Goal: Task Accomplishment & Management: Manage account settings

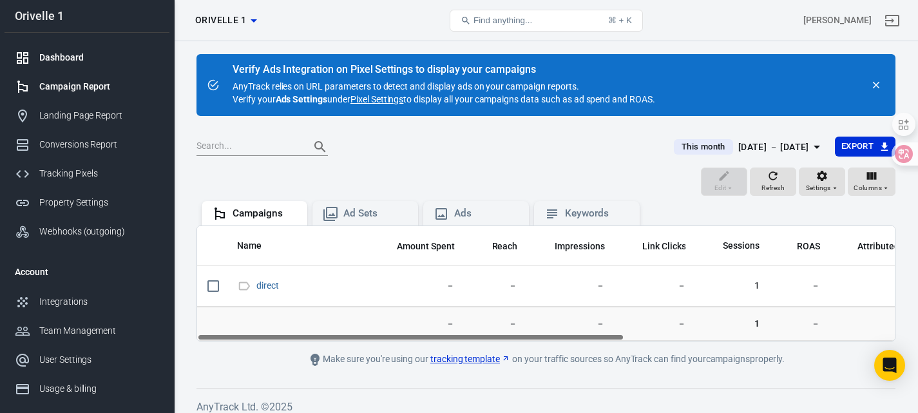
click at [72, 60] on div "Dashboard" at bounding box center [99, 58] width 120 height 14
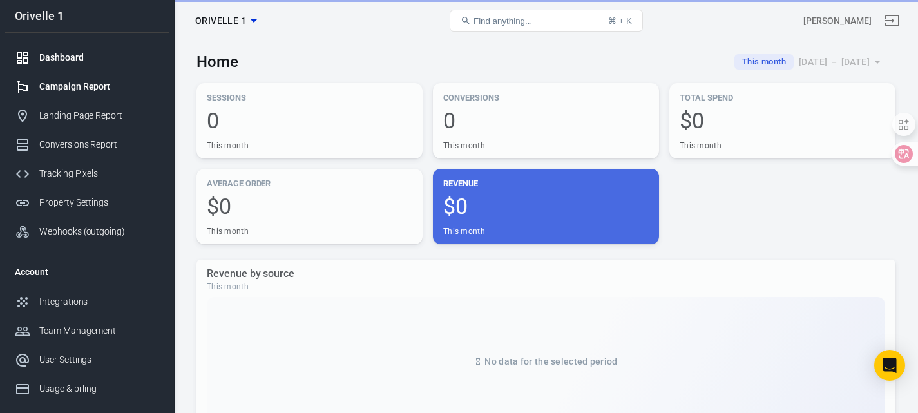
click at [53, 84] on div "Campaign Report" at bounding box center [99, 87] width 120 height 14
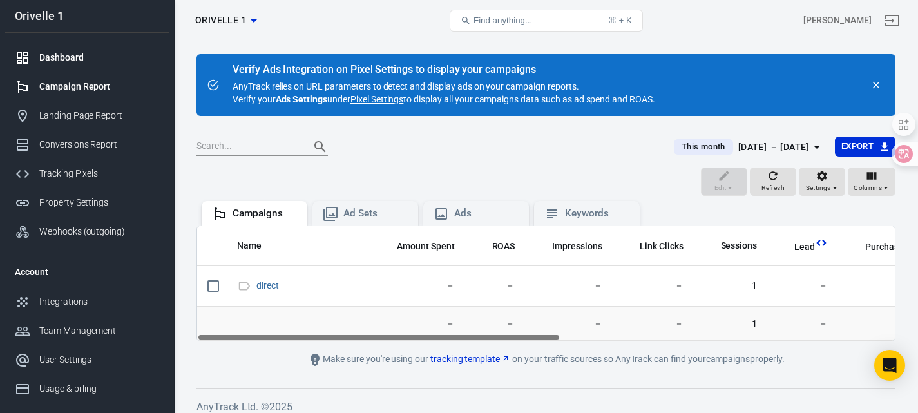
click at [60, 69] on link "Dashboard" at bounding box center [87, 57] width 165 height 29
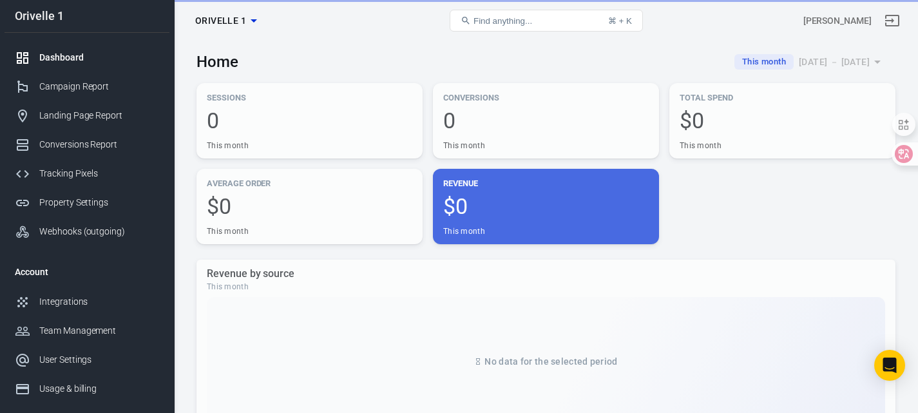
click at [59, 15] on div "Orivelle 1" at bounding box center [87, 16] width 165 height 12
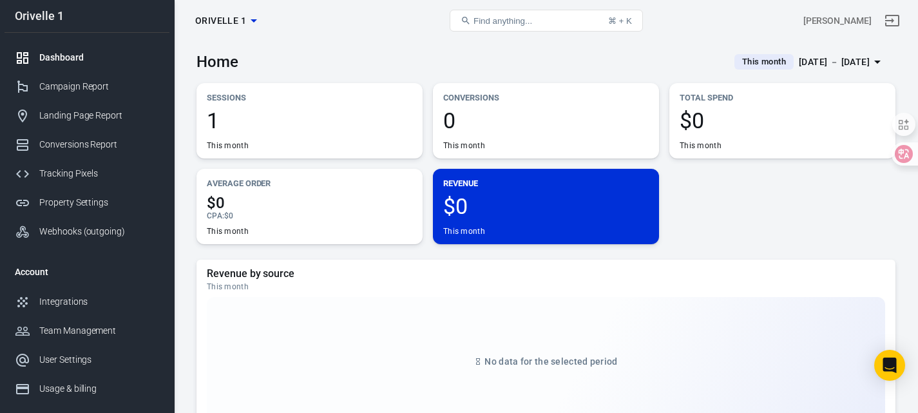
click at [238, 23] on span "Orivelle 1" at bounding box center [220, 21] width 51 height 16
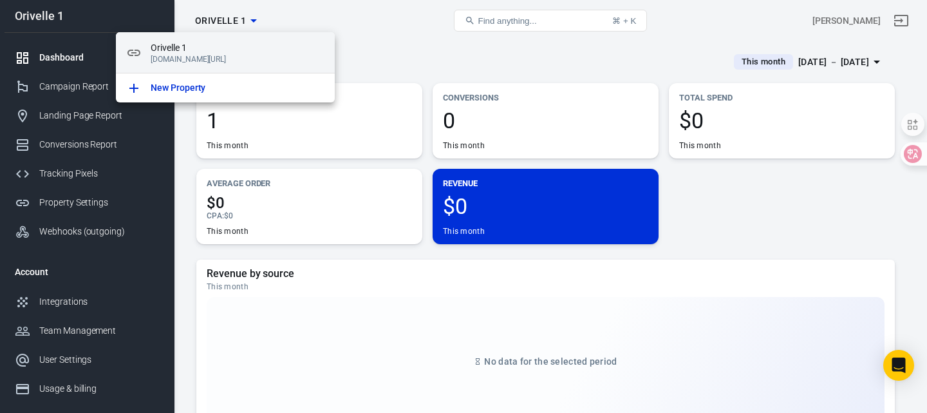
click at [188, 57] on p "getuserchoice.com/news/orivelle-en-simple-trick-x6/index.html" at bounding box center [238, 59] width 174 height 9
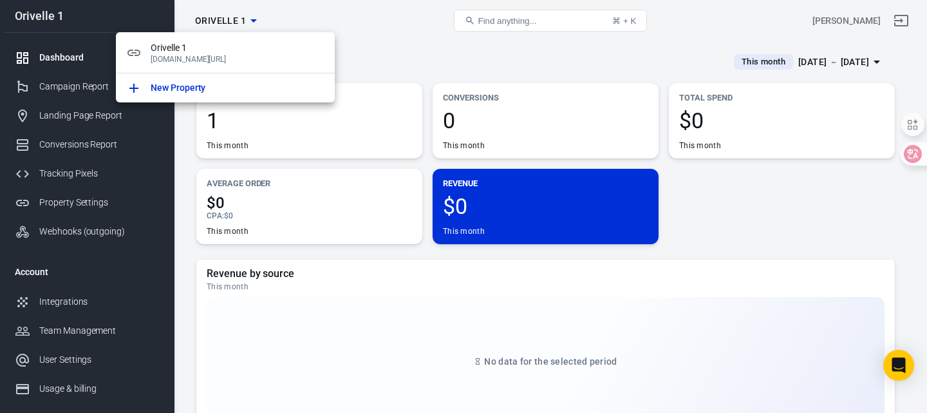
click at [395, 48] on div at bounding box center [463, 206] width 927 height 413
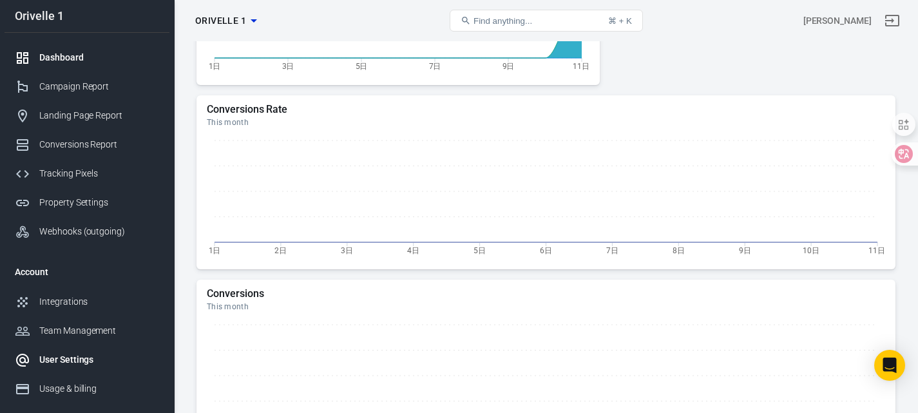
scroll to position [459, 0]
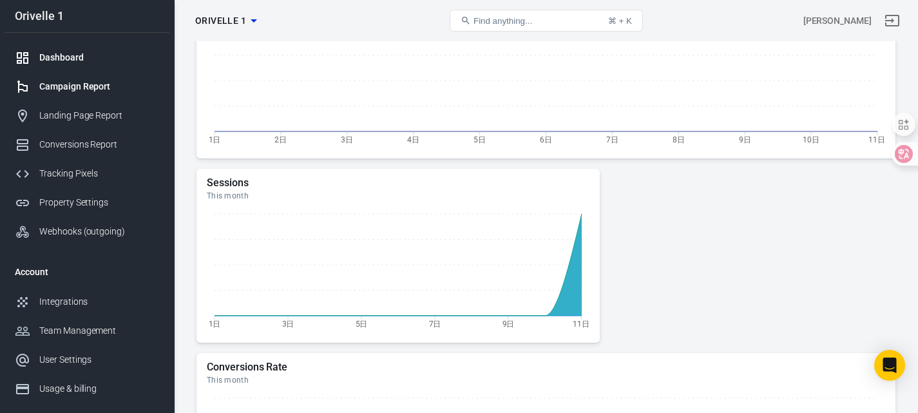
click at [86, 85] on div "Campaign Report" at bounding box center [99, 87] width 120 height 14
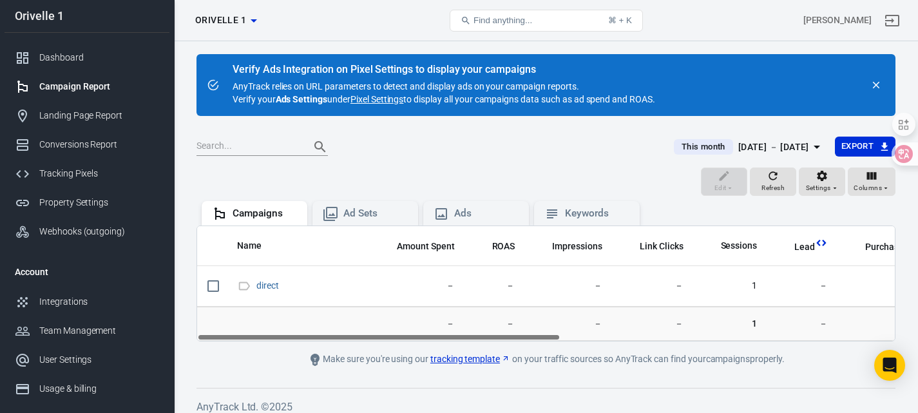
click at [258, 19] on icon "button" at bounding box center [253, 20] width 15 height 15
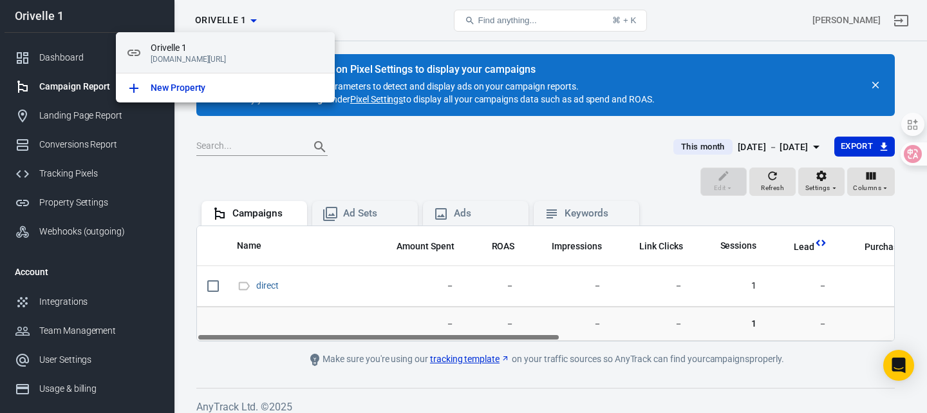
click at [261, 57] on p "getuserchoice.com/news/orivelle-en-simple-trick-x6/index.html" at bounding box center [238, 59] width 174 height 9
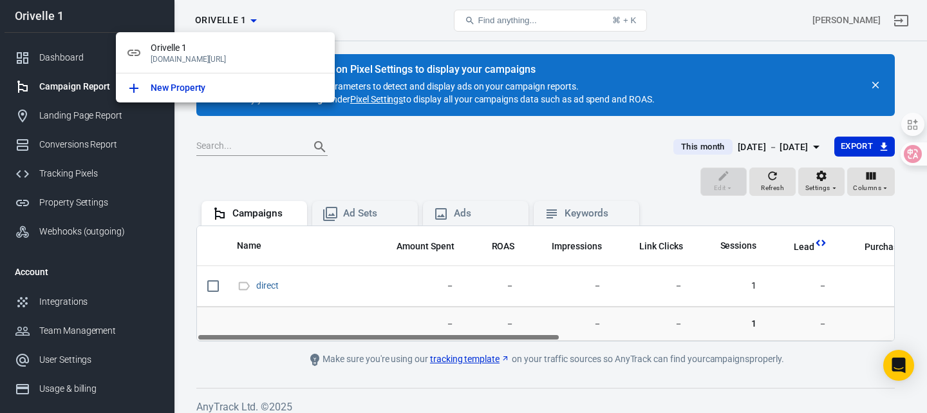
click at [836, 197] on div at bounding box center [463, 206] width 927 height 413
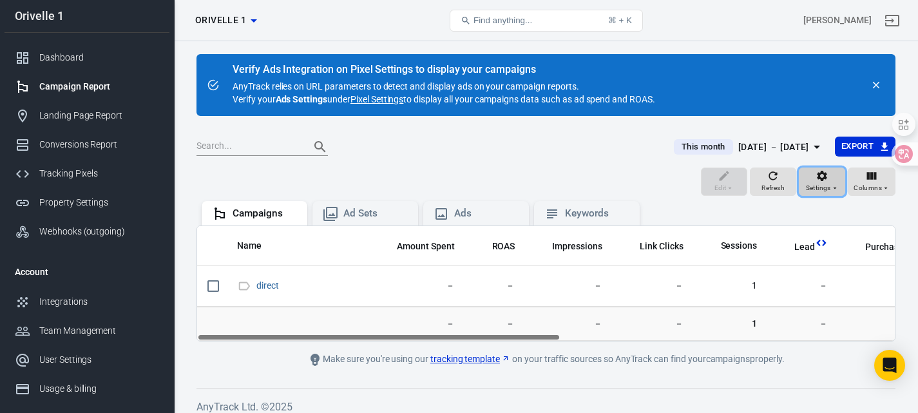
click at [826, 184] on span "Settings" at bounding box center [818, 188] width 25 height 12
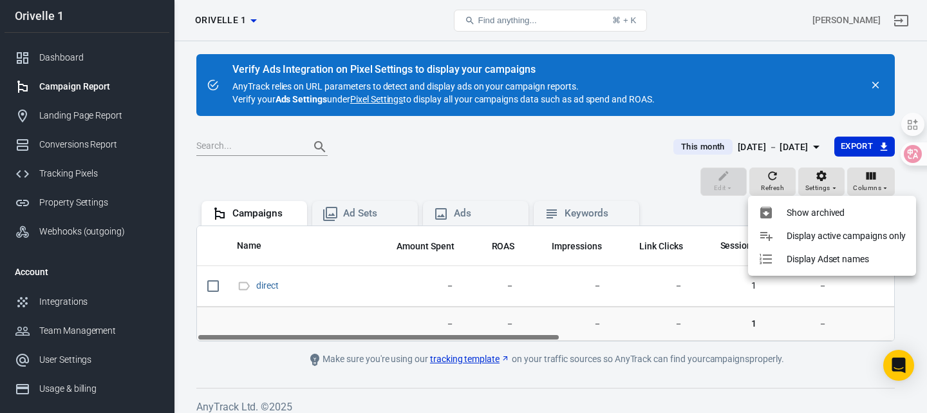
click at [505, 165] on div at bounding box center [463, 206] width 927 height 413
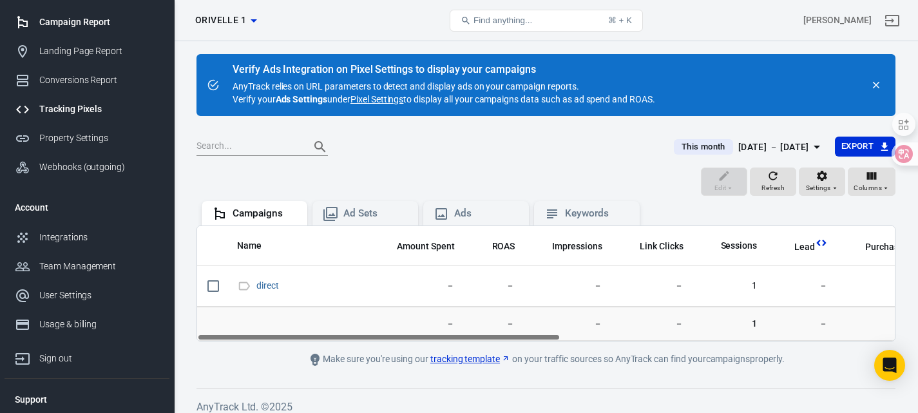
click at [85, 115] on div "Tracking Pixels" at bounding box center [99, 109] width 120 height 14
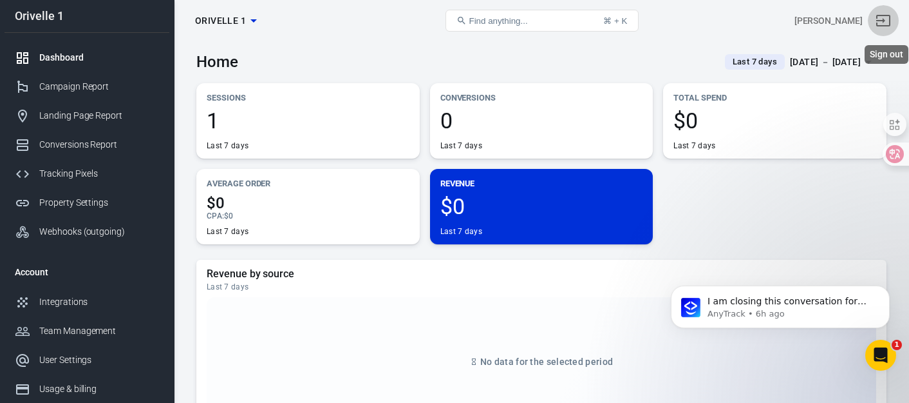
click at [891, 19] on icon "Sign out" at bounding box center [883, 20] width 15 height 15
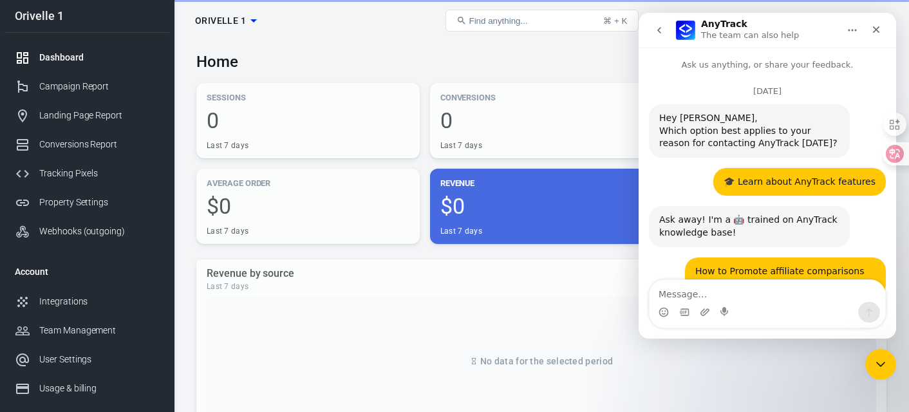
scroll to position [2, 0]
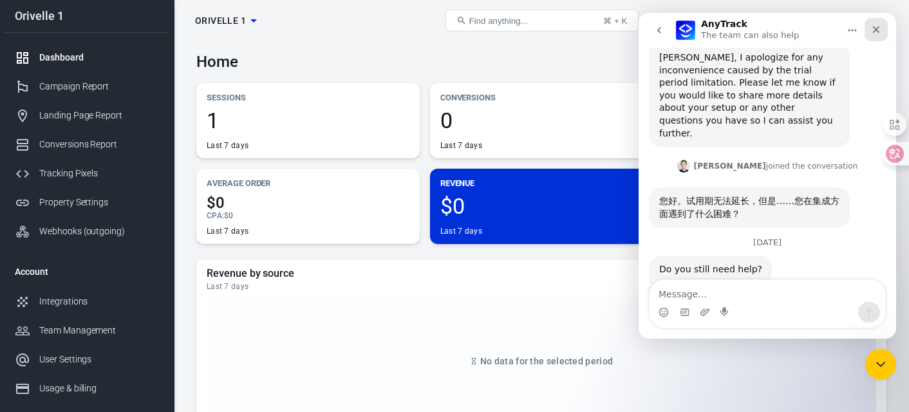
click at [882, 28] on div "Close" at bounding box center [876, 29] width 23 height 23
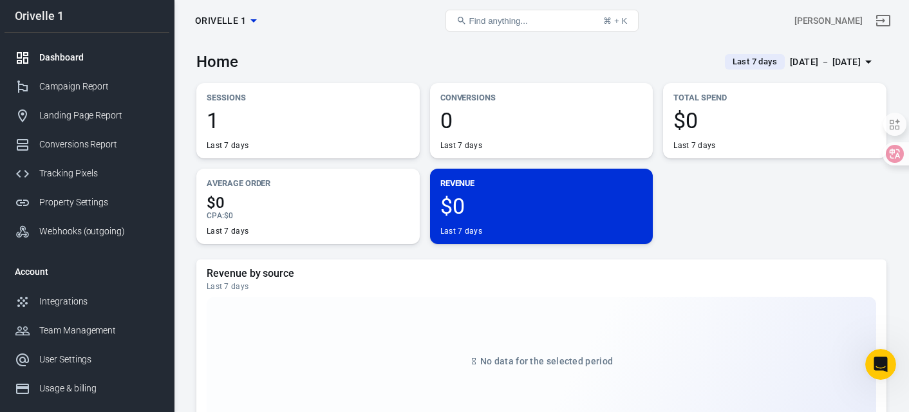
scroll to position [2361, 0]
click at [100, 179] on div "Tracking Pixels" at bounding box center [99, 174] width 120 height 14
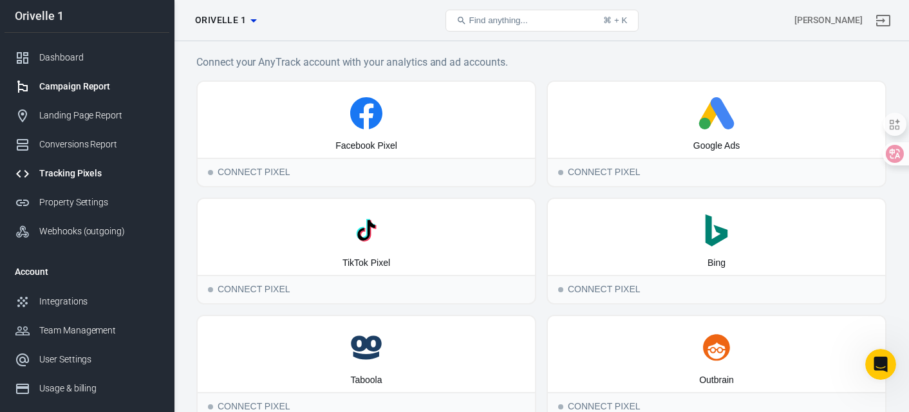
click at [115, 92] on div "Campaign Report" at bounding box center [99, 87] width 120 height 14
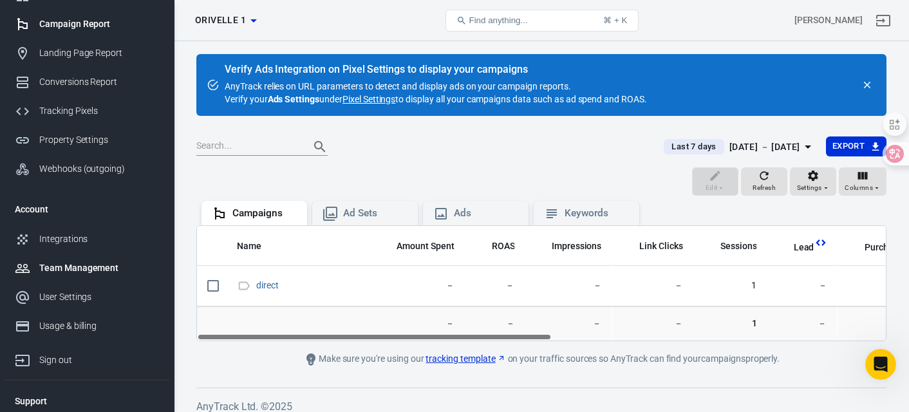
scroll to position [64, 0]
click at [80, 240] on div "Integrations" at bounding box center [99, 238] width 120 height 14
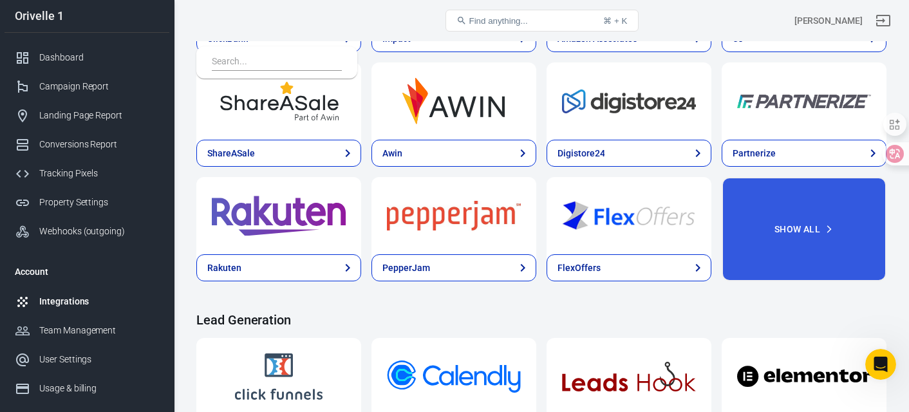
scroll to position [580, 0]
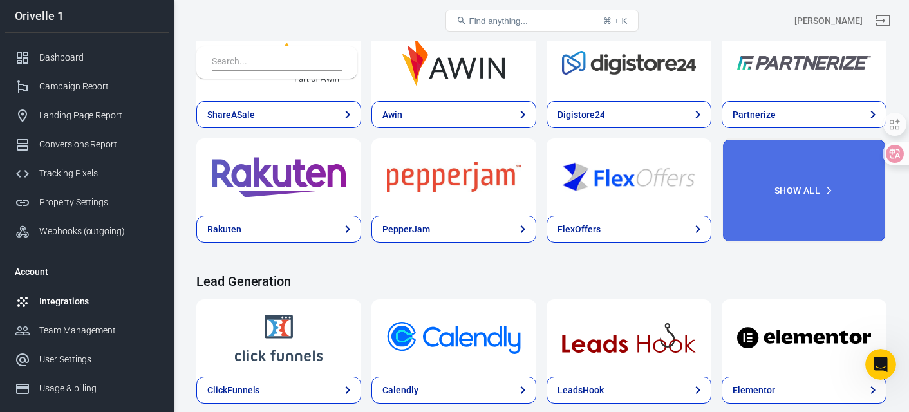
click at [781, 193] on button "Show All" at bounding box center [804, 190] width 165 height 104
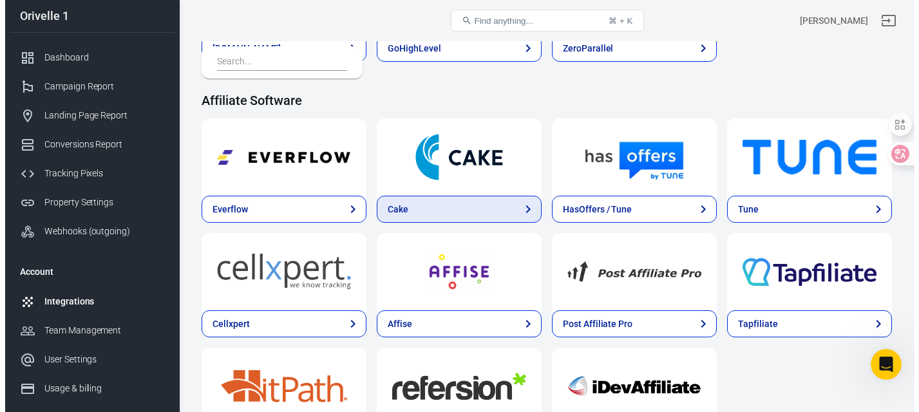
scroll to position [1610, 0]
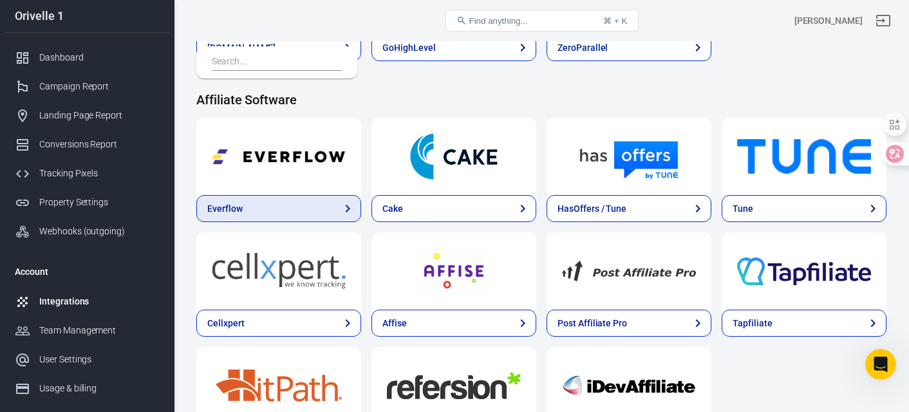
click at [270, 211] on link "Everflow" at bounding box center [278, 208] width 165 height 27
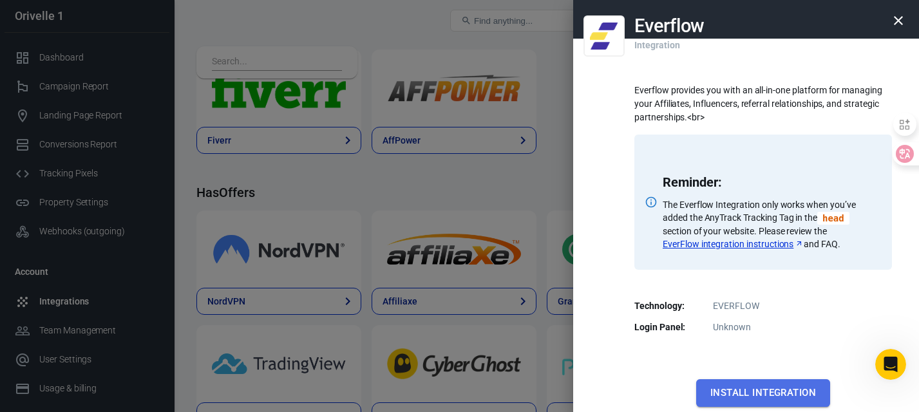
click at [744, 386] on button "Install Integration" at bounding box center [763, 392] width 134 height 27
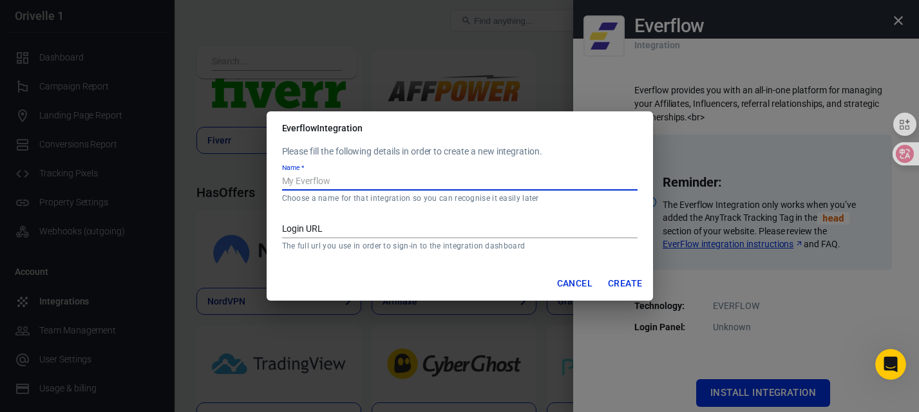
click at [401, 186] on input "Name   *" at bounding box center [459, 182] width 355 height 17
type input "DFO"
click at [362, 227] on input "Login URL" at bounding box center [459, 230] width 355 height 17
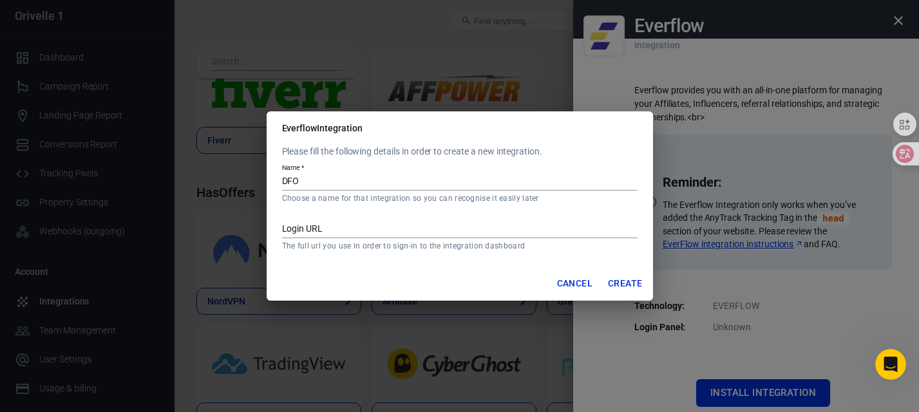
click at [530, 248] on p "The full url you use in order to sign-in to the integration dashboard" at bounding box center [459, 246] width 355 height 10
click at [475, 230] on input "Login URL" at bounding box center [459, 230] width 355 height 17
click at [336, 228] on input "Login URL" at bounding box center [459, 230] width 355 height 17
paste input "https://partner.dfoperformance.com/auth/login"
type input "https://partner.dfoperformance.com/auth/login"
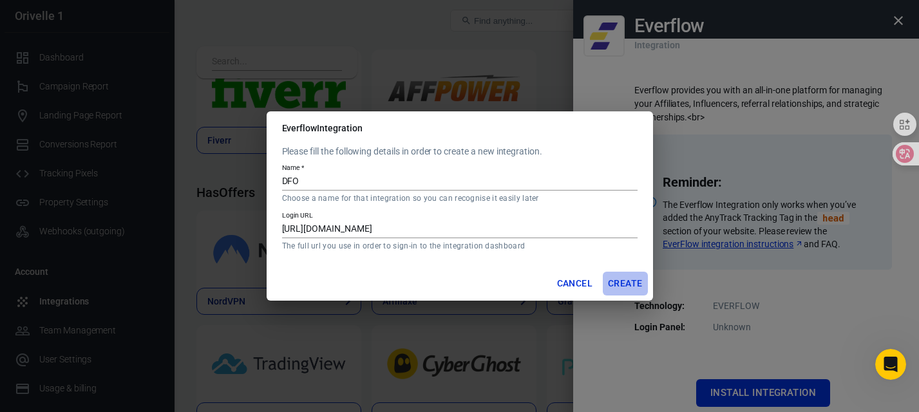
click at [623, 282] on button "Create" at bounding box center [625, 284] width 44 height 24
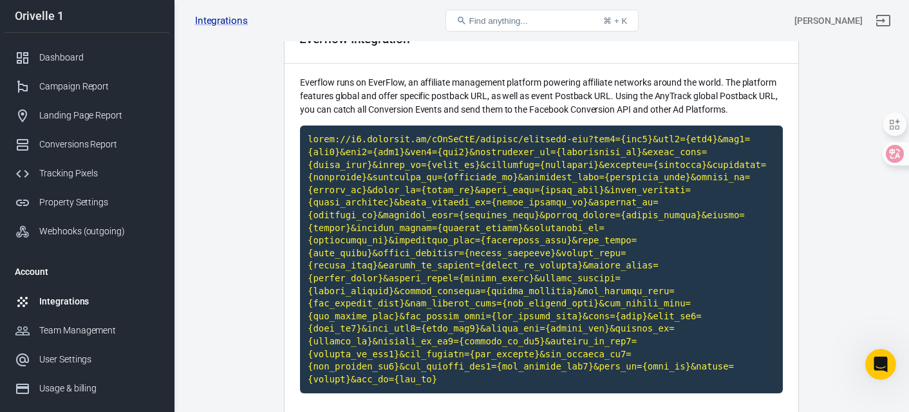
scroll to position [64, 0]
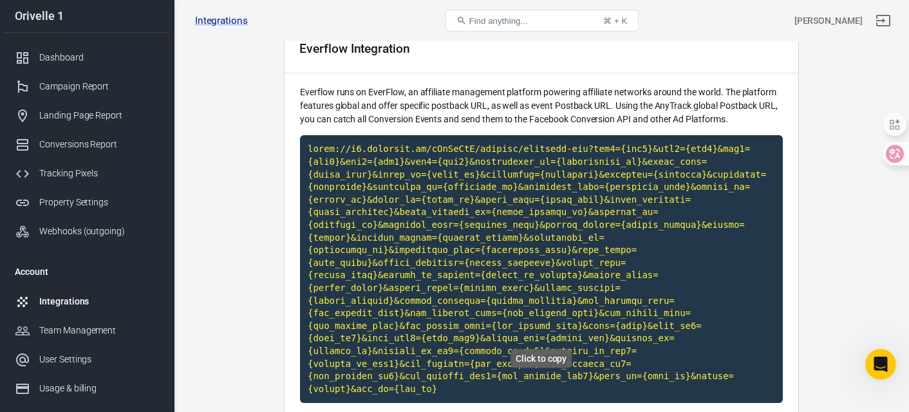
click at [560, 261] on code "Click to copy" at bounding box center [541, 269] width 483 height 268
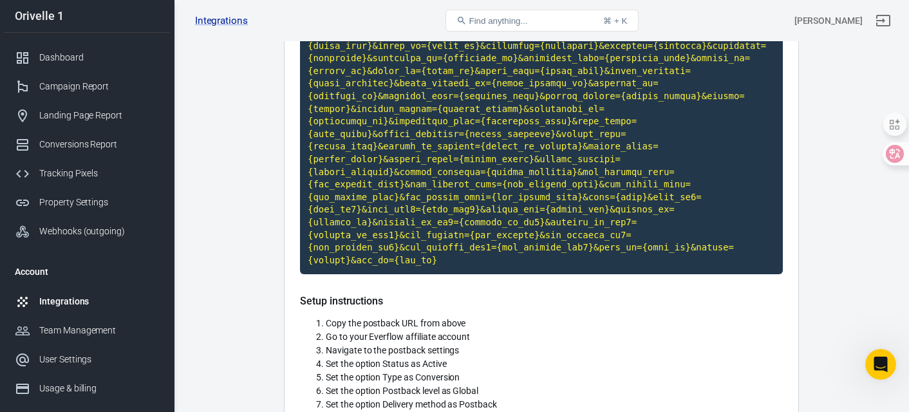
scroll to position [184, 0]
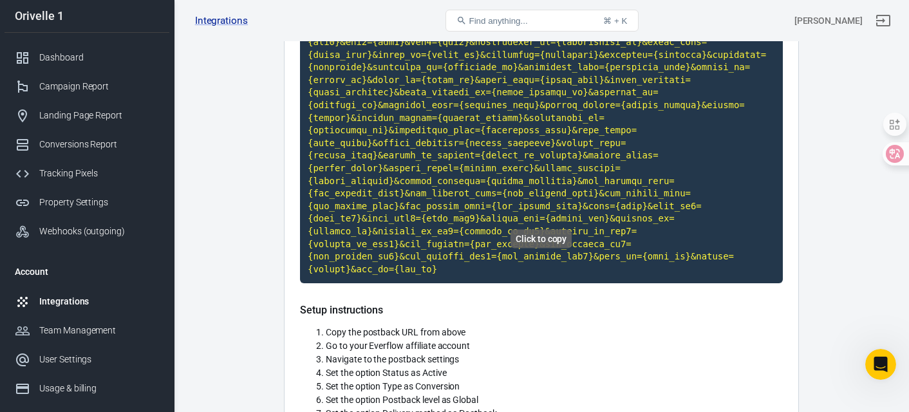
click at [568, 194] on code "Click to copy" at bounding box center [541, 149] width 483 height 268
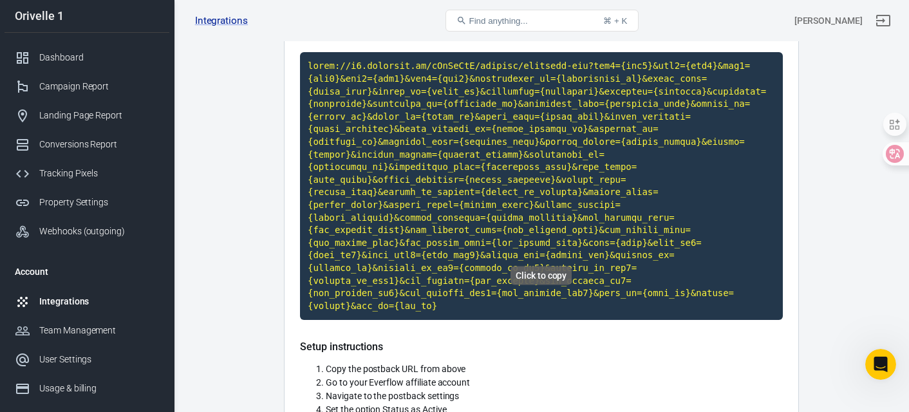
scroll to position [193, 0]
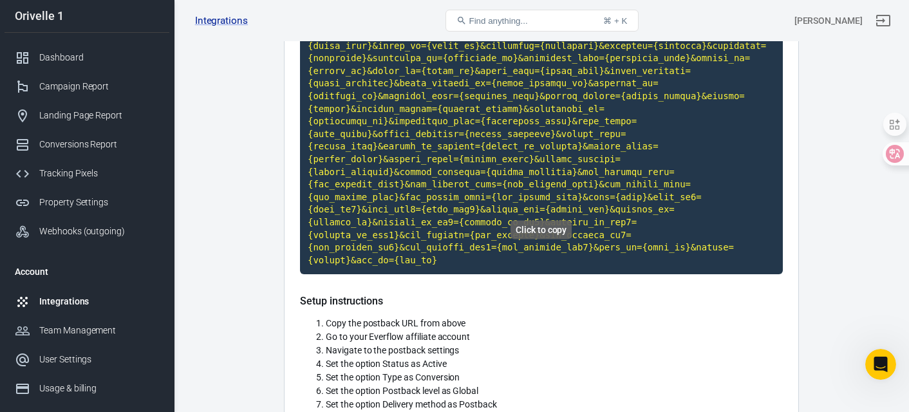
click at [544, 231] on div "Click to copy" at bounding box center [541, 230] width 61 height 19
click at [567, 136] on code "Click to copy" at bounding box center [541, 140] width 483 height 268
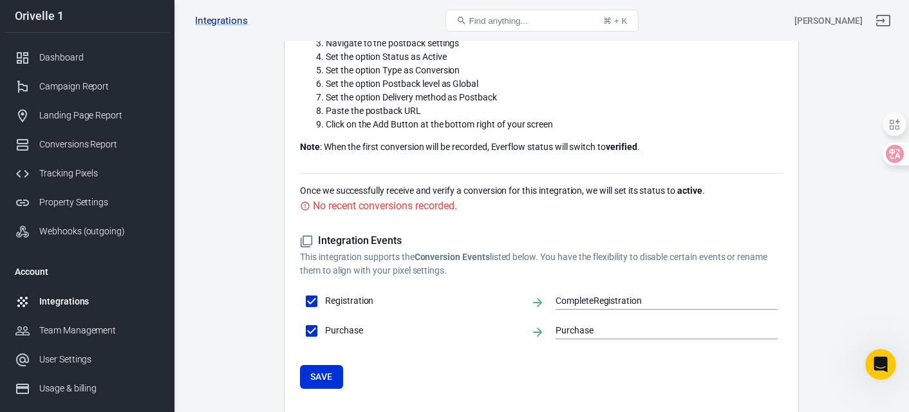
scroll to position [506, 0]
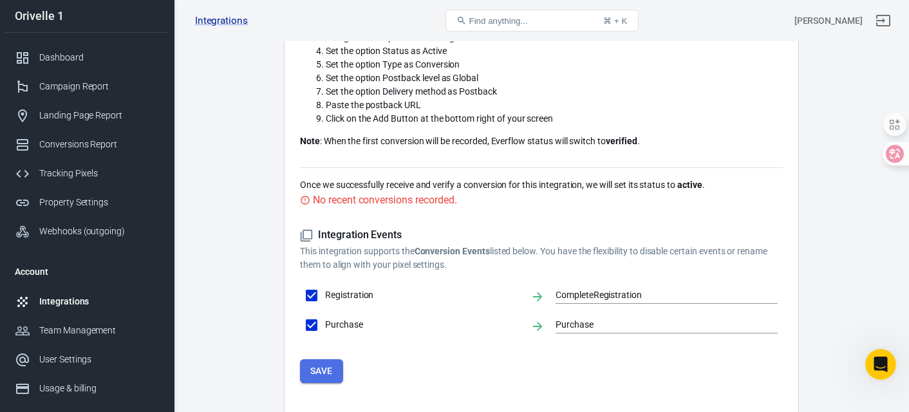
click at [319, 359] on button "Save" at bounding box center [321, 371] width 43 height 24
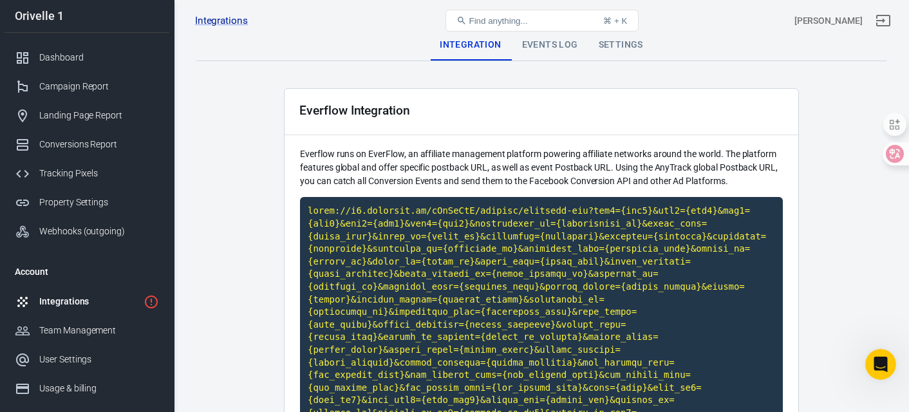
scroll to position [0, 0]
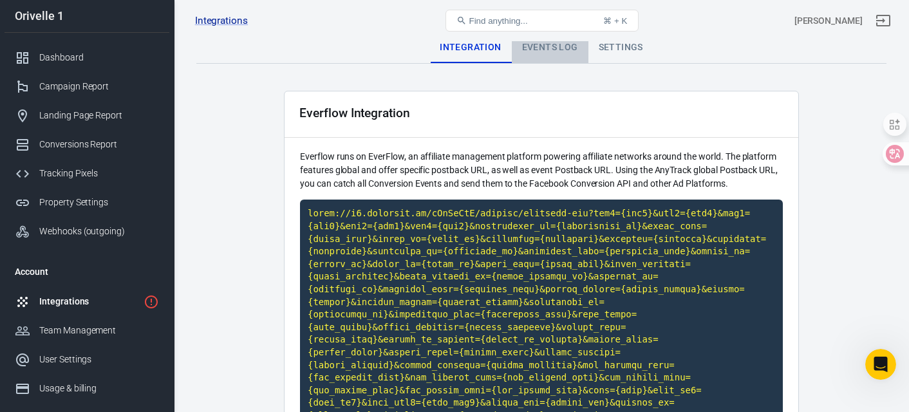
click at [552, 50] on div "Events Log" at bounding box center [550, 47] width 77 height 31
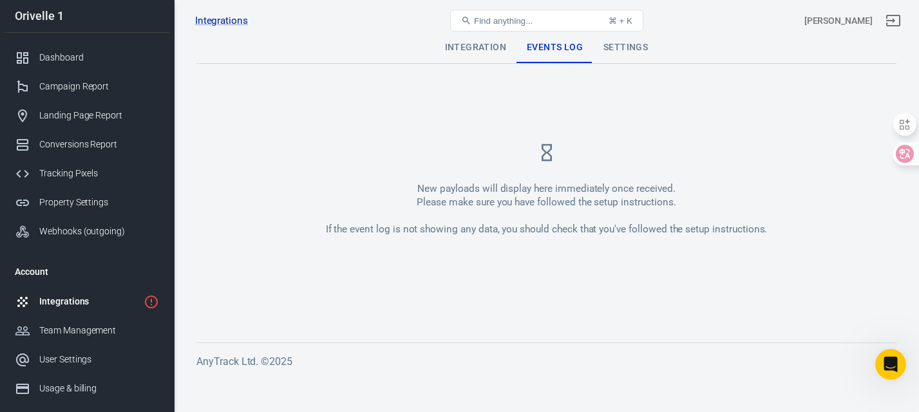
click at [623, 53] on div "Settings" at bounding box center [625, 47] width 65 height 31
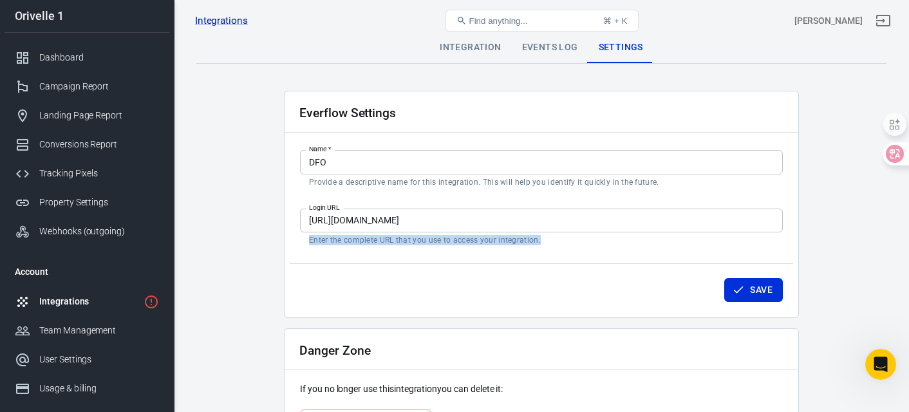
drag, startPoint x: 538, startPoint y: 240, endPoint x: 303, endPoint y: 245, distance: 235.1
click at [303, 245] on div "Login URL https://partner.dfoperformance.com/auth/login Login URL Enter the com…" at bounding box center [541, 227] width 483 height 37
copy p "Enter the complete URL that you use to access your integration."
click at [441, 276] on div "Save" at bounding box center [542, 287] width 504 height 49
drag, startPoint x: 537, startPoint y: 240, endPoint x: 310, endPoint y: 242, distance: 226.7
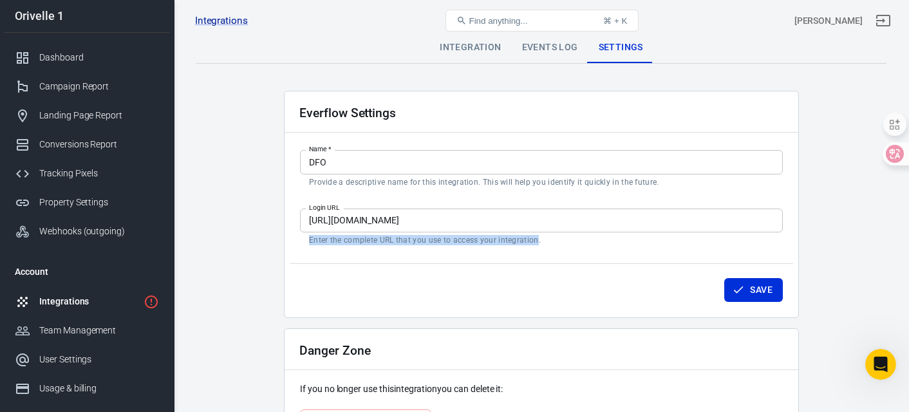
click at [310, 242] on p "Enter the complete URL that you use to access your integration." at bounding box center [541, 240] width 465 height 10
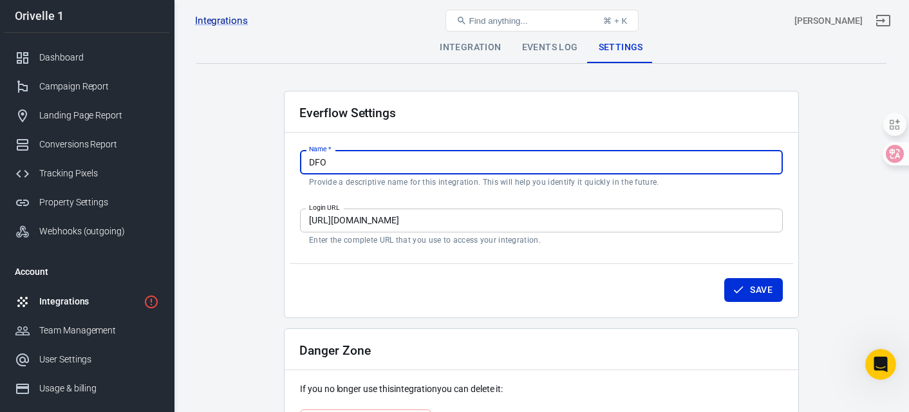
click at [424, 164] on input "DFO" at bounding box center [541, 162] width 483 height 24
drag, startPoint x: 413, startPoint y: 165, endPoint x: 303, endPoint y: 159, distance: 110.3
click at [303, 159] on input "DFO" at bounding box center [541, 162] width 483 height 24
click at [79, 81] on div "Campaign Report" at bounding box center [99, 87] width 120 height 14
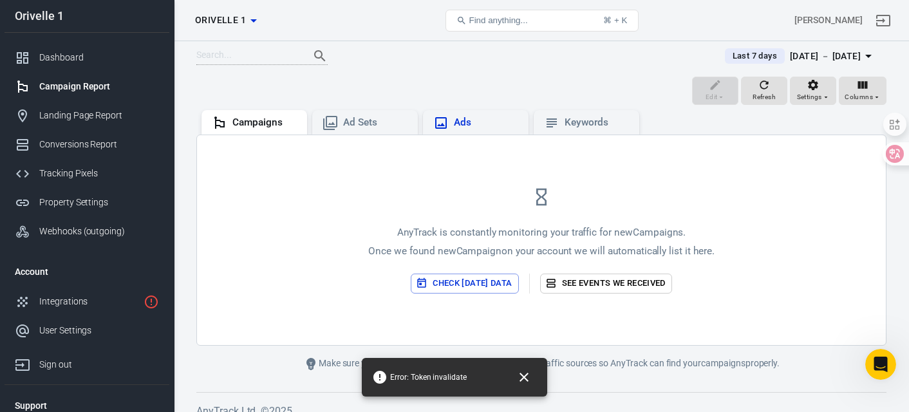
scroll to position [105, 0]
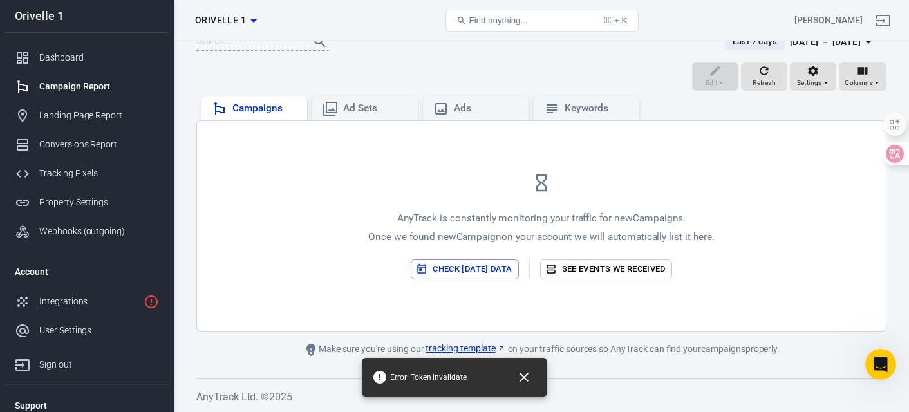
click at [263, 110] on div "Campaigns" at bounding box center [264, 109] width 64 height 14
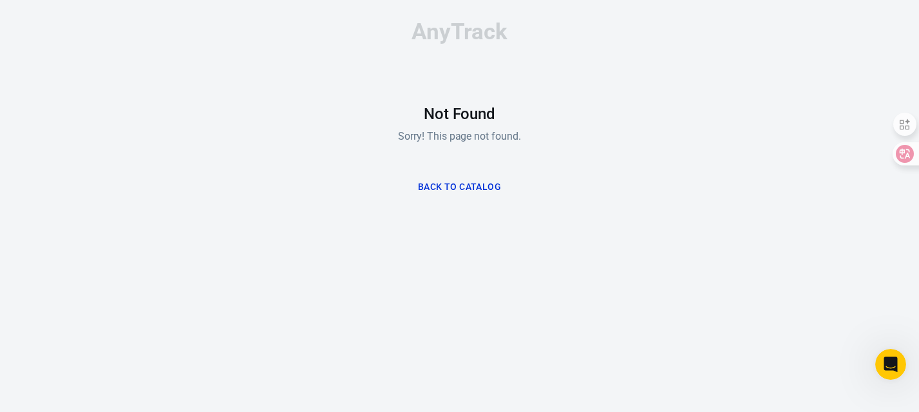
click at [442, 180] on button "Back to Catalog" at bounding box center [459, 187] width 93 height 24
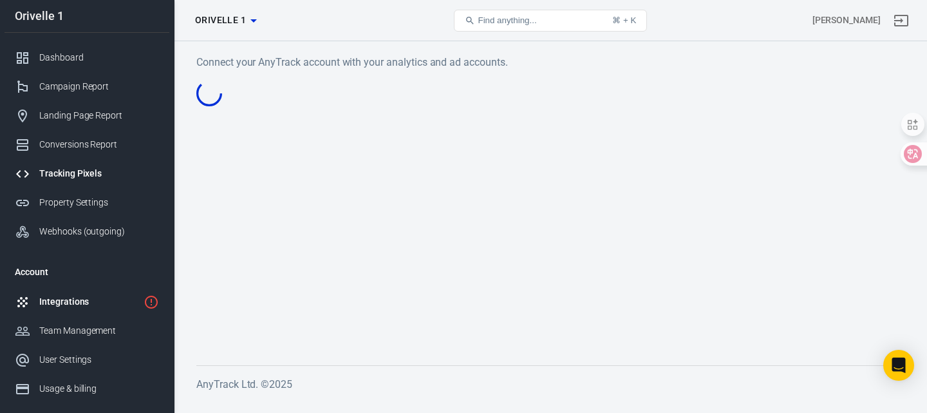
click at [88, 301] on div "Integrations" at bounding box center [88, 302] width 99 height 14
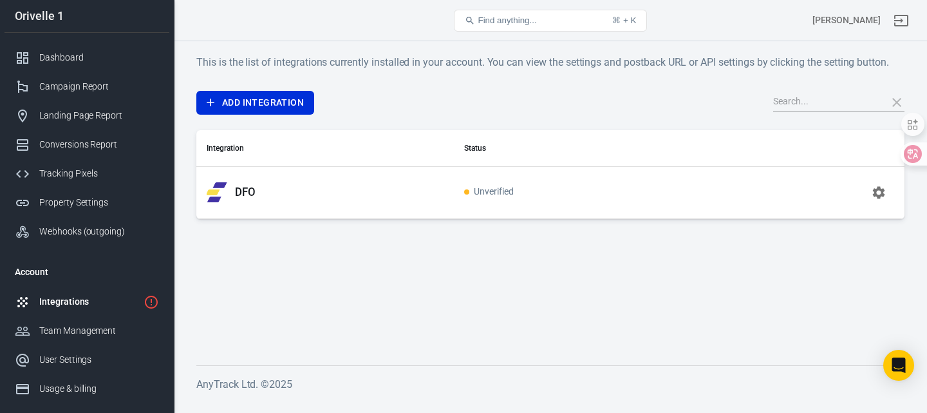
click at [242, 193] on p "DFO" at bounding box center [245, 192] width 21 height 14
click at [889, 190] on button "button" at bounding box center [879, 192] width 31 height 31
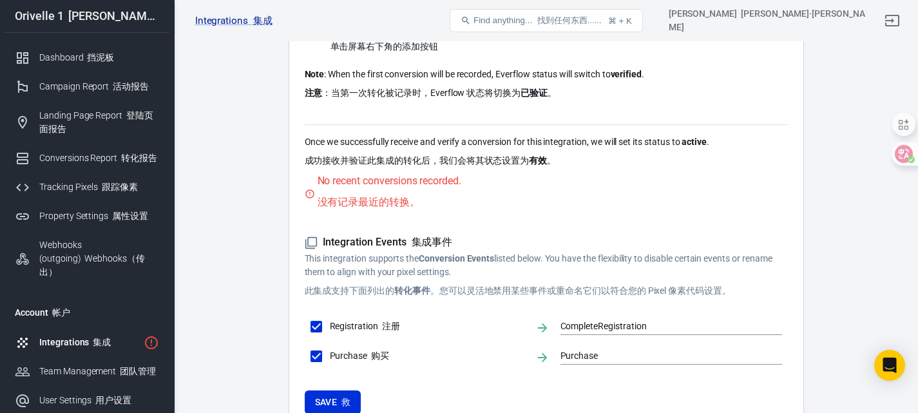
scroll to position [837, 0]
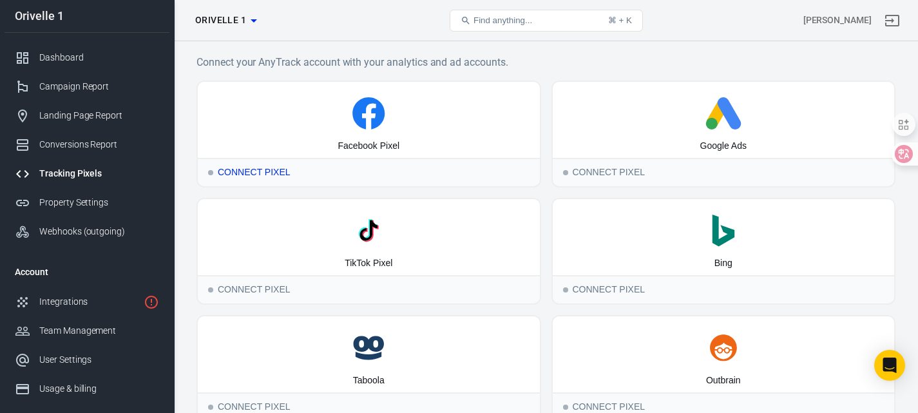
click at [440, 155] on div "Facebook Pixel" at bounding box center [369, 120] width 342 height 76
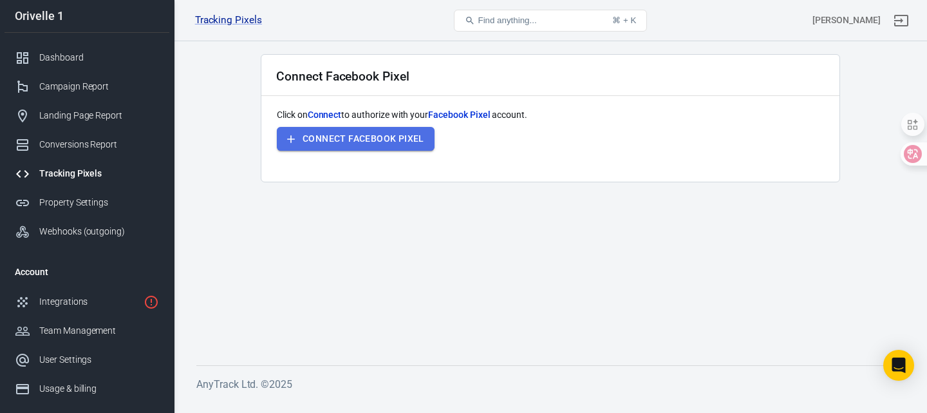
click at [379, 143] on button "Connect Facebook Pixel" at bounding box center [356, 139] width 158 height 24
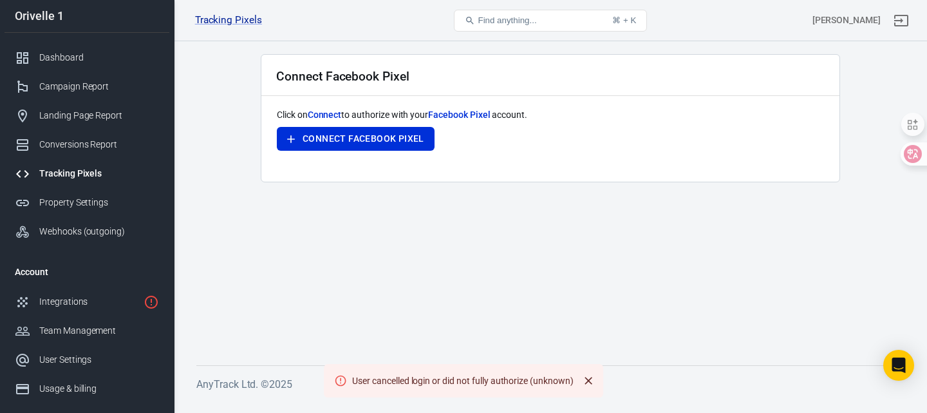
click at [589, 379] on icon "Close" at bounding box center [588, 380] width 13 height 13
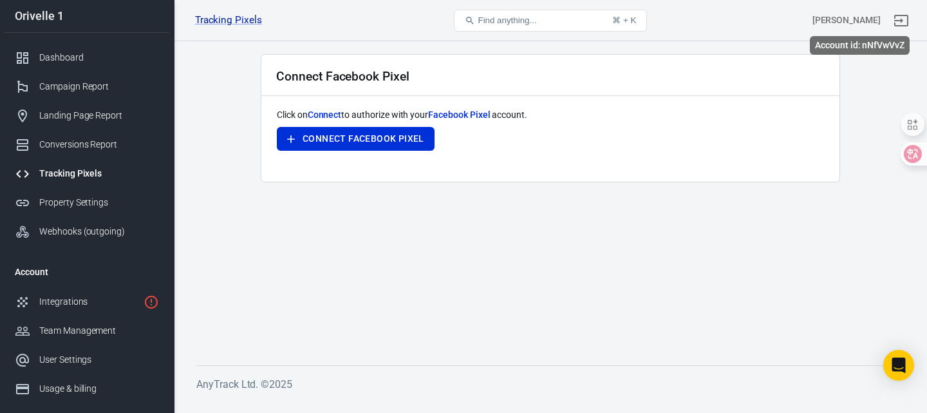
click at [865, 24] on div "[PERSON_NAME]" at bounding box center [847, 21] width 68 height 14
click at [897, 27] on icon "Sign out" at bounding box center [901, 20] width 15 height 15
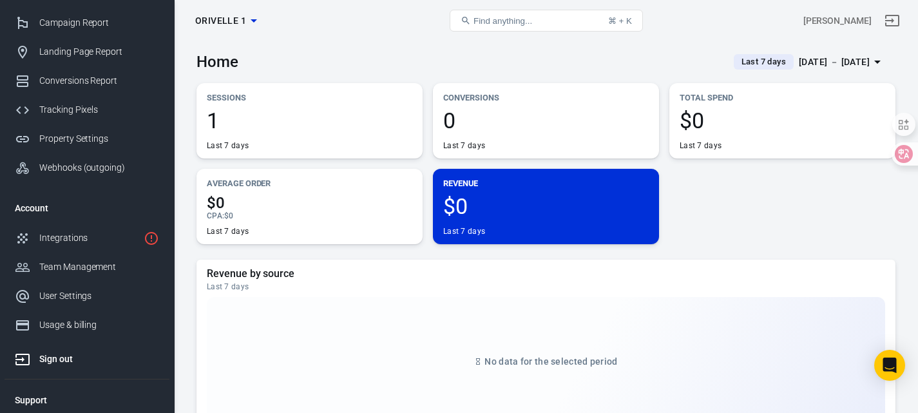
scroll to position [64, 0]
click at [82, 292] on div "User Settings" at bounding box center [99, 296] width 120 height 14
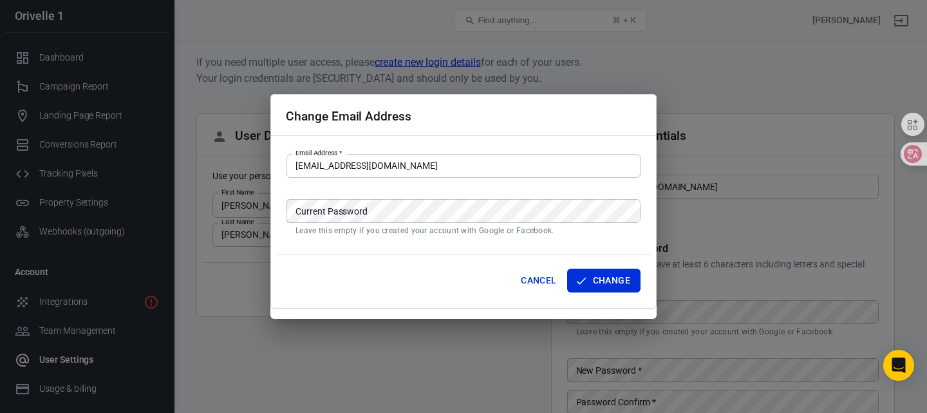
drag, startPoint x: 701, startPoint y: 184, endPoint x: 558, endPoint y: 189, distance: 143.1
click at [558, 189] on body "User Settings Find anything... ⌘ + K [PERSON_NAME] 1 Dashboard Campaign Report …" at bounding box center [463, 299] width 927 height 516
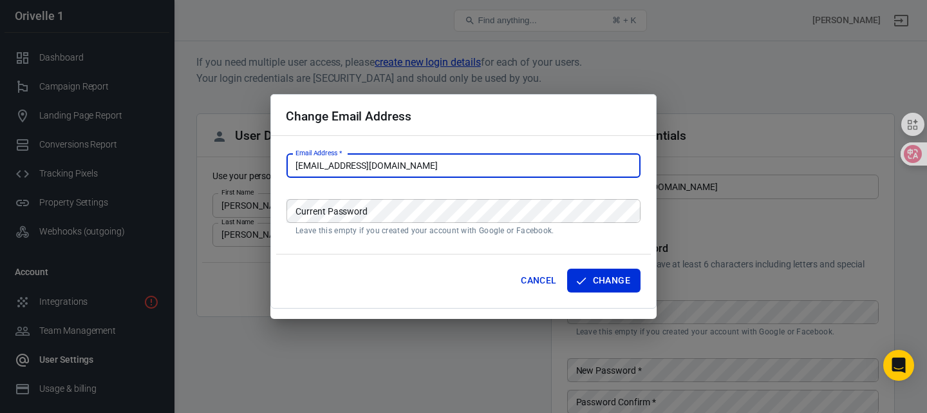
drag, startPoint x: 420, startPoint y: 169, endPoint x: 269, endPoint y: 168, distance: 151.3
click at [270, 168] on div "Change Email Address Email Address   * blackhatcpa@gmail.com Email Address   * …" at bounding box center [463, 206] width 927 height 413
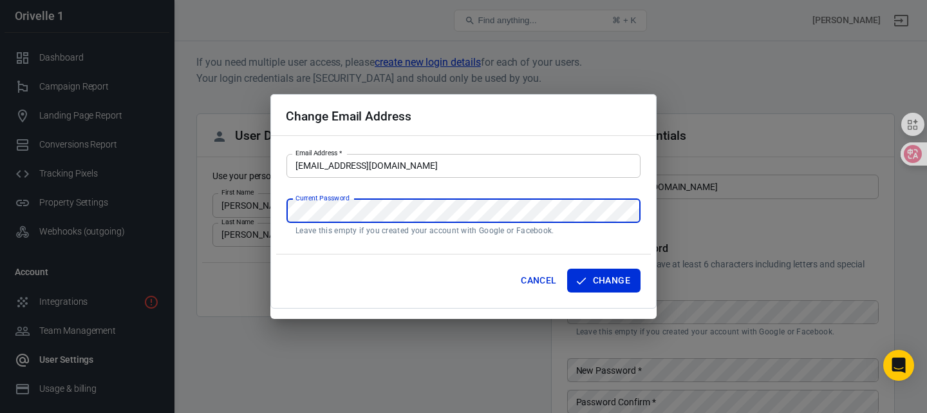
click at [263, 211] on div "Change Email Address Email Address   * blackhatcpa@gmail.com Email Address   * …" at bounding box center [463, 206] width 927 height 413
click at [603, 272] on button "Change" at bounding box center [603, 281] width 73 height 24
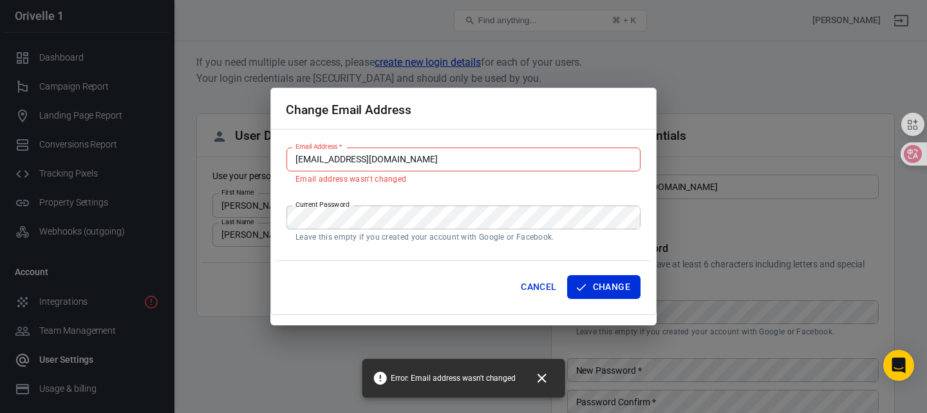
click at [544, 286] on button "Cancel" at bounding box center [539, 287] width 46 height 24
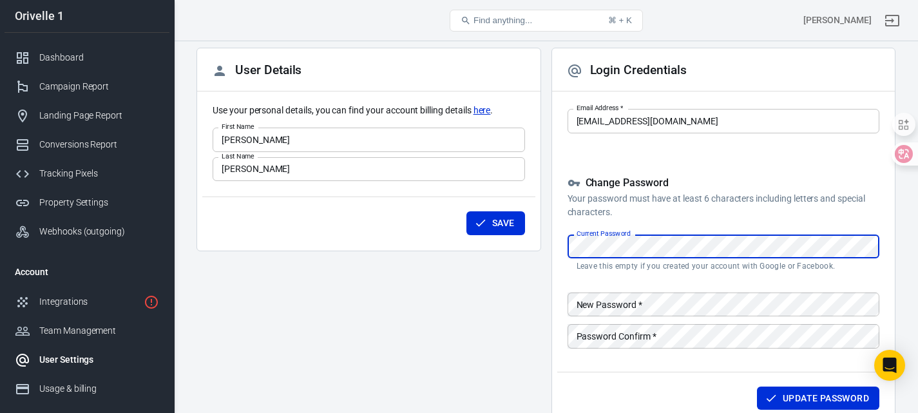
scroll to position [64, 0]
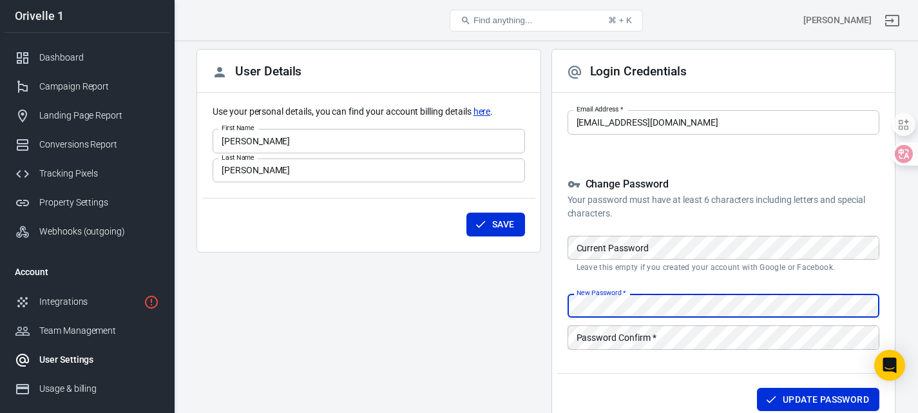
click at [629, 328] on div "Password Confirm   * Password Confirm   *" at bounding box center [723, 337] width 312 height 24
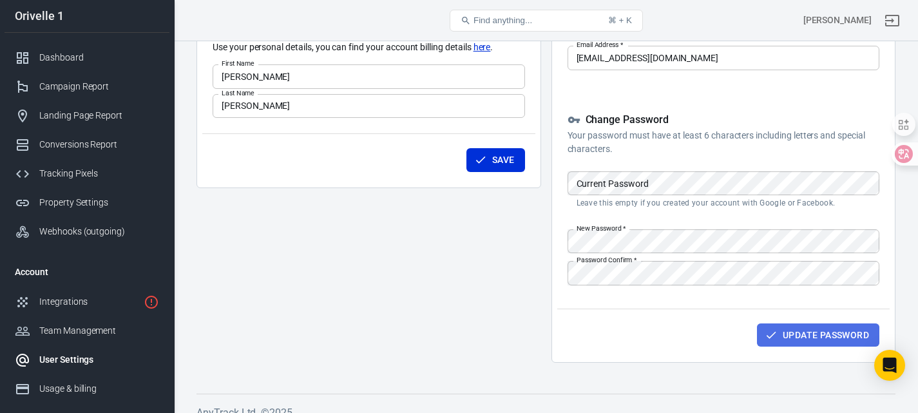
drag, startPoint x: 827, startPoint y: 337, endPoint x: 817, endPoint y: 343, distance: 10.9
click at [828, 337] on button "Update Password" at bounding box center [818, 335] width 122 height 24
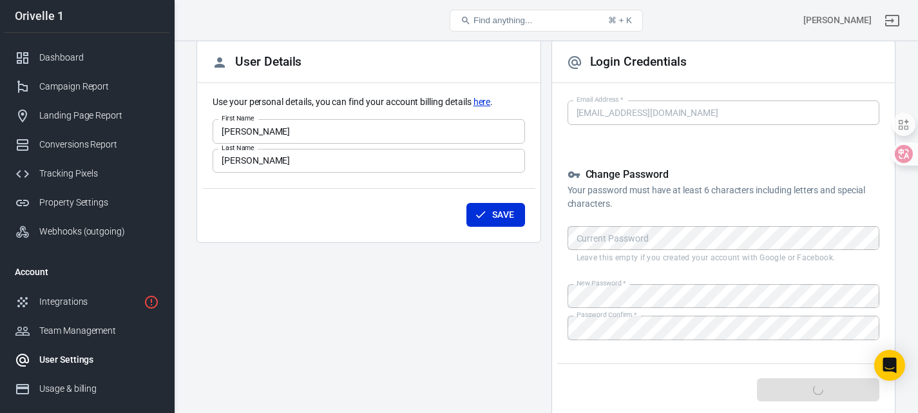
scroll to position [0, 0]
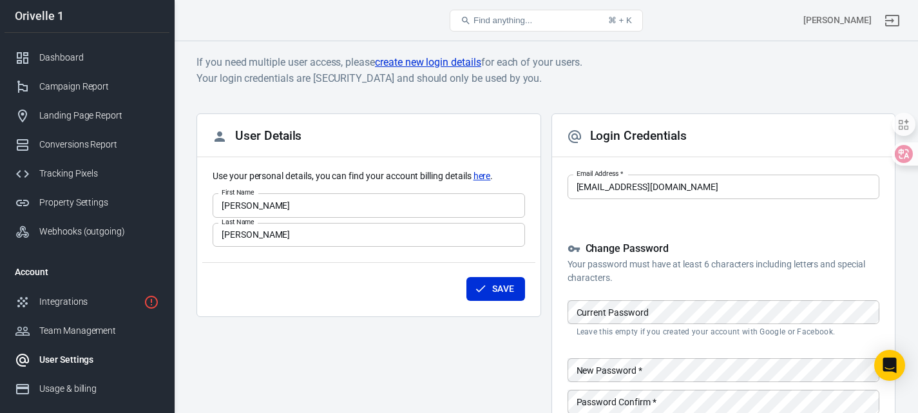
click at [724, 182] on body "User Settings Find anything... ⌘ + K adam xiao Orivelle 1 Dashboard Campaign Re…" at bounding box center [459, 299] width 918 height 516
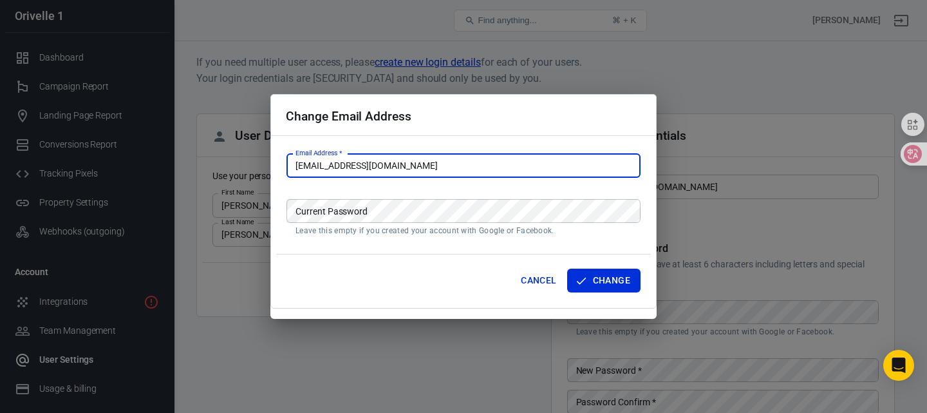
drag, startPoint x: 401, startPoint y: 162, endPoint x: 282, endPoint y: 164, distance: 118.5
click at [282, 164] on div "Change Email Address Email Address   * blackhatcpa@gmail.com Email Address   * …" at bounding box center [463, 201] width 386 height 214
click at [735, 143] on div "Change Email Address Email Address   * blackhatcpa@gmail.com Email Address   * …" at bounding box center [463, 206] width 927 height 413
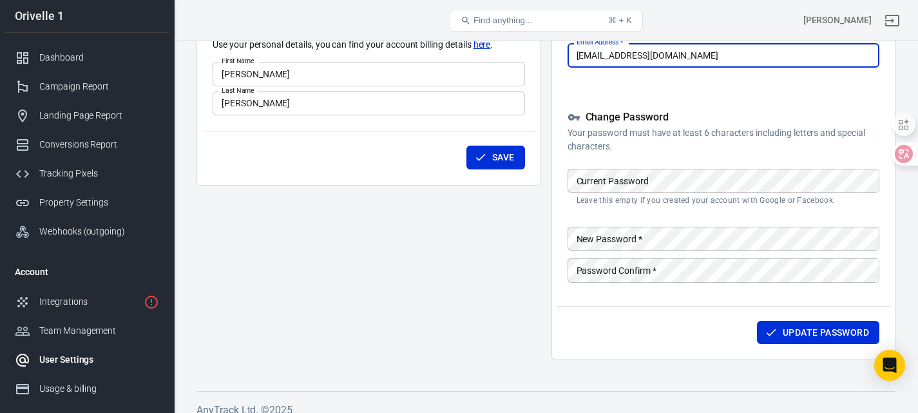
scroll to position [145, 0]
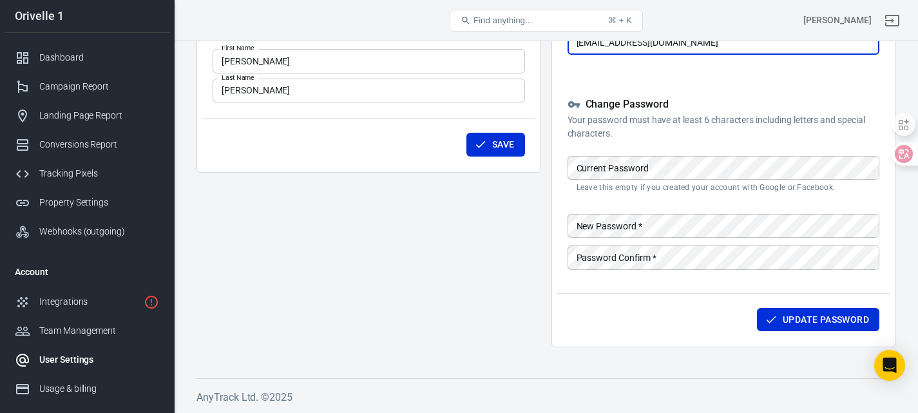
click at [829, 321] on button "Update Password" at bounding box center [818, 320] width 122 height 24
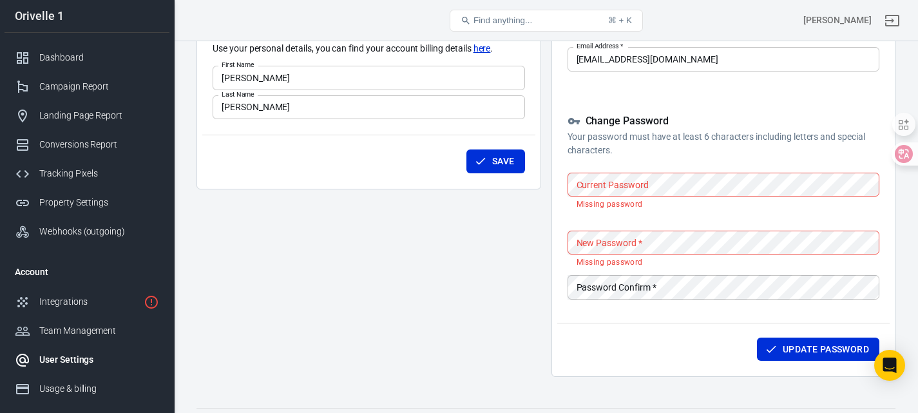
scroll to position [129, 0]
click at [564, 218] on div "Login Credentials Email Address   * blackhatcpa@gmail.com Email Address   * Cha…" at bounding box center [723, 180] width 345 height 391
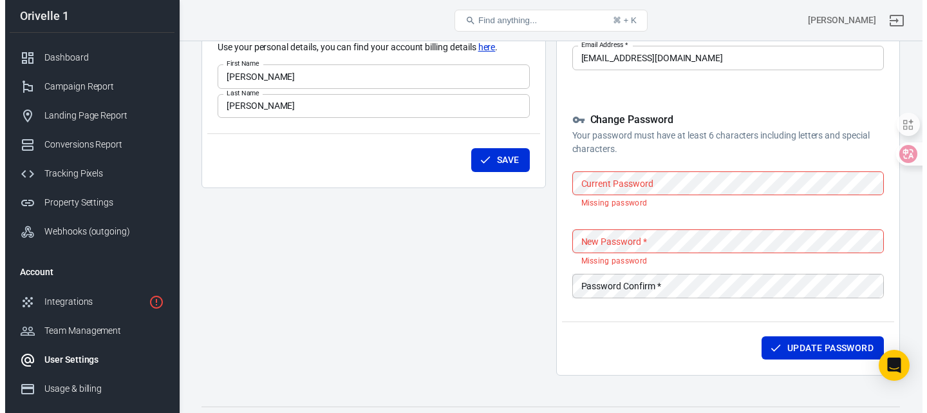
scroll to position [0, 0]
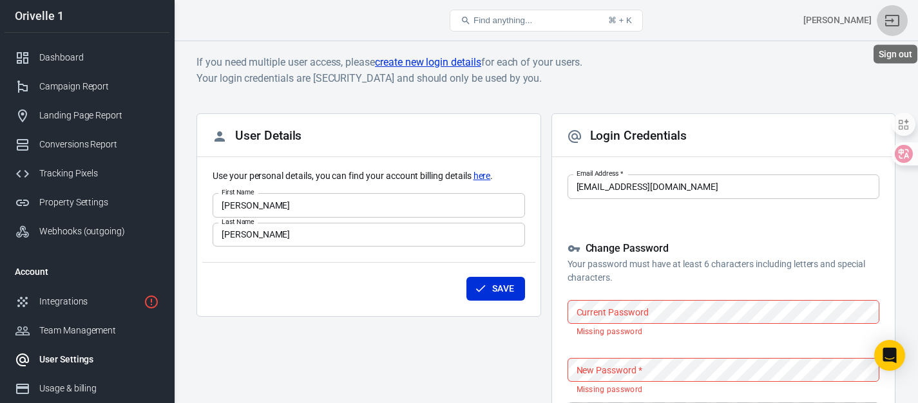
click at [895, 23] on icon "Sign out" at bounding box center [892, 21] width 14 height 12
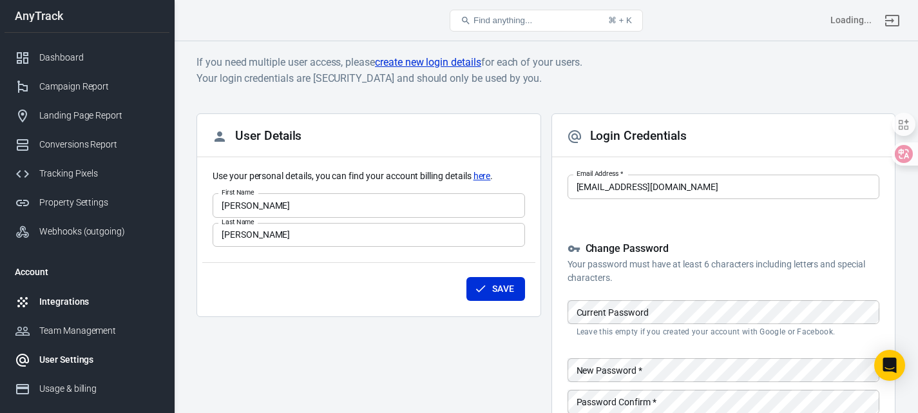
click at [60, 308] on div "Integrations" at bounding box center [99, 302] width 120 height 14
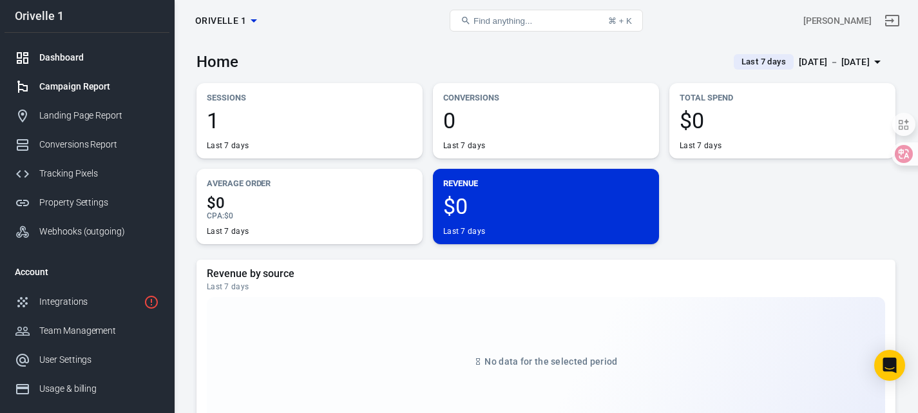
click at [95, 91] on div "Campaign Report" at bounding box center [99, 87] width 120 height 14
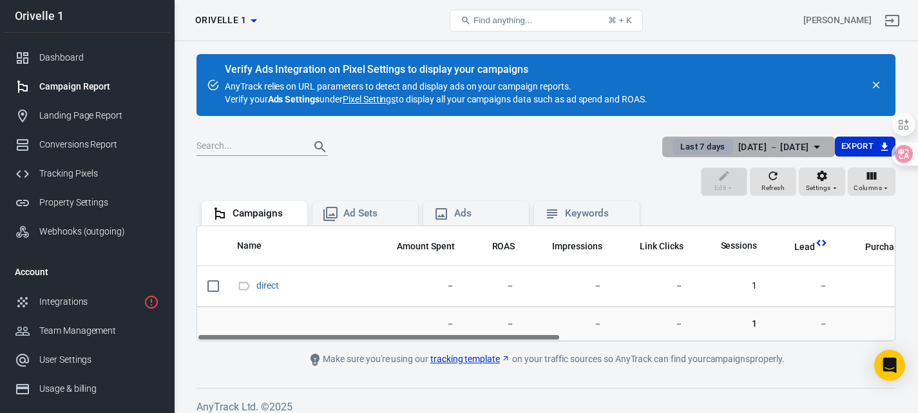
click at [774, 142] on div "[DATE] － [DATE]" at bounding box center [773, 147] width 71 height 16
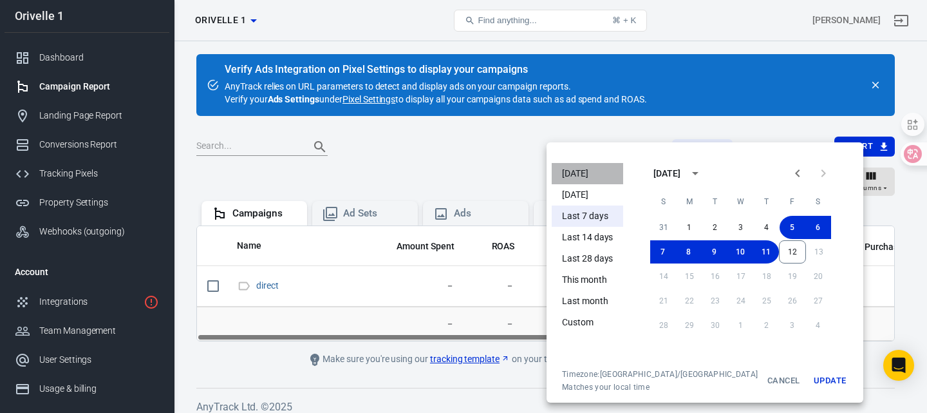
click at [586, 170] on li "[DATE]" at bounding box center [587, 173] width 71 height 21
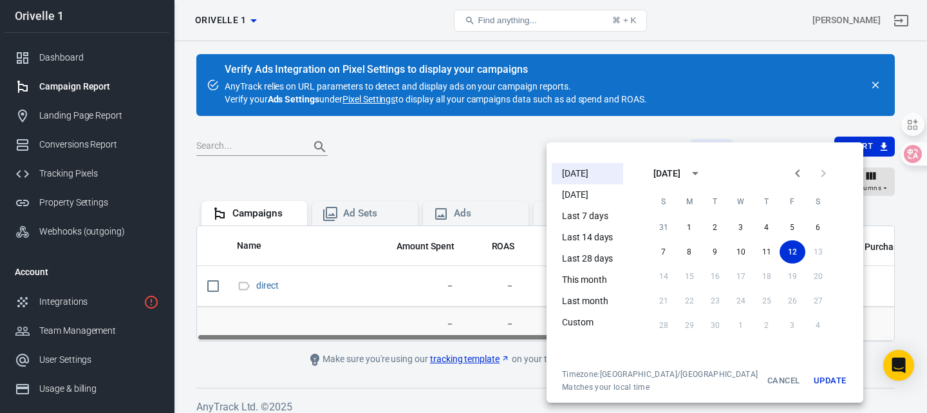
click at [592, 286] on li "This month" at bounding box center [587, 279] width 71 height 21
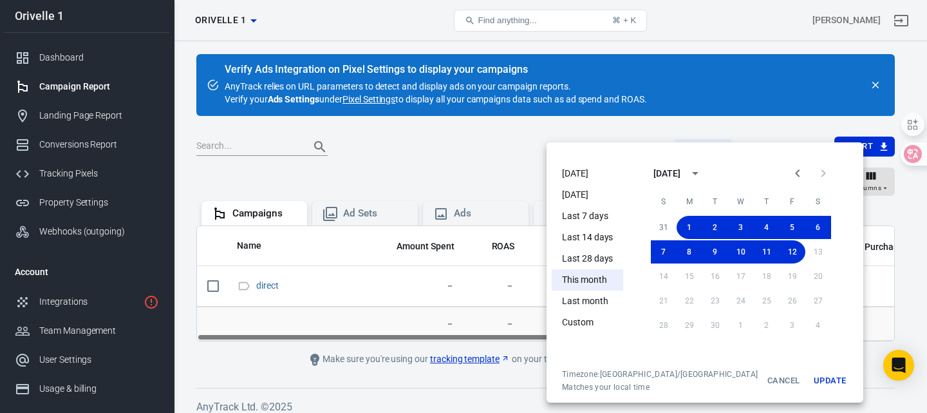
click at [480, 359] on div at bounding box center [463, 206] width 927 height 413
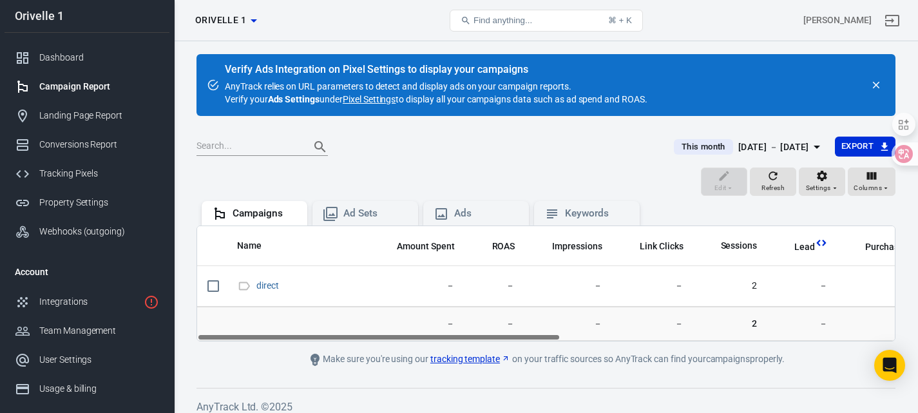
drag, startPoint x: 534, startPoint y: 335, endPoint x: 504, endPoint y: 333, distance: 30.3
click at [504, 333] on div "Name Amount Spent ROAS Impressions Link Clicks Sessions Lead Purchase Revenue A…" at bounding box center [545, 283] width 699 height 116
click at [120, 146] on div "Conversions Report" at bounding box center [99, 145] width 120 height 14
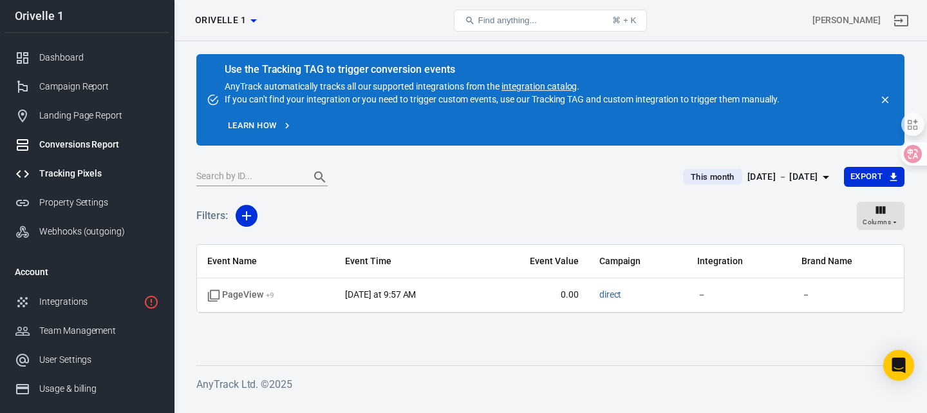
click at [67, 180] on link "Tracking Pixels" at bounding box center [87, 173] width 165 height 29
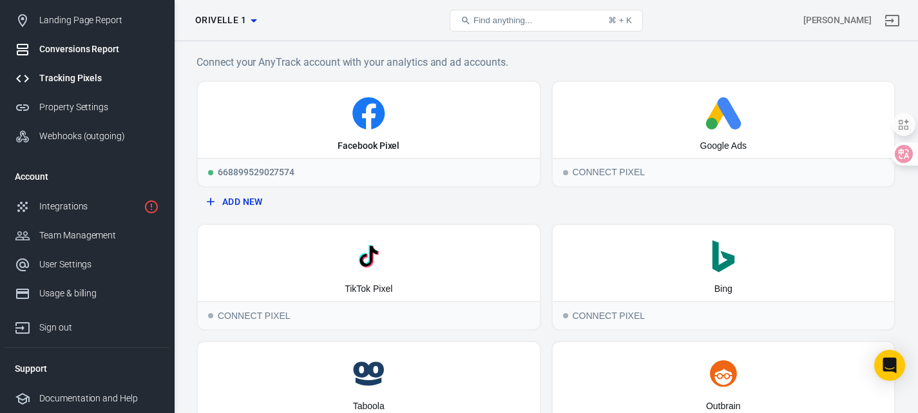
click at [72, 50] on div "Conversions Report" at bounding box center [99, 50] width 120 height 14
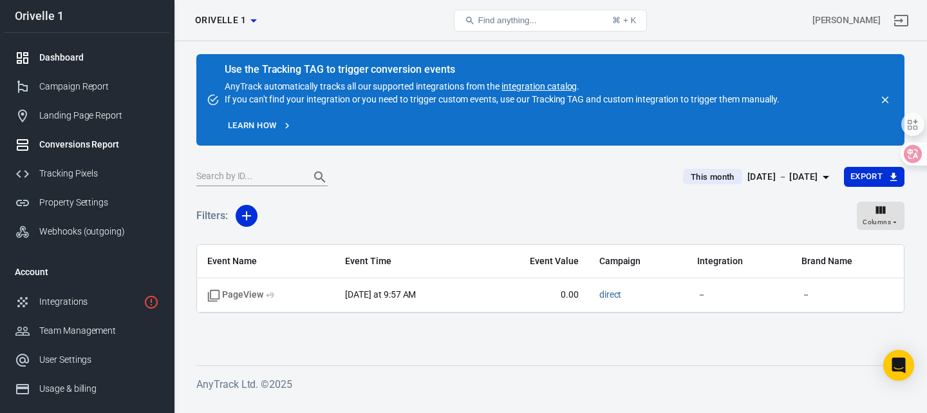
click at [58, 57] on div "Dashboard" at bounding box center [99, 58] width 120 height 14
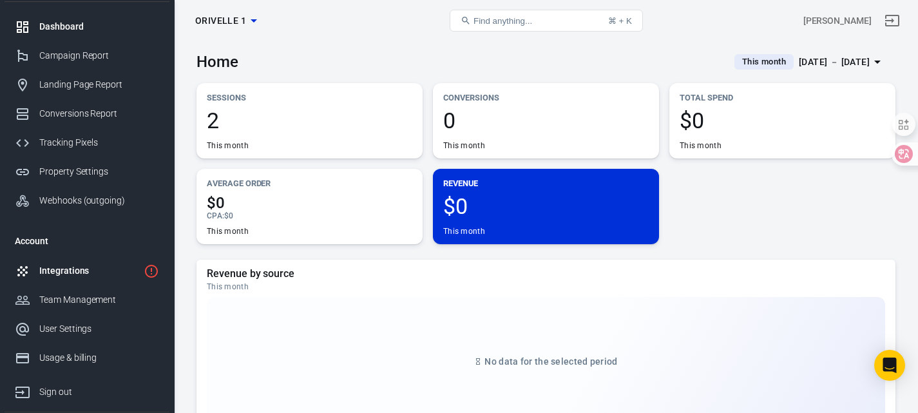
scroll to position [95, 0]
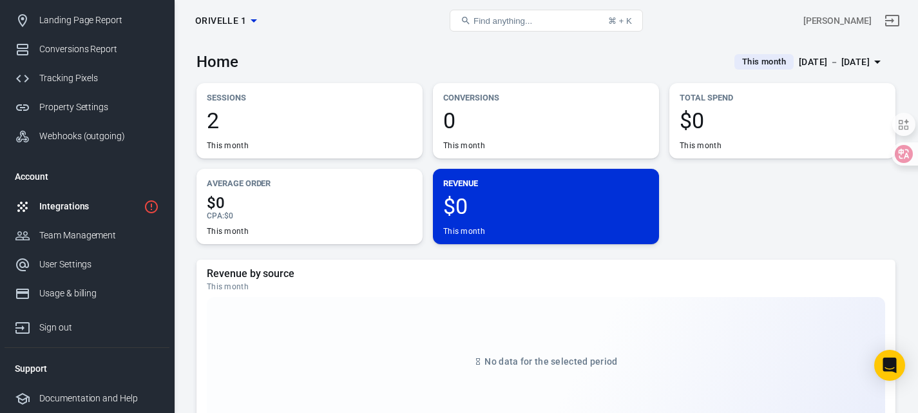
click at [71, 214] on link "Integrations" at bounding box center [87, 206] width 165 height 29
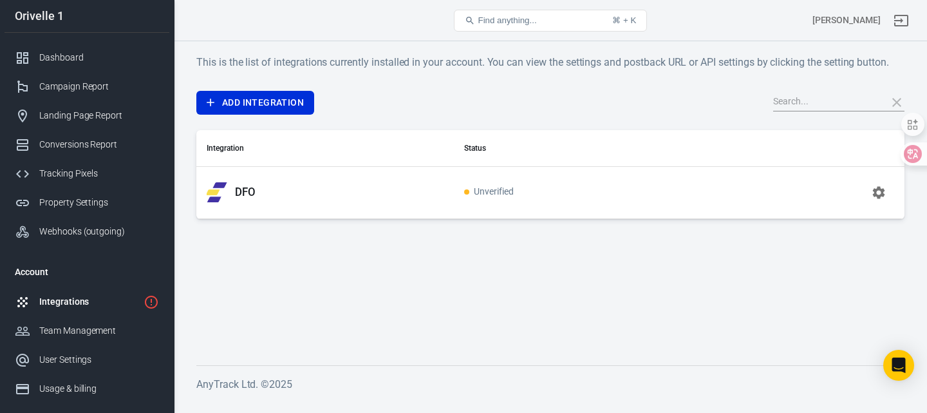
click at [449, 184] on td "DFO" at bounding box center [325, 192] width 258 height 52
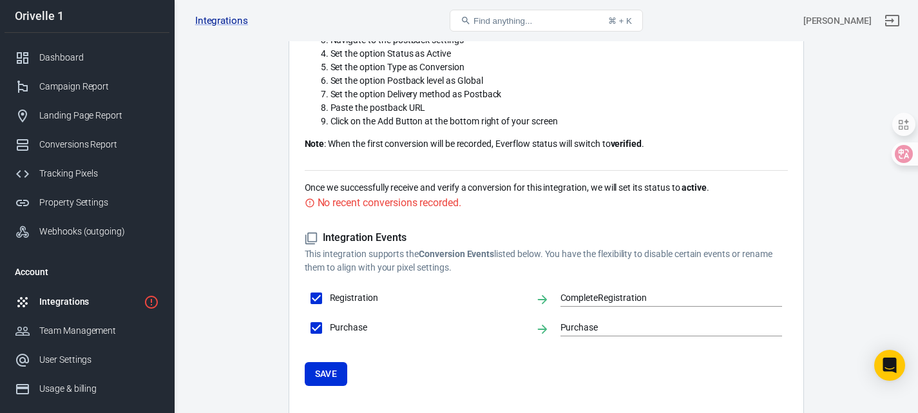
scroll to position [506, 0]
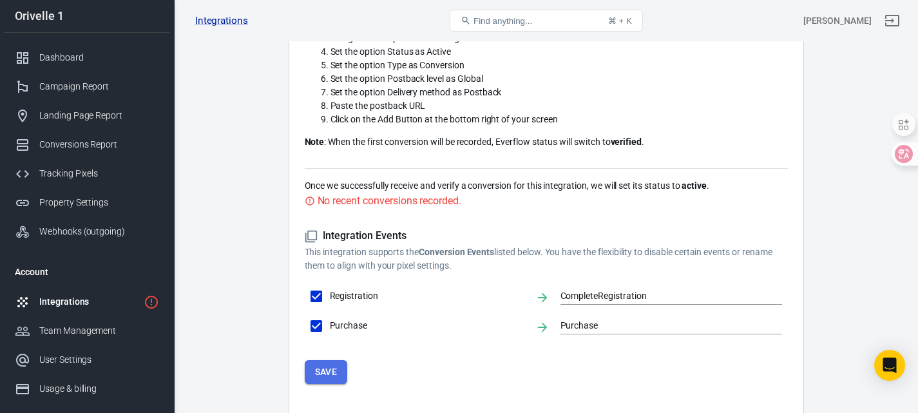
click at [338, 360] on button "Save" at bounding box center [326, 372] width 43 height 24
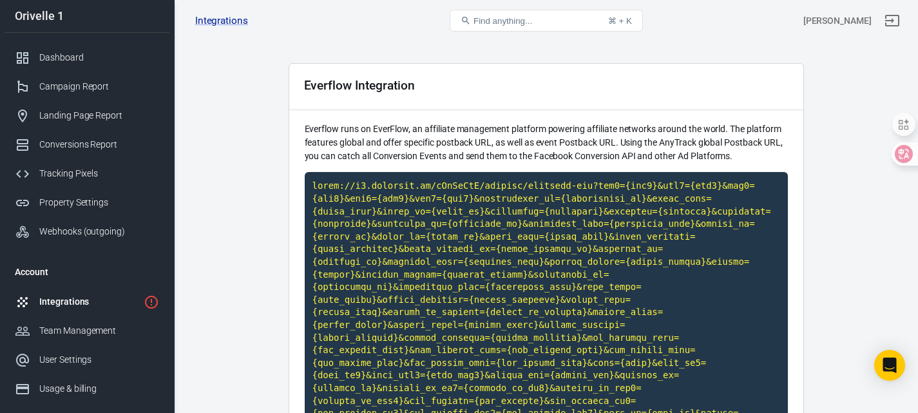
scroll to position [0, 0]
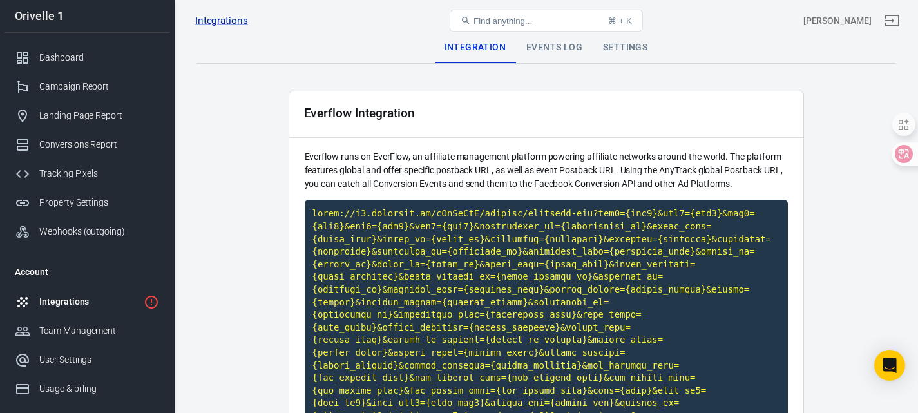
click at [559, 48] on div "Events Log" at bounding box center [554, 47] width 77 height 31
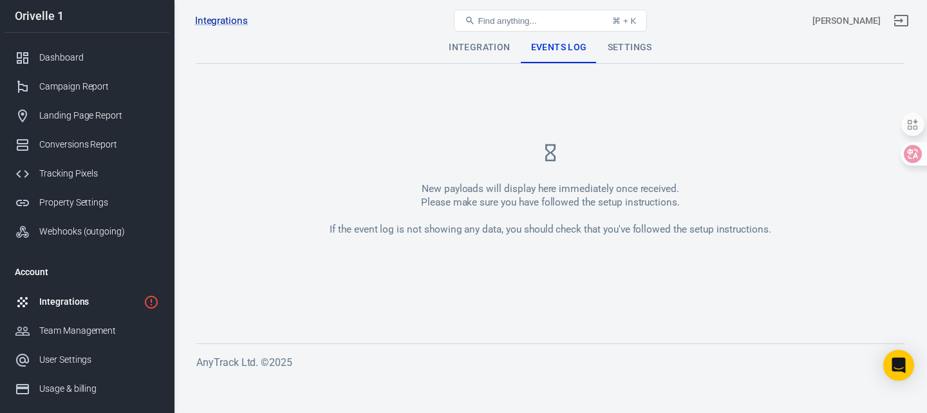
click at [632, 48] on div "Settings" at bounding box center [630, 47] width 65 height 31
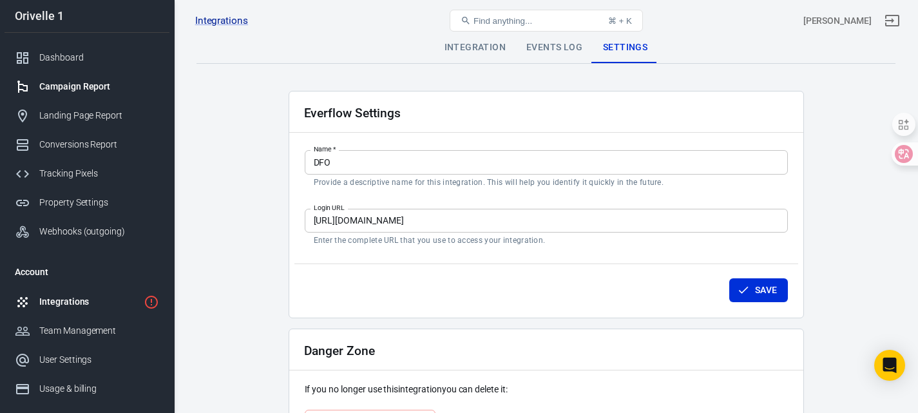
click at [103, 84] on div "Campaign Report" at bounding box center [99, 87] width 120 height 14
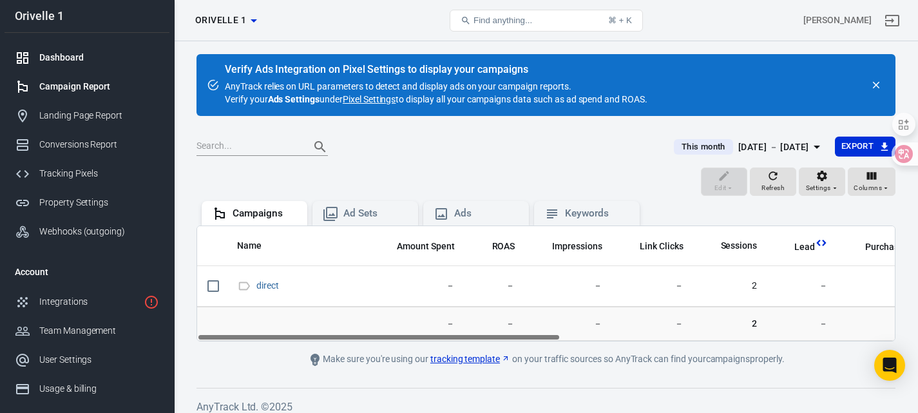
click at [91, 60] on div "Dashboard" at bounding box center [99, 58] width 120 height 14
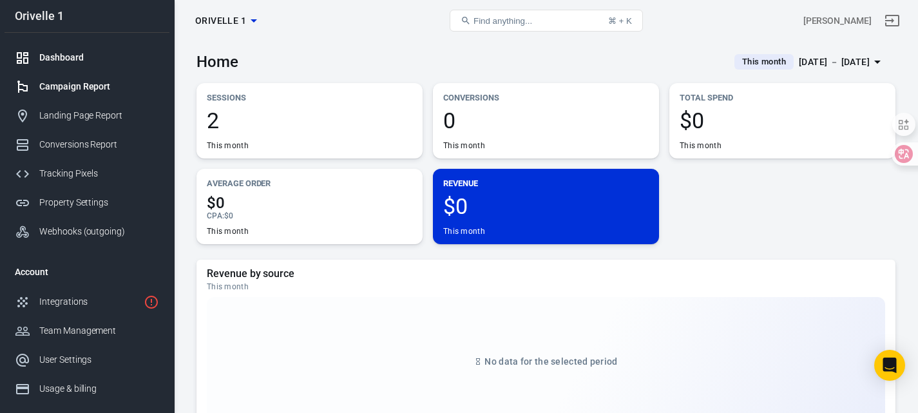
click at [66, 82] on div "Campaign Report" at bounding box center [99, 87] width 120 height 14
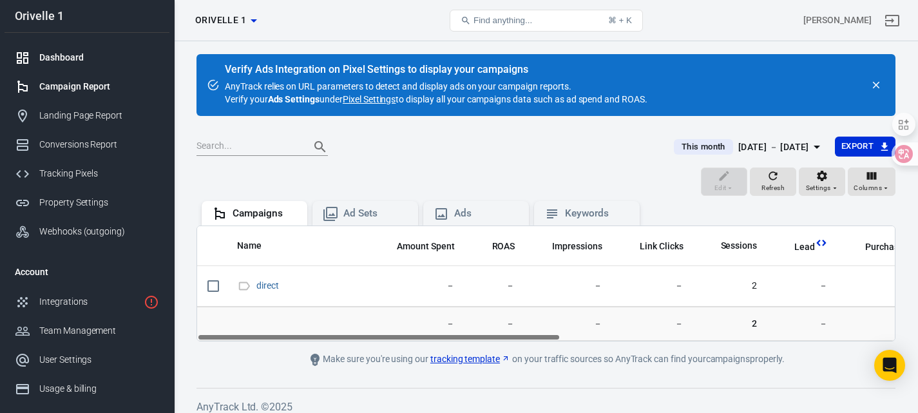
click at [59, 65] on link "Dashboard" at bounding box center [87, 57] width 165 height 29
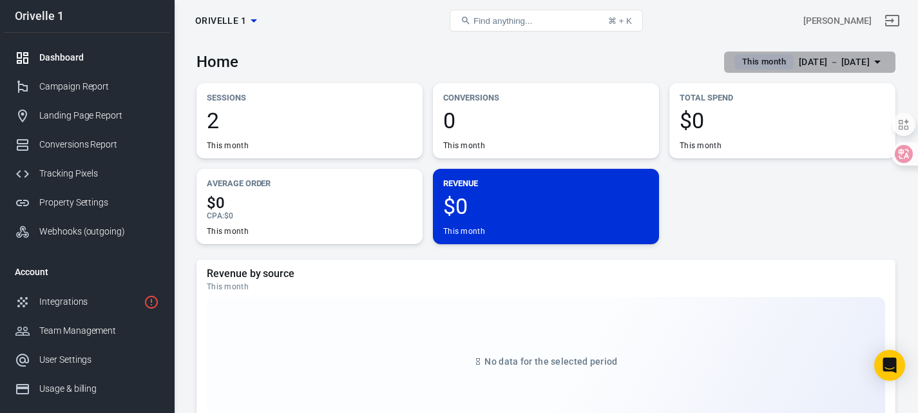
click at [834, 70] on button "This month [DATE] － [DATE]" at bounding box center [809, 62] width 171 height 21
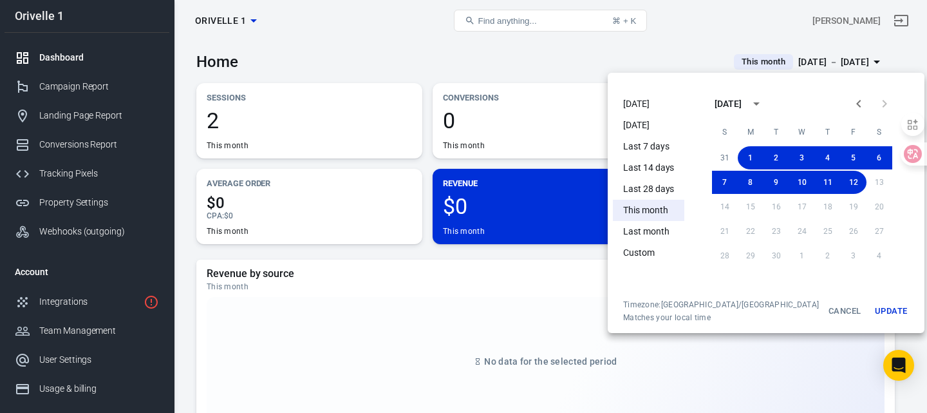
click at [416, 290] on div at bounding box center [463, 206] width 927 height 413
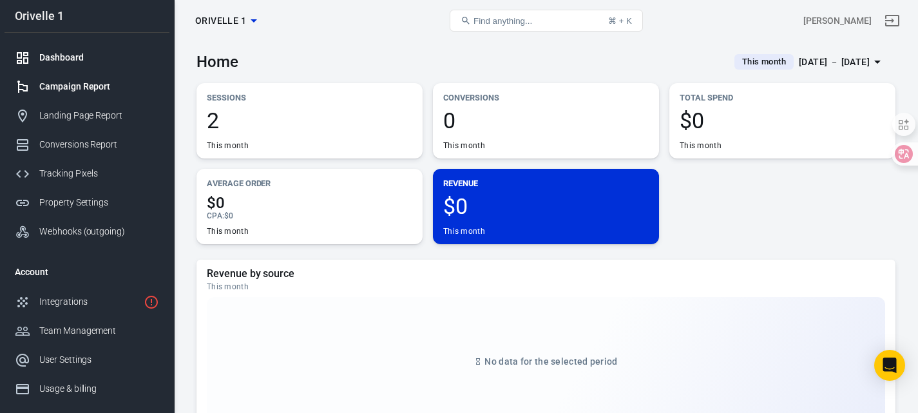
click at [103, 98] on link "Campaign Report" at bounding box center [87, 86] width 165 height 29
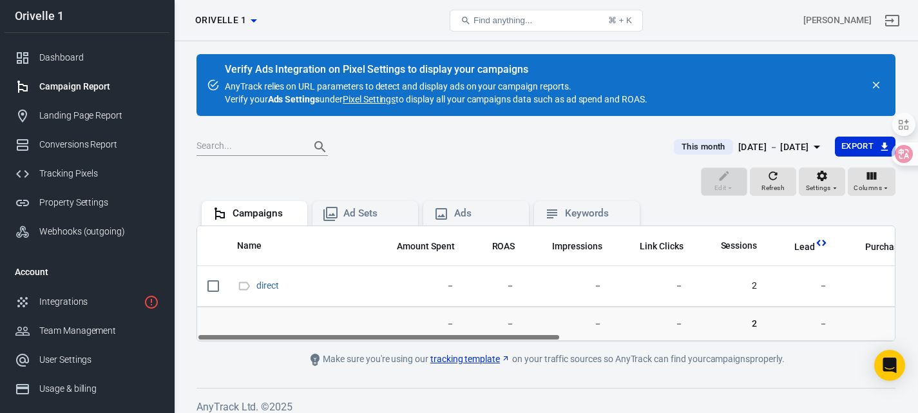
click at [372, 103] on link "Pixel Settings" at bounding box center [369, 99] width 53 height 13
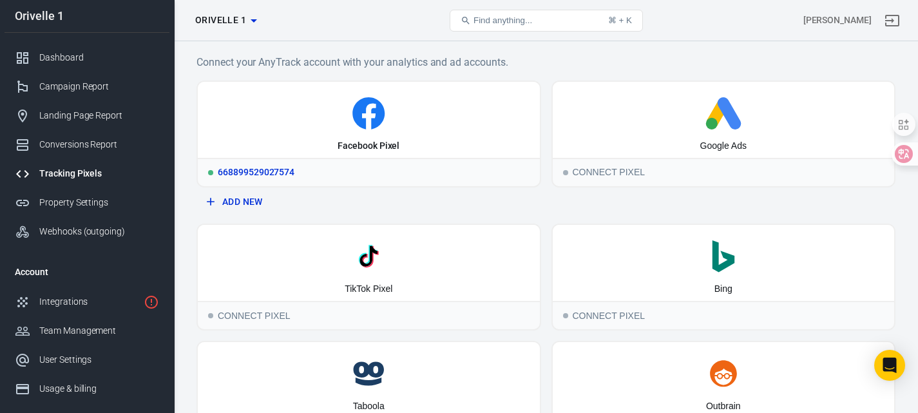
click at [414, 147] on div "Facebook Pixel" at bounding box center [369, 120] width 342 height 76
click at [371, 132] on div "Facebook Pixel" at bounding box center [369, 120] width 342 height 76
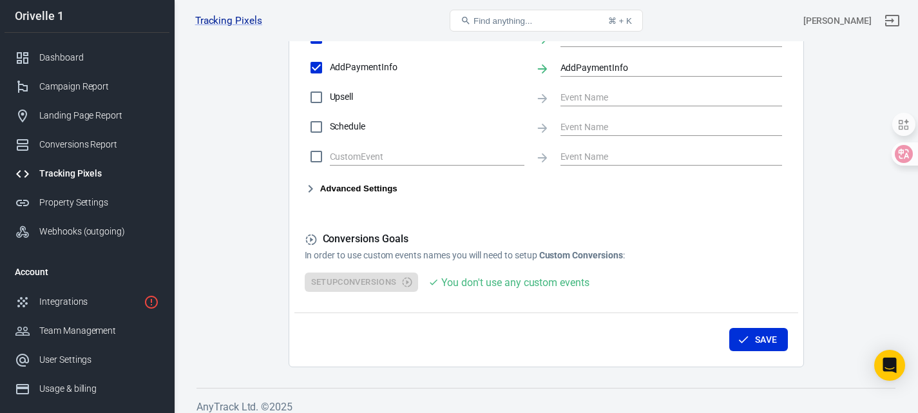
scroll to position [723, 0]
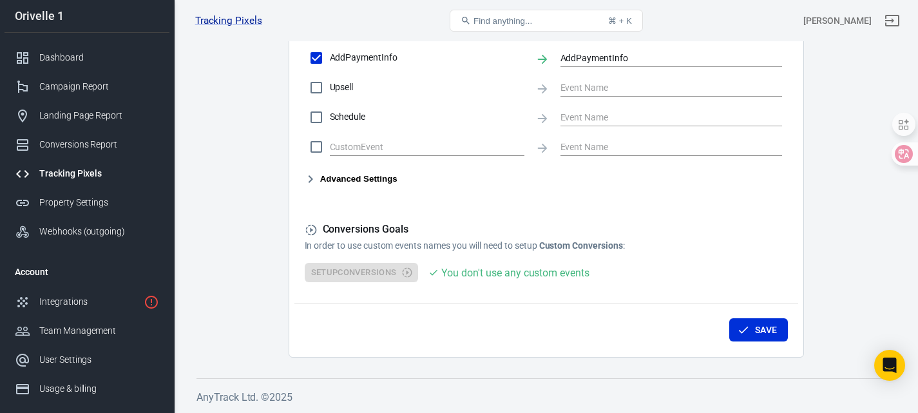
click at [757, 327] on button "Save" at bounding box center [758, 330] width 59 height 24
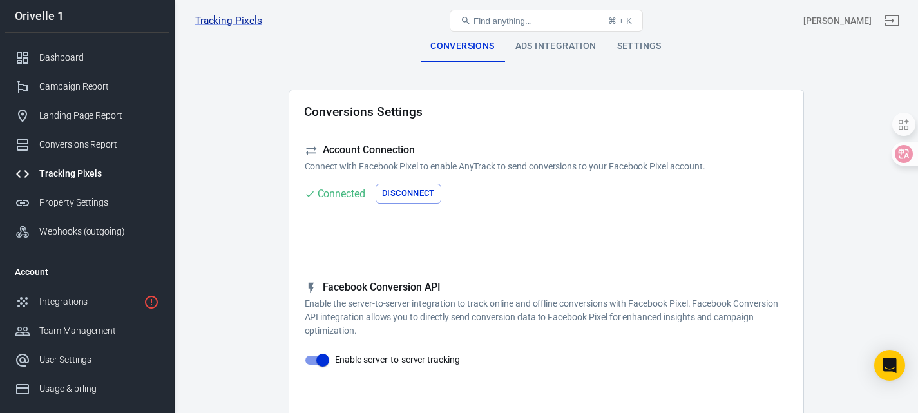
scroll to position [0, 0]
click at [70, 60] on div "Dashboard" at bounding box center [99, 58] width 120 height 14
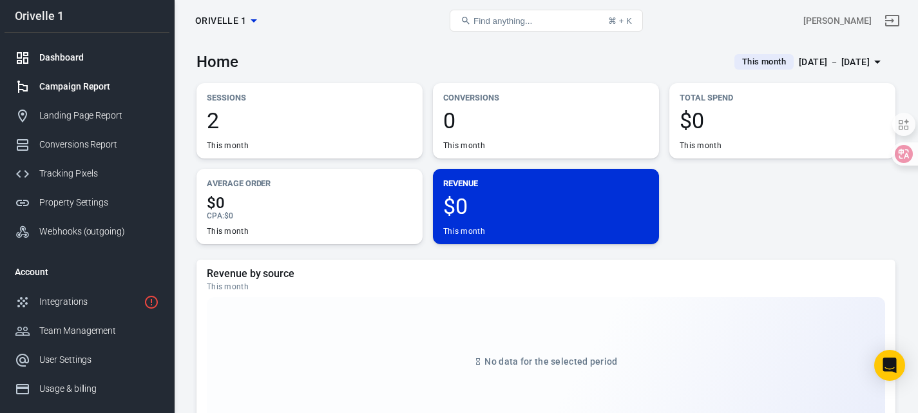
click at [70, 91] on div "Campaign Report" at bounding box center [99, 87] width 120 height 14
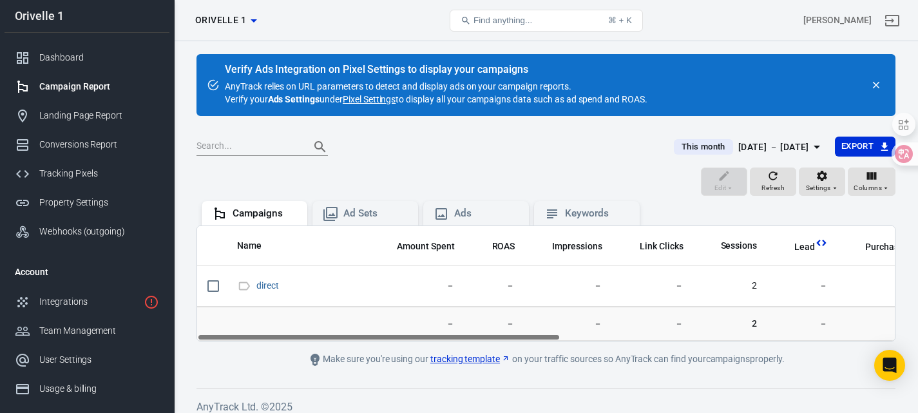
drag, startPoint x: 685, startPoint y: 103, endPoint x: 225, endPoint y: 69, distance: 461.1
click at [225, 69] on div "Verify Ads Integration on Pixel Settings to display your campaigns AnyTrack rel…" at bounding box center [545, 85] width 699 height 62
copy div "Verify Ads Integration on Pixel Settings to display your campaigns AnyTrack rel…"
click at [418, 163] on div "This month Sep 1 － Sep 12, 2025 Export" at bounding box center [545, 153] width 699 height 32
click at [374, 100] on link "Pixel Settings" at bounding box center [369, 99] width 53 height 13
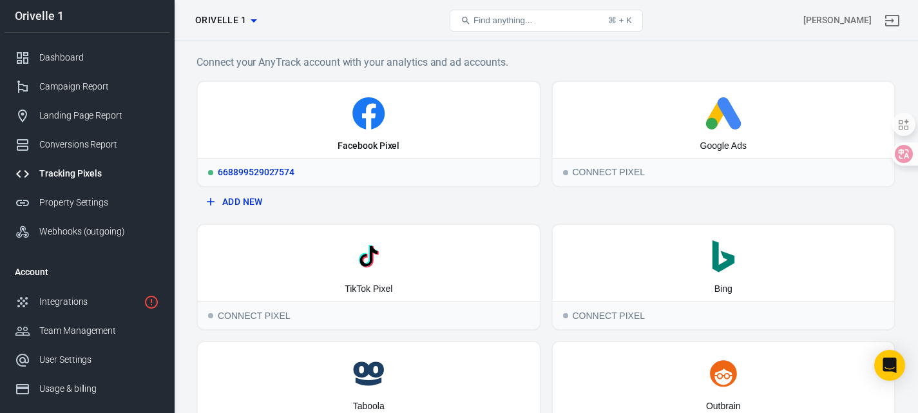
click at [374, 108] on icon at bounding box center [369, 117] width 14 height 26
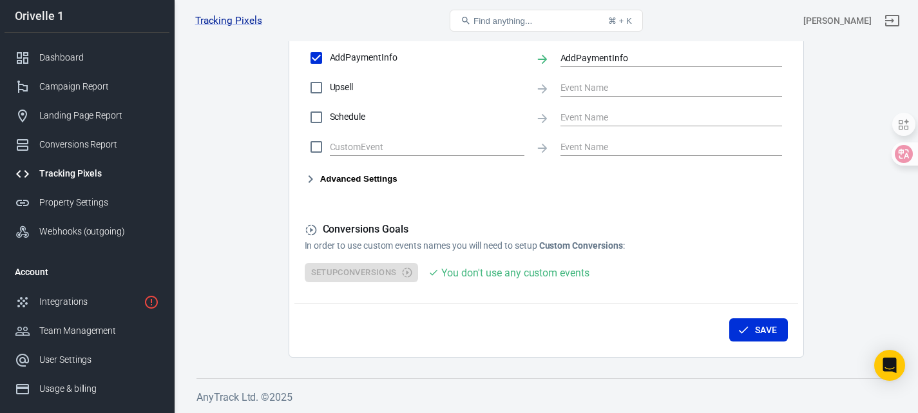
scroll to position [723, 0]
click at [757, 325] on button "Save" at bounding box center [758, 330] width 59 height 24
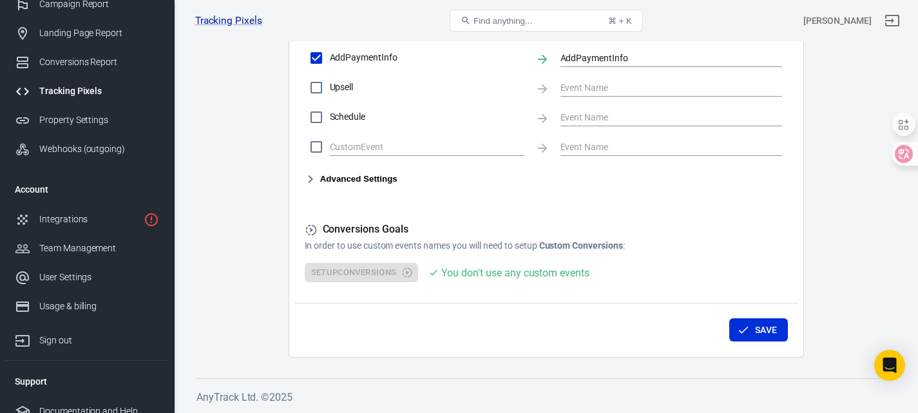
scroll to position [95, 0]
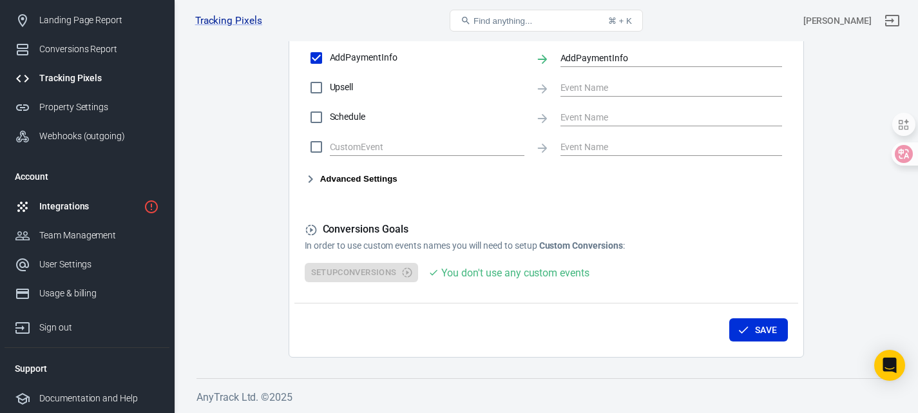
click at [91, 214] on link "Integrations" at bounding box center [87, 206] width 165 height 29
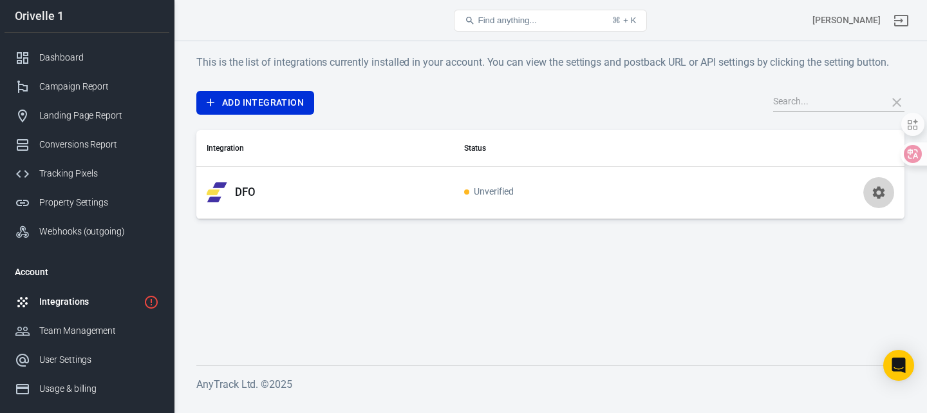
click at [877, 191] on icon "button" at bounding box center [878, 192] width 15 height 15
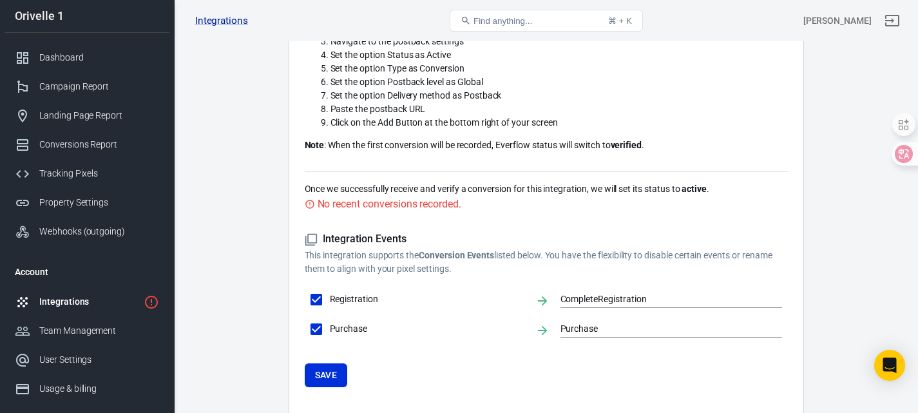
scroll to position [506, 0]
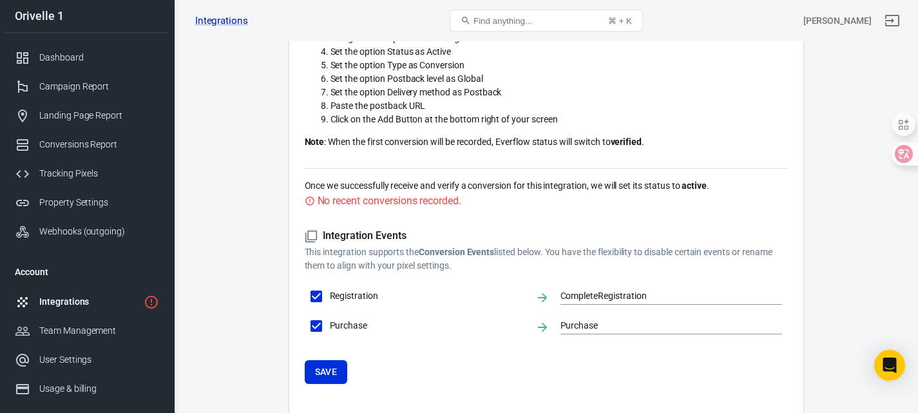
click at [351, 289] on span "Registration" at bounding box center [427, 296] width 195 height 14
click at [330, 283] on input "Registration" at bounding box center [316, 296] width 27 height 27
checkbox input "false"
click at [351, 289] on span "Registration" at bounding box center [427, 296] width 195 height 14
click at [330, 283] on input "Registration" at bounding box center [316, 296] width 27 height 27
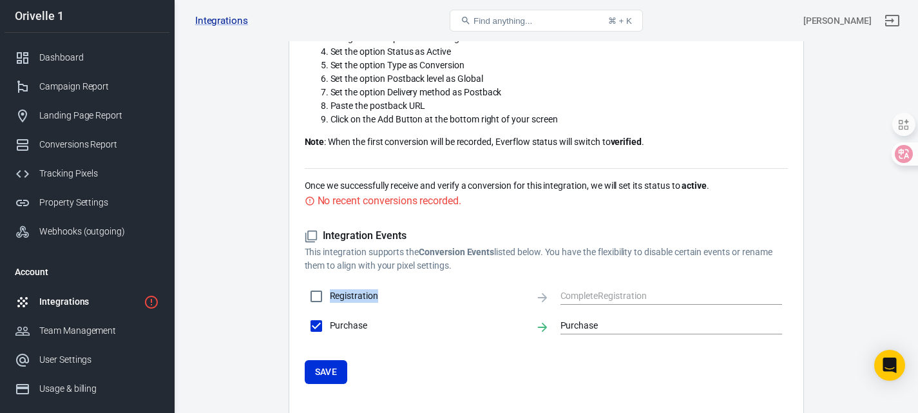
checkbox input "true"
type input "CompleteRegistration"
click at [468, 289] on span "Registration" at bounding box center [427, 296] width 195 height 14
click at [330, 283] on input "Registration" at bounding box center [316, 296] width 27 height 27
checkbox input "false"
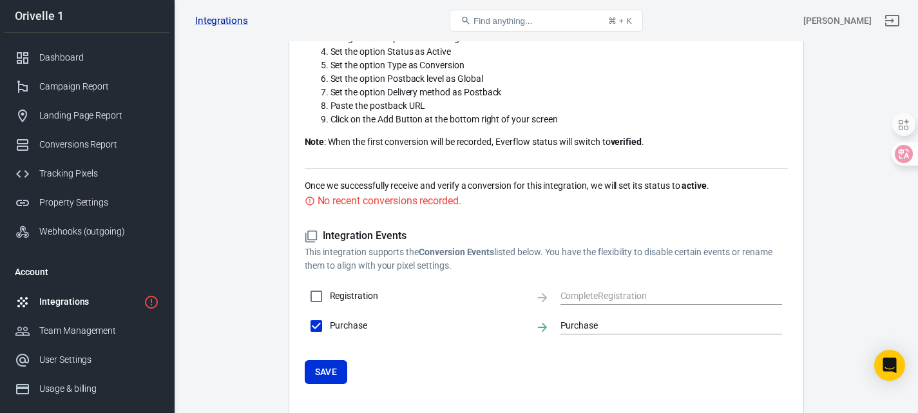
click at [340, 289] on span "Registration" at bounding box center [427, 296] width 195 height 14
click at [330, 283] on input "Registration" at bounding box center [316, 296] width 27 height 27
checkbox input "true"
type input "CompleteRegistration"
click at [337, 360] on button "Save" at bounding box center [326, 372] width 43 height 24
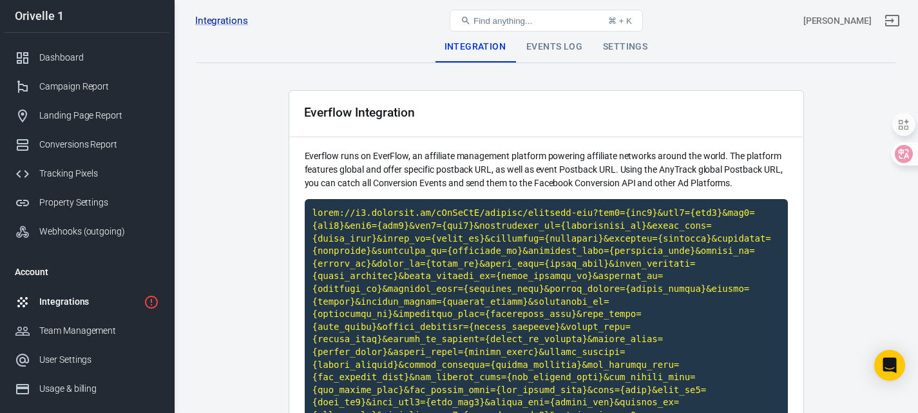
scroll to position [0, 0]
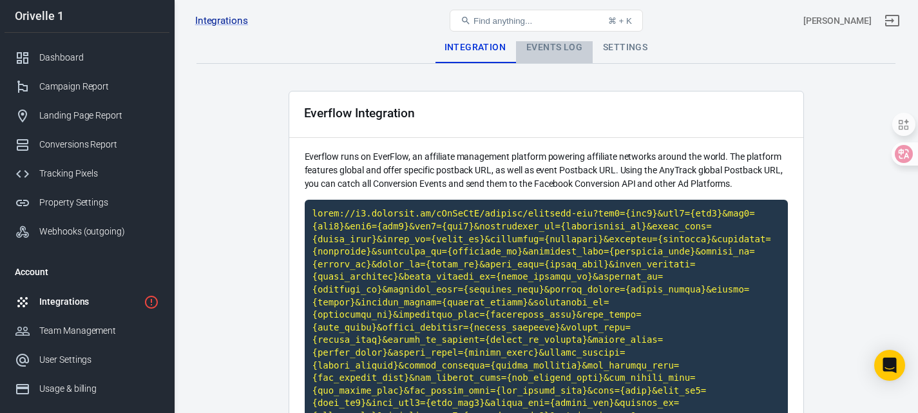
click at [580, 52] on div "Events Log" at bounding box center [554, 47] width 77 height 31
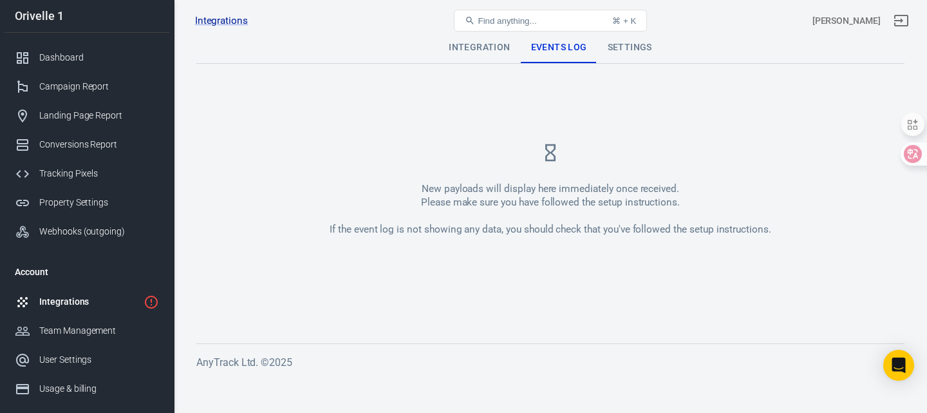
click at [633, 48] on div "Settings" at bounding box center [630, 47] width 65 height 31
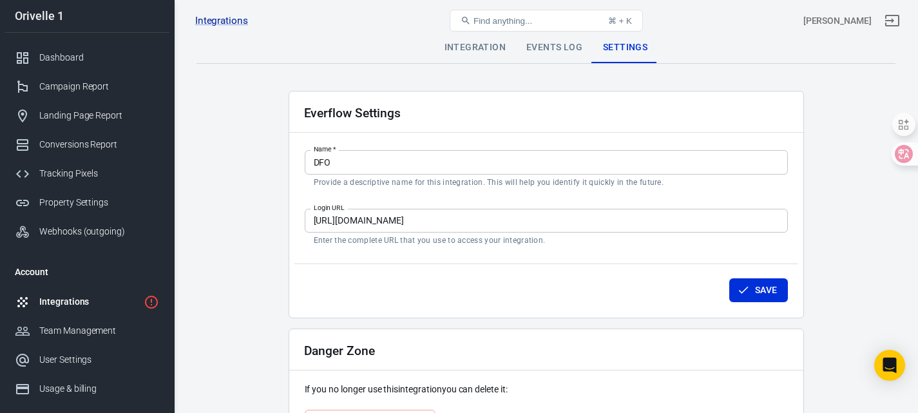
click at [490, 55] on div "Integration" at bounding box center [475, 47] width 82 height 31
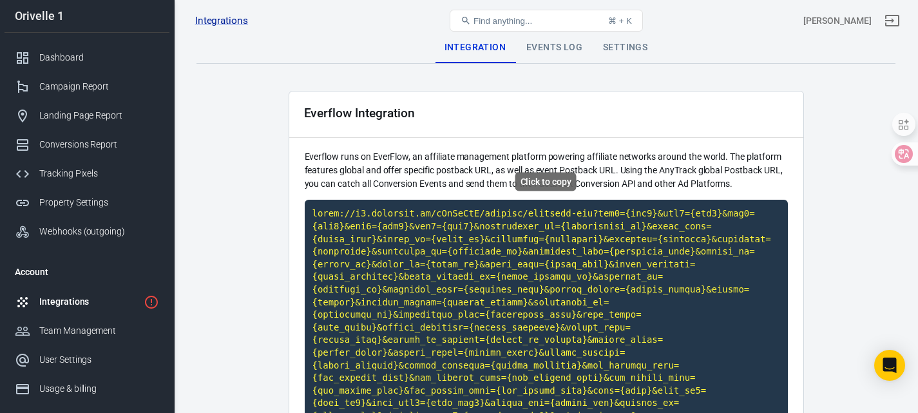
click at [470, 258] on code "Click to copy" at bounding box center [546, 334] width 483 height 268
click at [471, 251] on code "Copied!" at bounding box center [546, 334] width 483 height 268
click at [551, 180] on div "Copied!" at bounding box center [547, 182] width 42 height 19
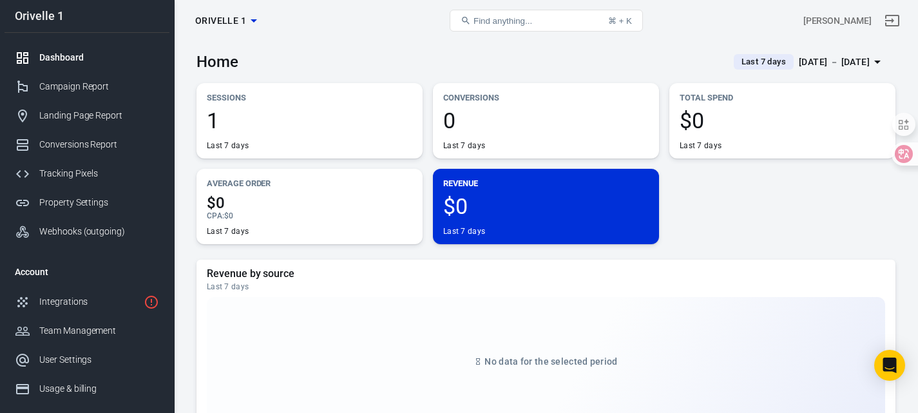
click at [813, 64] on div "[DATE] － [DATE]" at bounding box center [834, 62] width 71 height 16
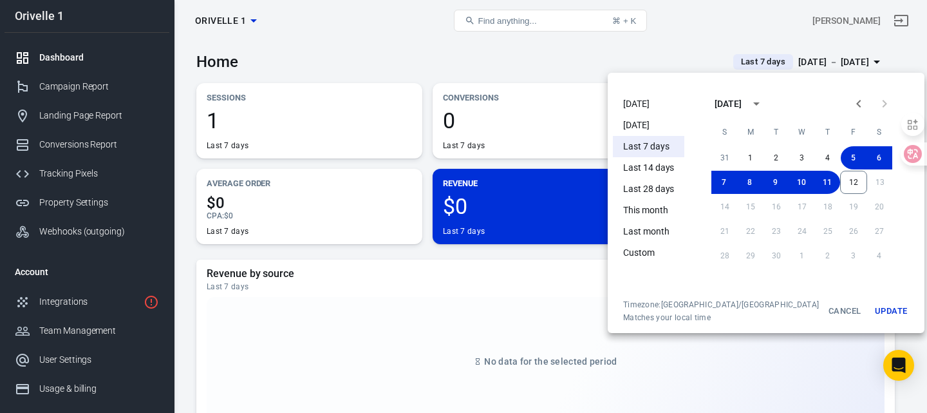
click at [610, 108] on div "[DATE] [DATE] Last 7 days Last 14 days Last 28 days This month Last month Custo…" at bounding box center [766, 203] width 317 height 260
click at [619, 105] on li "[DATE]" at bounding box center [648, 103] width 71 height 21
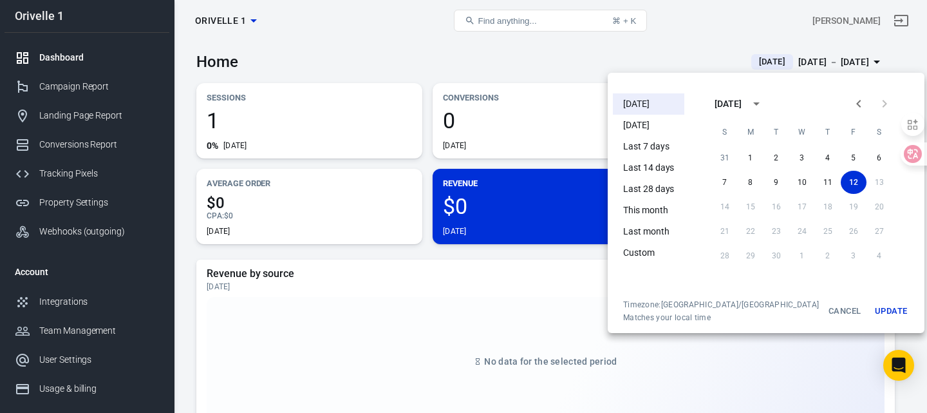
click at [402, 261] on div at bounding box center [463, 206] width 927 height 413
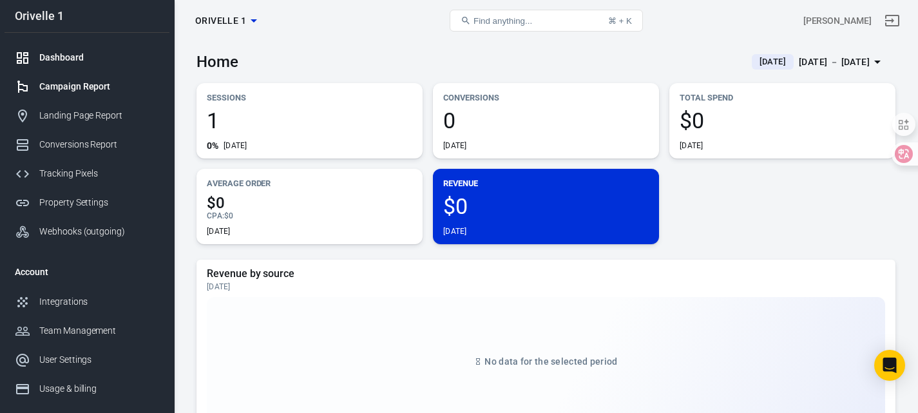
click at [81, 88] on div "Campaign Report" at bounding box center [99, 87] width 120 height 14
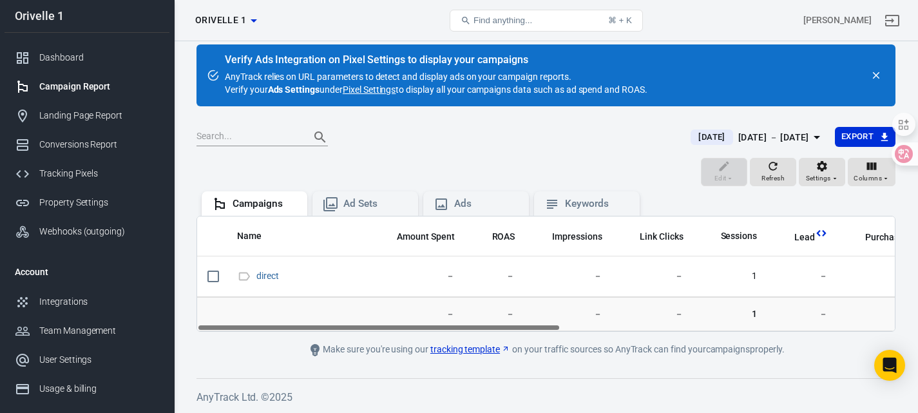
drag, startPoint x: 307, startPoint y: 328, endPoint x: 281, endPoint y: 327, distance: 25.1
click at [281, 327] on div "Name Amount Spent ROAS Impressions Link Clicks Sessions Lead Purchase Revenue A…" at bounding box center [545, 273] width 697 height 115
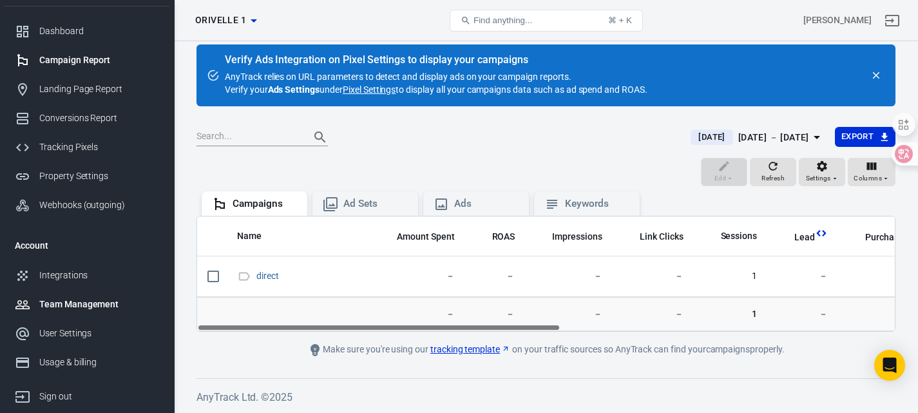
scroll to position [95, 0]
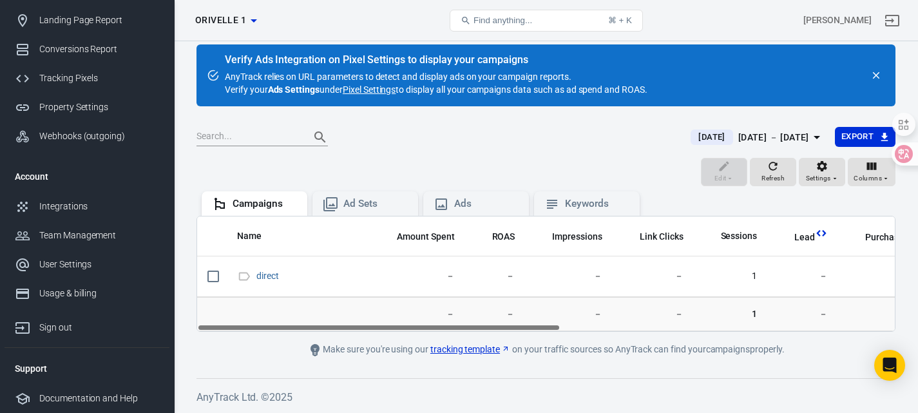
click at [256, 190] on div "Campaigns Ad Sets Ads Keywords" at bounding box center [545, 202] width 699 height 27
click at [250, 204] on div "Campaigns" at bounding box center [264, 204] width 64 height 14
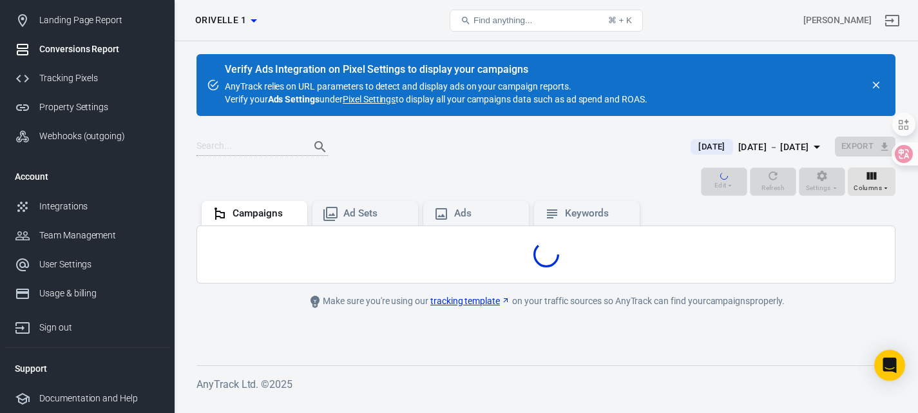
click at [99, 46] on div "Conversions Report" at bounding box center [99, 50] width 120 height 14
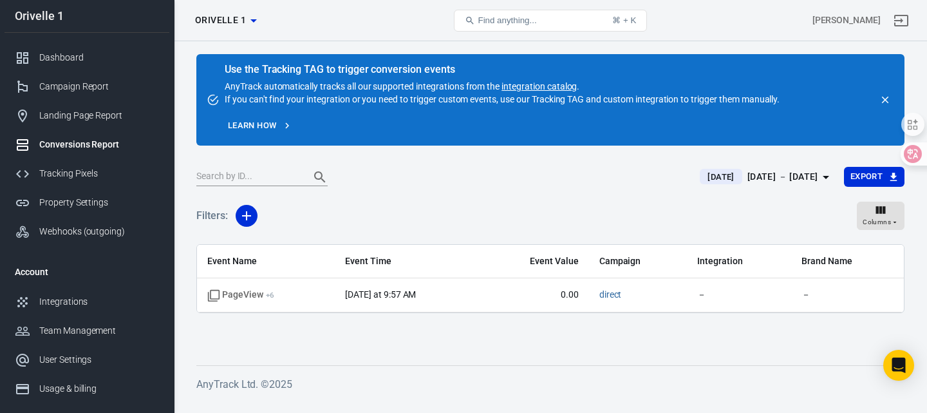
click at [755, 178] on div "[DATE] － [DATE]" at bounding box center [783, 177] width 71 height 16
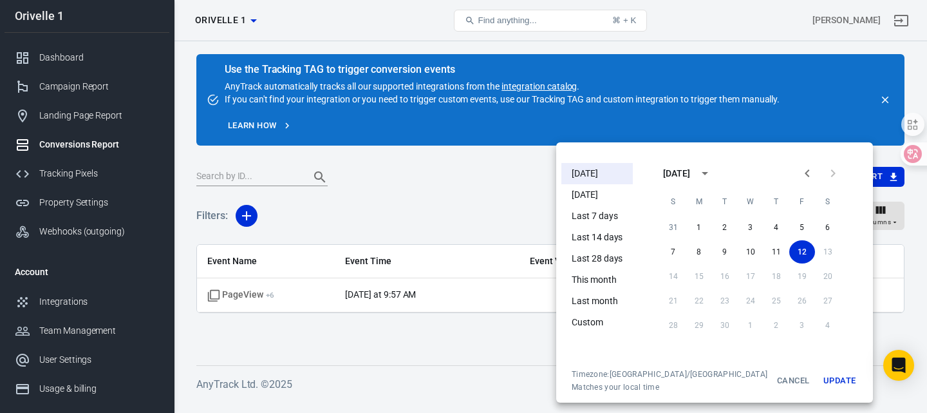
click at [589, 281] on li "This month" at bounding box center [597, 279] width 71 height 21
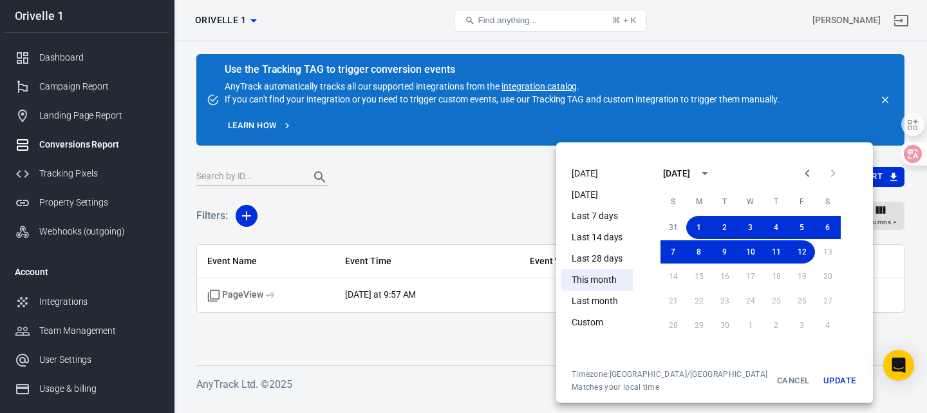
click at [390, 346] on div at bounding box center [463, 206] width 927 height 413
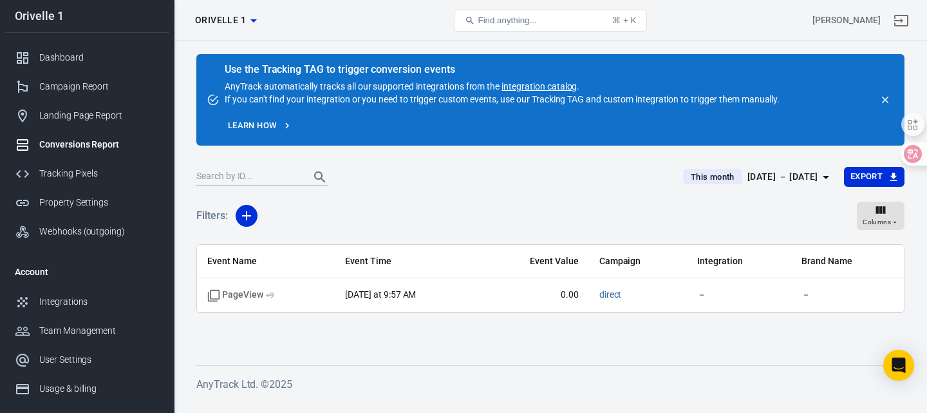
click at [254, 298] on span "PageView + 9" at bounding box center [240, 295] width 67 height 13
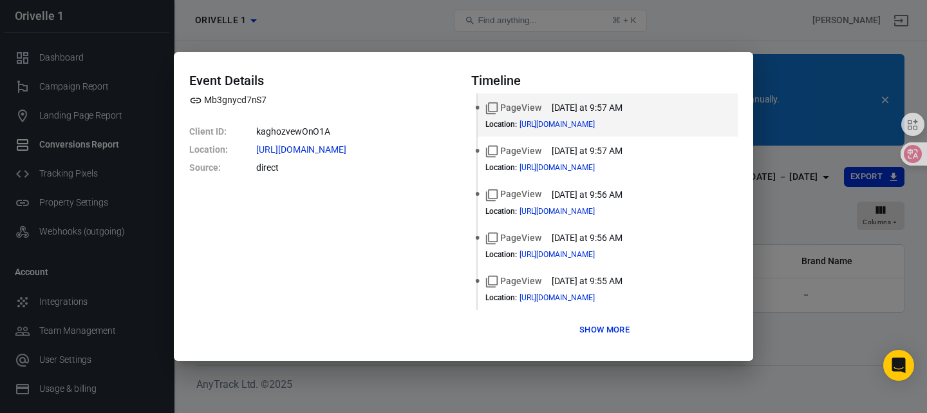
click at [580, 334] on button "Show more" at bounding box center [604, 330] width 57 height 20
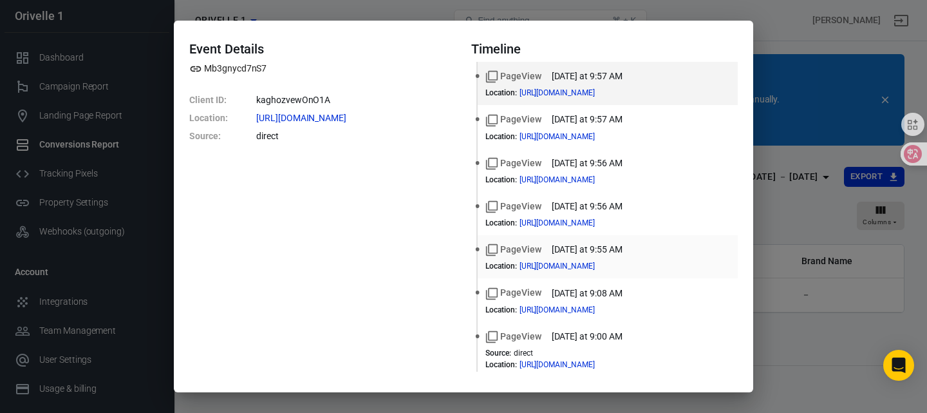
scroll to position [150, 0]
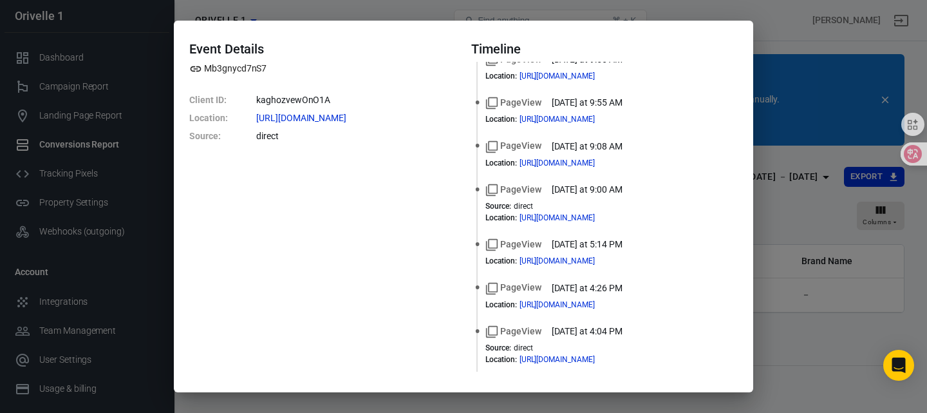
click at [772, 47] on div "Event Details Mb3gnycd7nS7 Client ID : kaghozvewOnO1A Location : [URL][DOMAIN_N…" at bounding box center [463, 206] width 927 height 413
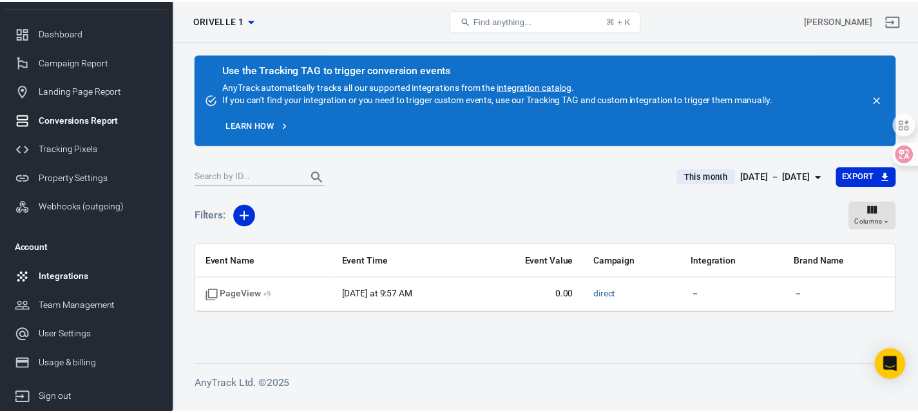
scroll to position [64, 0]
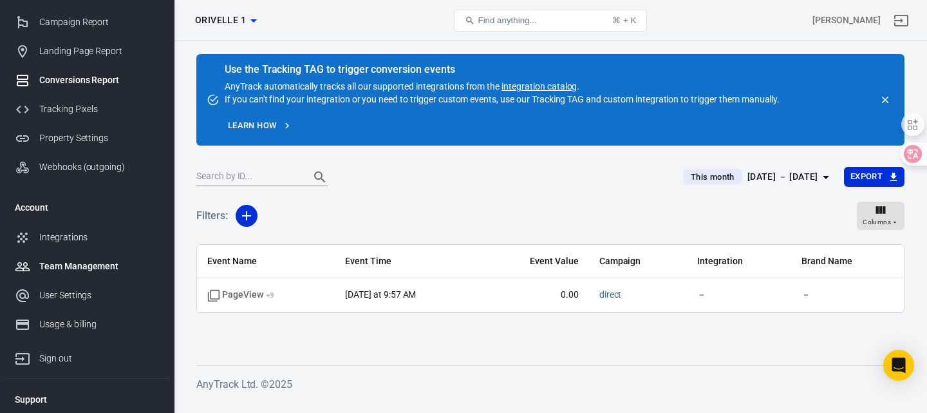
click at [72, 253] on link "Team Management" at bounding box center [87, 266] width 165 height 29
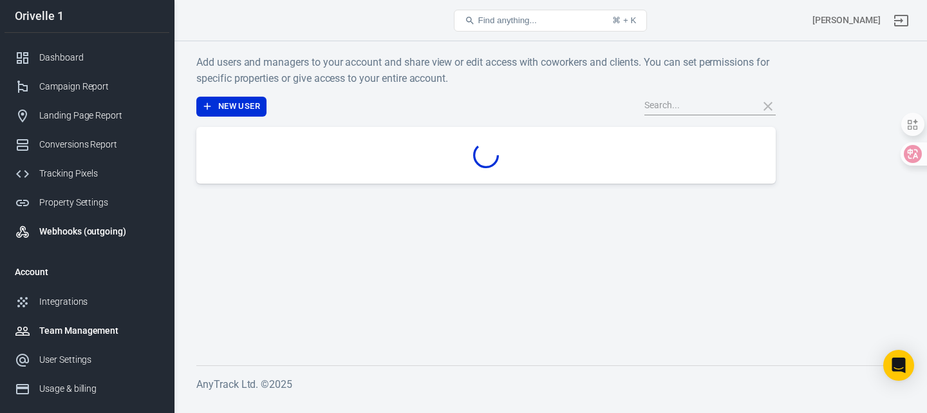
click at [71, 240] on link "Webhooks (outgoing)" at bounding box center [87, 231] width 165 height 29
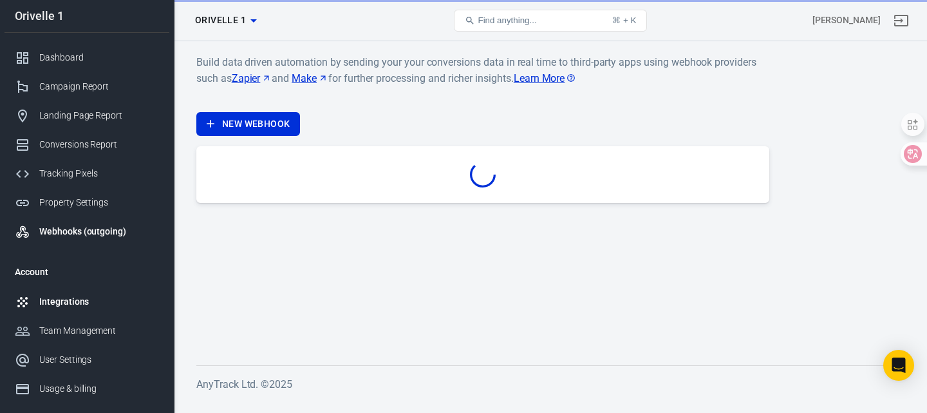
click at [77, 300] on div "Integrations" at bounding box center [99, 302] width 120 height 14
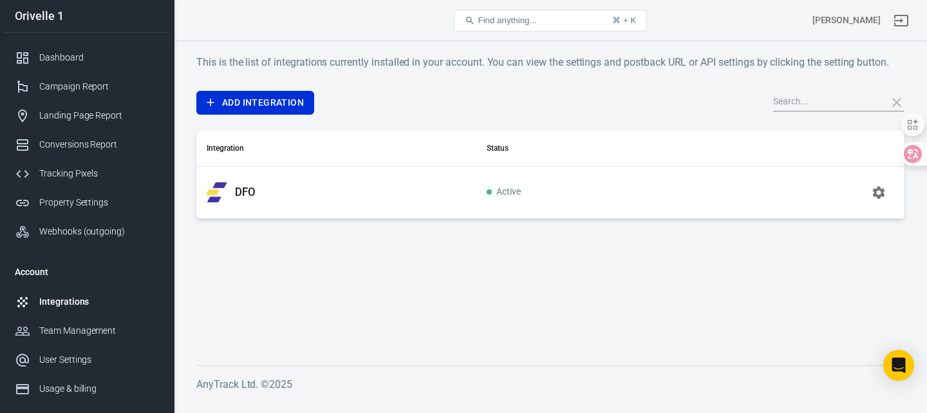
click at [254, 195] on p "DFO" at bounding box center [245, 192] width 21 height 14
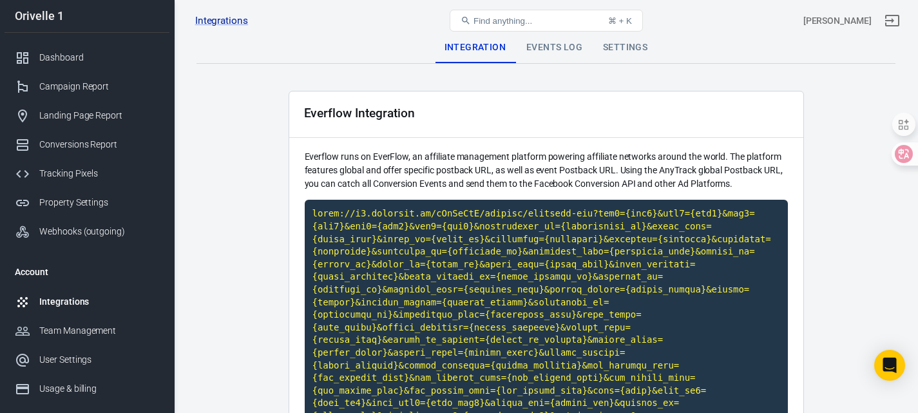
click at [546, 44] on div "Events Log" at bounding box center [554, 47] width 77 height 31
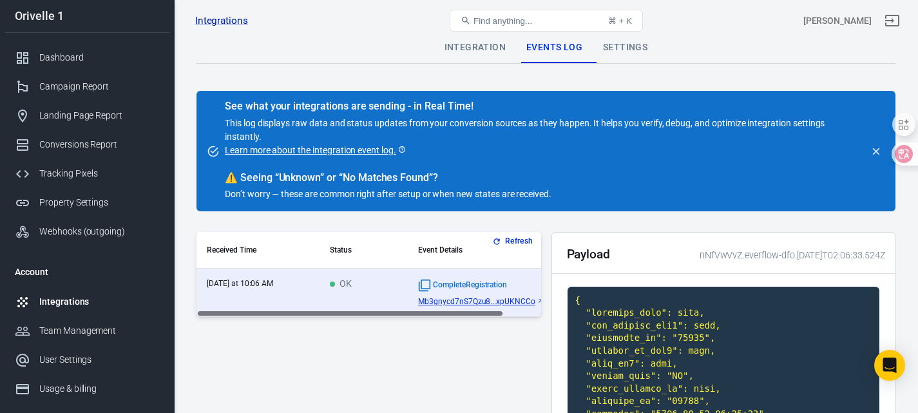
click at [491, 55] on div "Integration" at bounding box center [475, 47] width 82 height 31
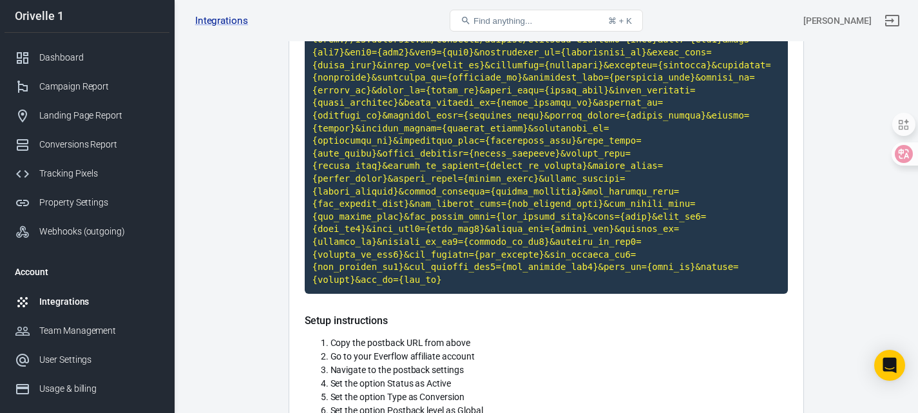
scroll to position [119, 0]
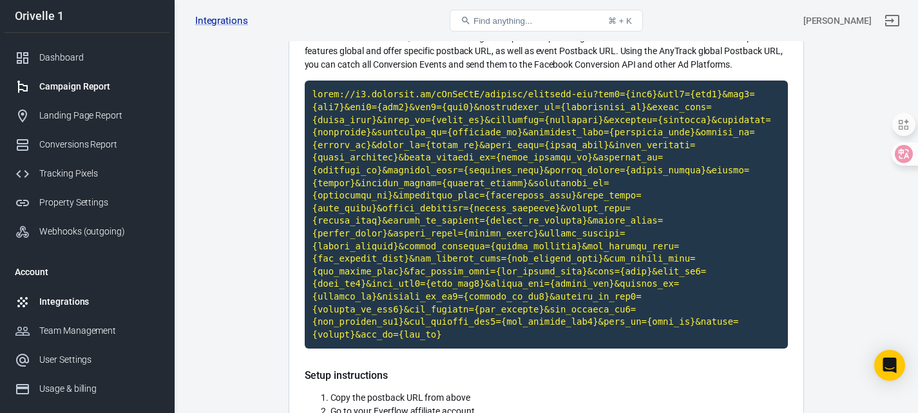
click at [58, 99] on link "Campaign Report" at bounding box center [87, 86] width 165 height 29
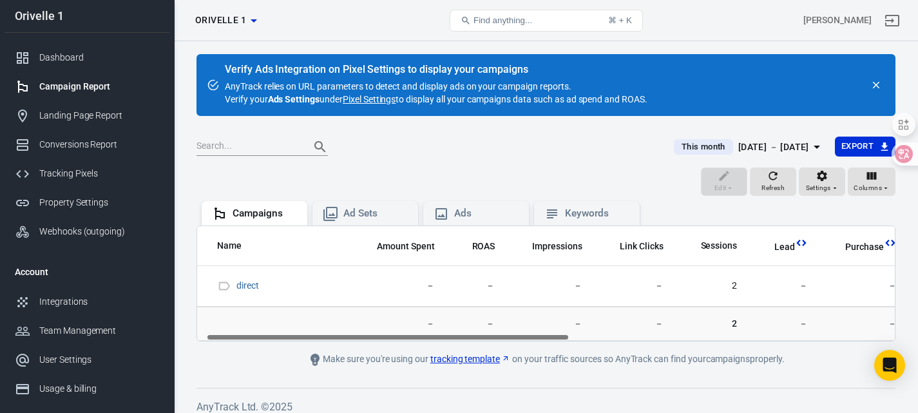
scroll to position [0, 12]
drag, startPoint x: 412, startPoint y: 338, endPoint x: 419, endPoint y: 339, distance: 6.5
click at [419, 339] on div "Name Amount Spent ROAS Impressions Link Clicks Sessions Lead Purchase Revenue A…" at bounding box center [545, 283] width 697 height 115
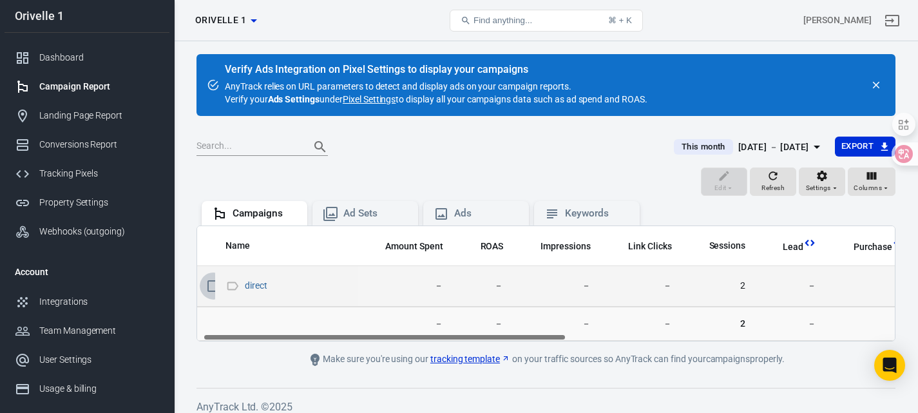
click at [209, 288] on input "scrollable content" at bounding box center [213, 285] width 27 height 27
checkbox input "true"
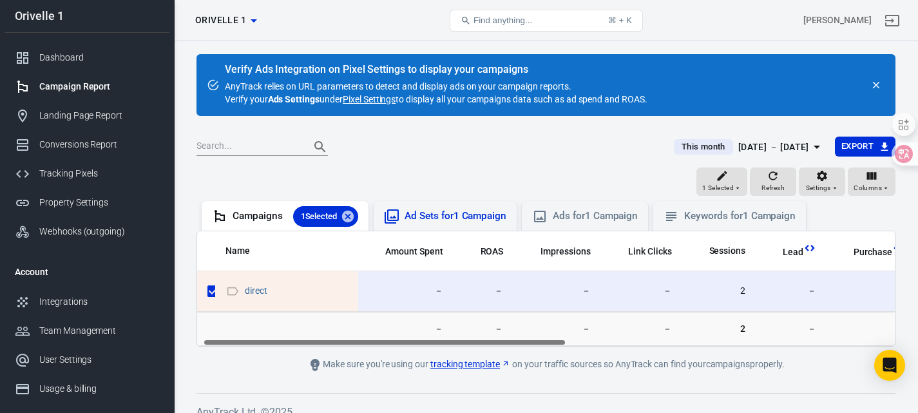
click at [454, 221] on div "Ad Sets for 1 Campaign" at bounding box center [455, 216] width 102 height 14
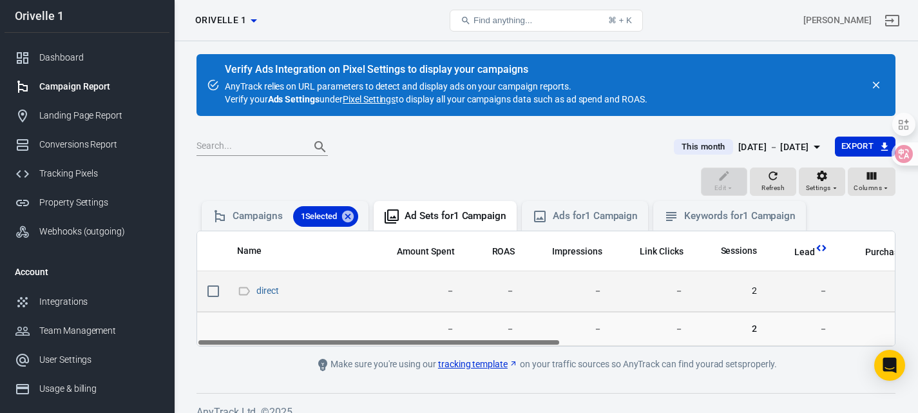
click at [207, 289] on input "scrollable content" at bounding box center [213, 291] width 27 height 27
checkbox input "true"
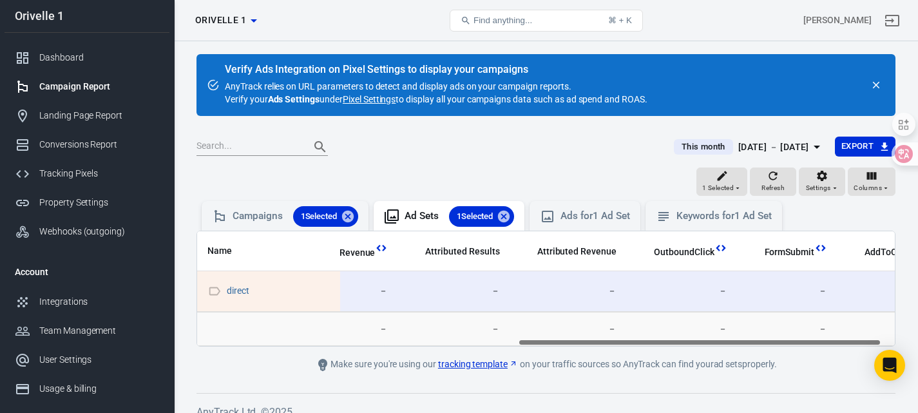
scroll to position [0, 639]
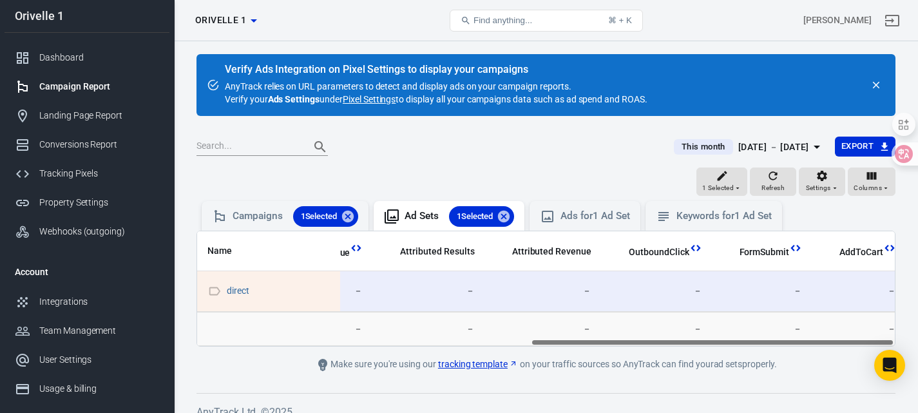
drag, startPoint x: 428, startPoint y: 343, endPoint x: 856, endPoint y: 349, distance: 427.7
click at [856, 349] on main "Verify Ads Integration on Pixel Settings to display your campaigns AnyTrack rel…" at bounding box center [545, 213] width 699 height 318
click at [616, 214] on div "Ads for 1 Ad Set" at bounding box center [594, 216] width 69 height 14
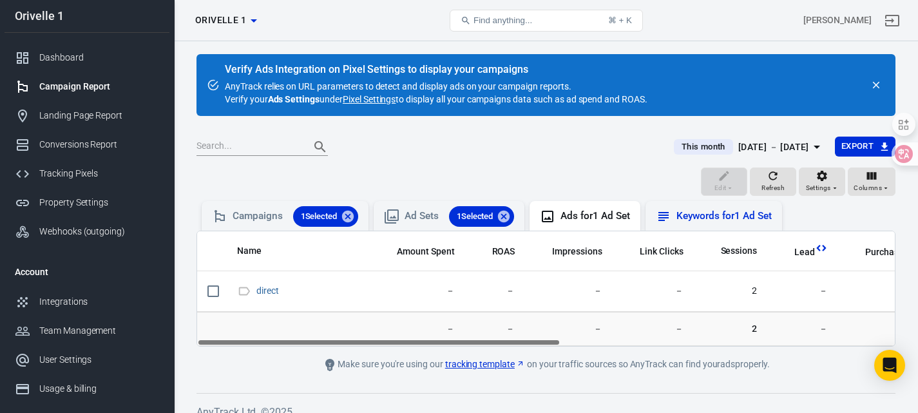
click at [699, 217] on div "Keywords for 1 Ad Set" at bounding box center [723, 216] width 95 height 14
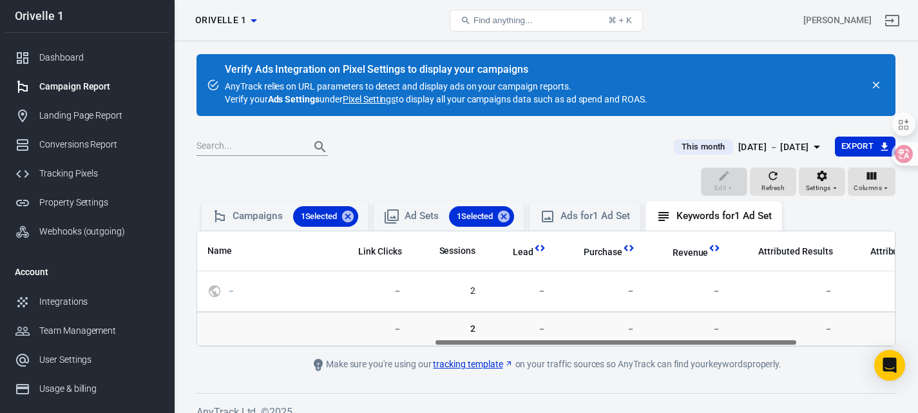
scroll to position [0, 198]
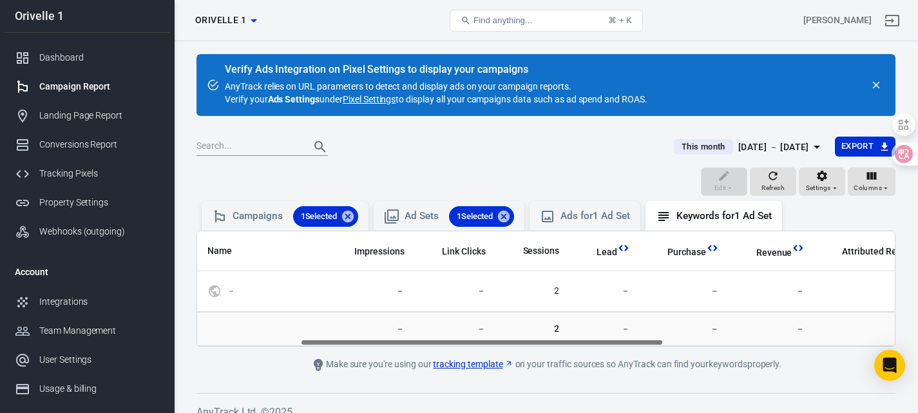
drag, startPoint x: 525, startPoint y: 341, endPoint x: 629, endPoint y: 341, distance: 103.7
click at [629, 341] on div "Name Amount Spent ROAS Impressions Link Clicks Sessions Lead Purchase Revenue A…" at bounding box center [545, 288] width 697 height 115
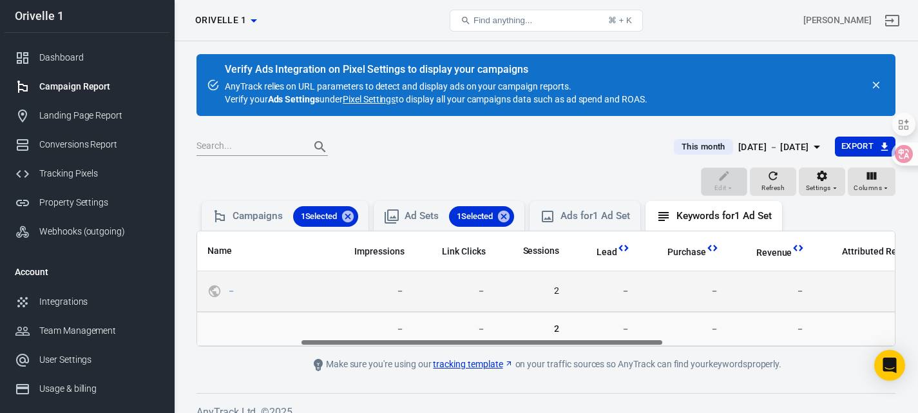
click at [556, 288] on span "2" at bounding box center [532, 291] width 53 height 13
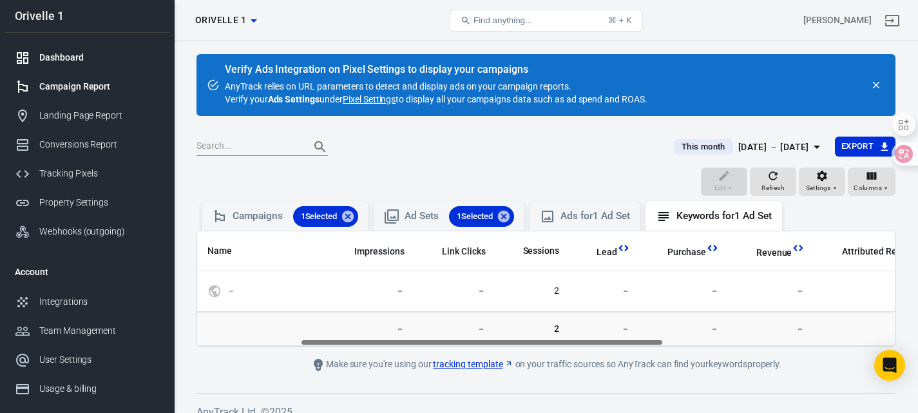
click at [57, 60] on div "Dashboard" at bounding box center [99, 58] width 120 height 14
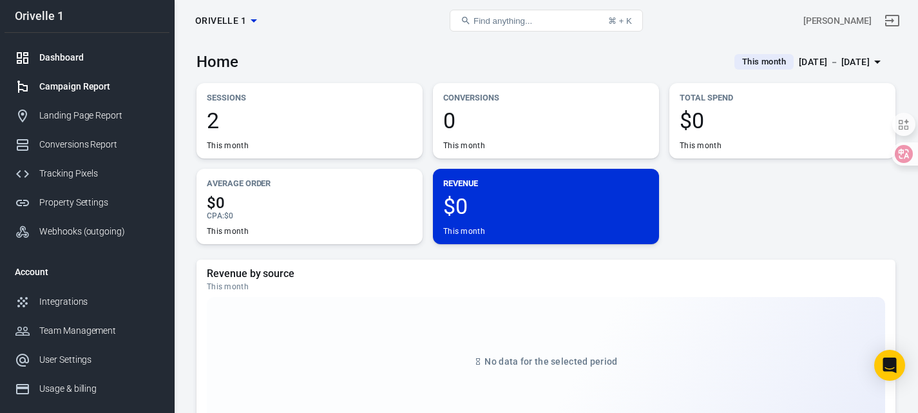
click at [57, 77] on link "Campaign Report" at bounding box center [87, 86] width 165 height 29
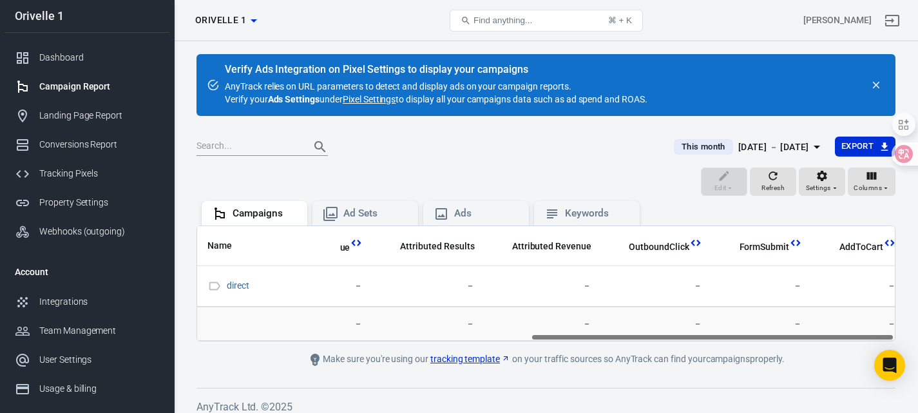
scroll to position [0, 608]
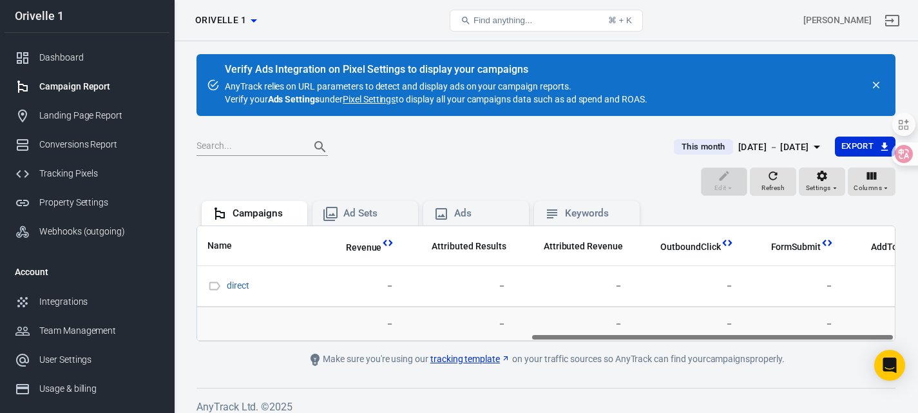
drag, startPoint x: 466, startPoint y: 337, endPoint x: 804, endPoint y: 307, distance: 338.8
click at [784, 329] on div "Name Amount Spent ROAS Impressions Link Clicks Sessions Lead Purchase Revenue A…" at bounding box center [545, 283] width 699 height 116
click at [866, 189] on span "Columns" at bounding box center [867, 188] width 28 height 12
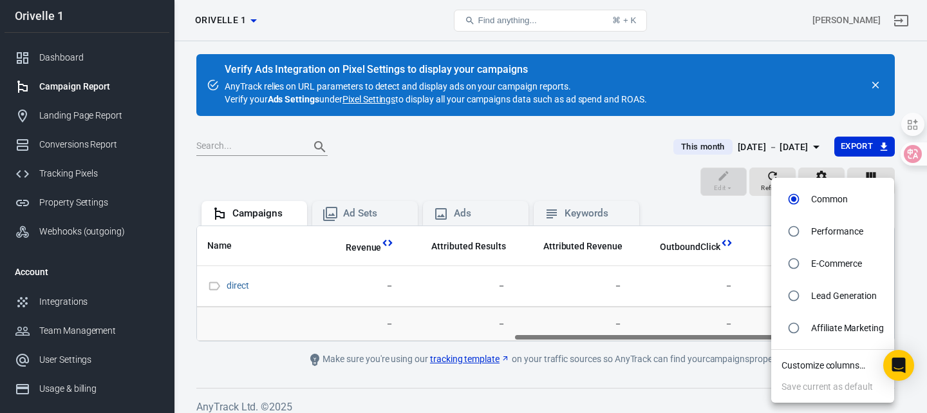
click at [824, 329] on p "Affiliate Marketing" at bounding box center [847, 328] width 73 height 14
radio input "false"
radio input "true"
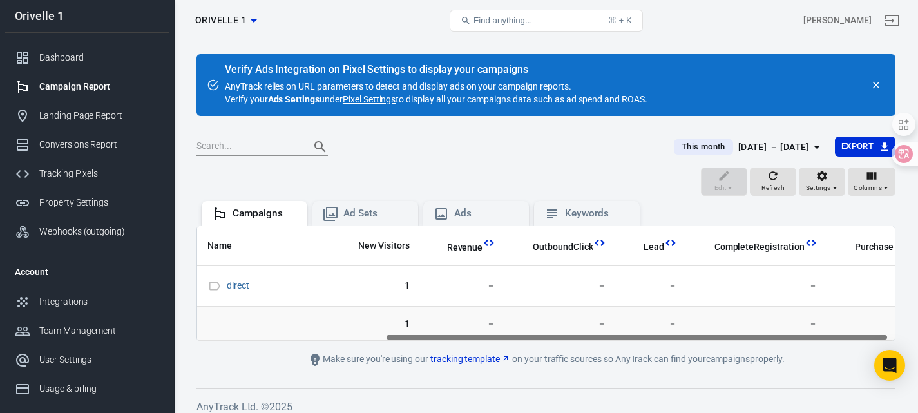
scroll to position [0, 269]
drag, startPoint x: 647, startPoint y: 337, endPoint x: 858, endPoint y: 340, distance: 211.9
click at [858, 340] on div "Name Reach Link Clicks Sessions New Visitors Revenue OutboundClick Lead Complet…" at bounding box center [545, 283] width 697 height 115
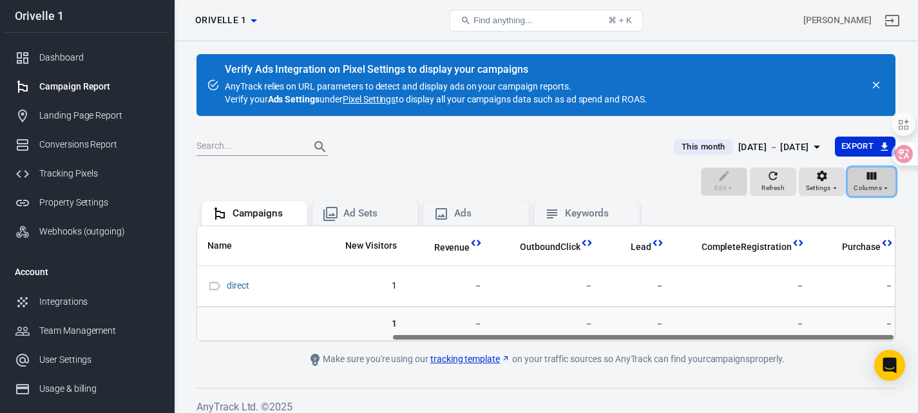
click at [861, 189] on span "Columns" at bounding box center [867, 188] width 28 height 12
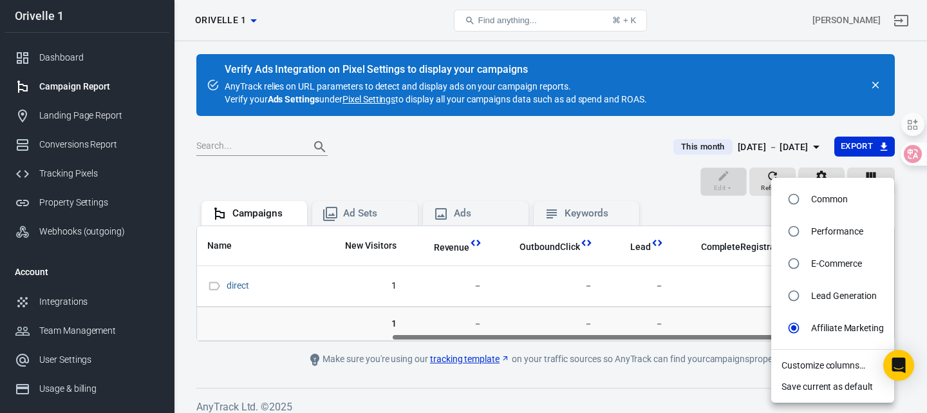
click at [814, 292] on p "Lead Generation" at bounding box center [844, 296] width 66 height 14
radio input "true"
radio input "false"
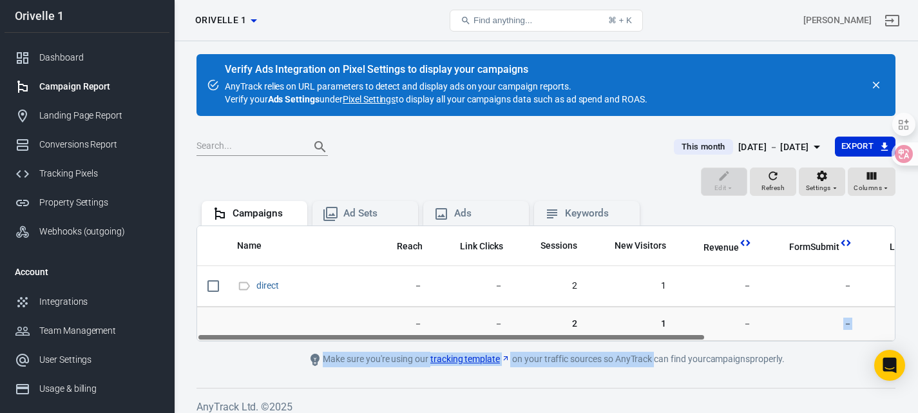
drag, startPoint x: 679, startPoint y: 339, endPoint x: 770, endPoint y: 335, distance: 90.3
click at [774, 335] on main "Verify Ads Integration on Pixel Settings to display your campaigns AnyTrack rel…" at bounding box center [545, 210] width 699 height 313
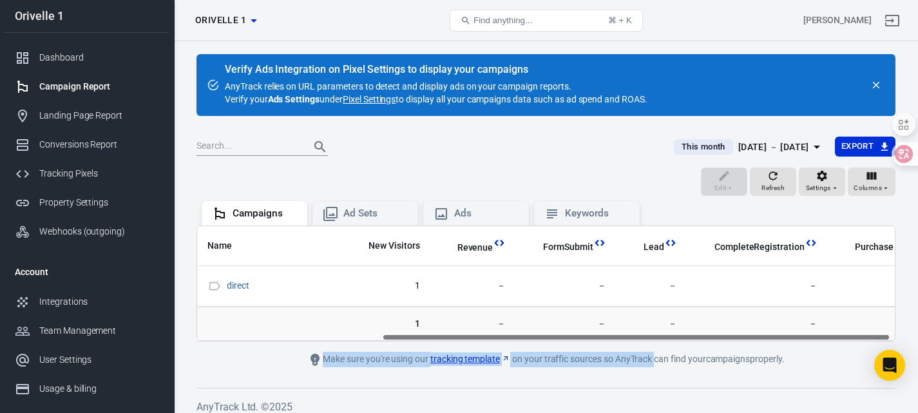
scroll to position [0, 256]
drag, startPoint x: 661, startPoint y: 336, endPoint x: 848, endPoint y: 332, distance: 186.8
click at [848, 332] on div "Name Reach Link Clicks Sessions New Visitors Revenue FormSubmit Lead CompleteRe…" at bounding box center [545, 283] width 699 height 116
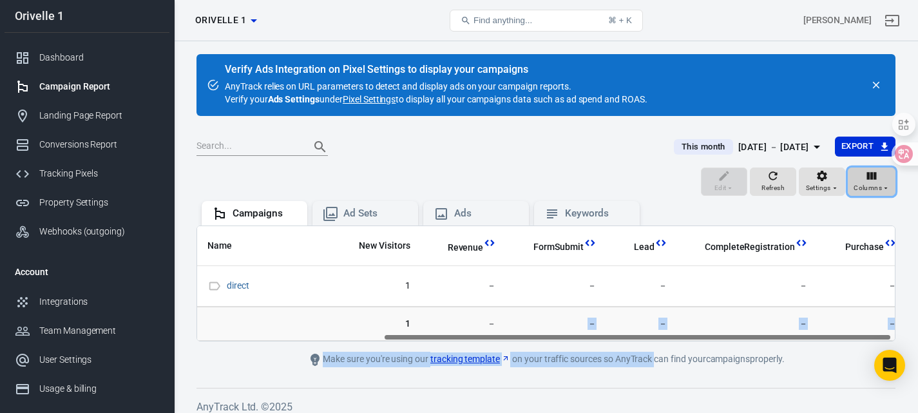
click at [866, 185] on span "Columns" at bounding box center [867, 188] width 28 height 12
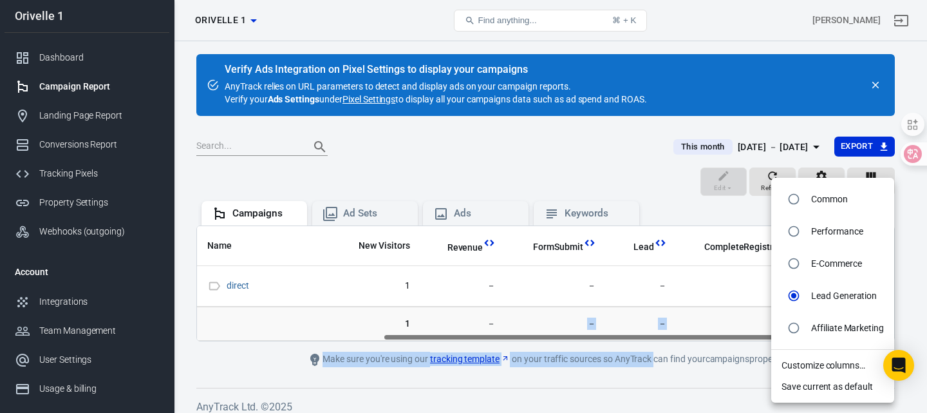
click at [818, 261] on p "E-Commerce" at bounding box center [836, 264] width 51 height 14
radio input "true"
radio input "false"
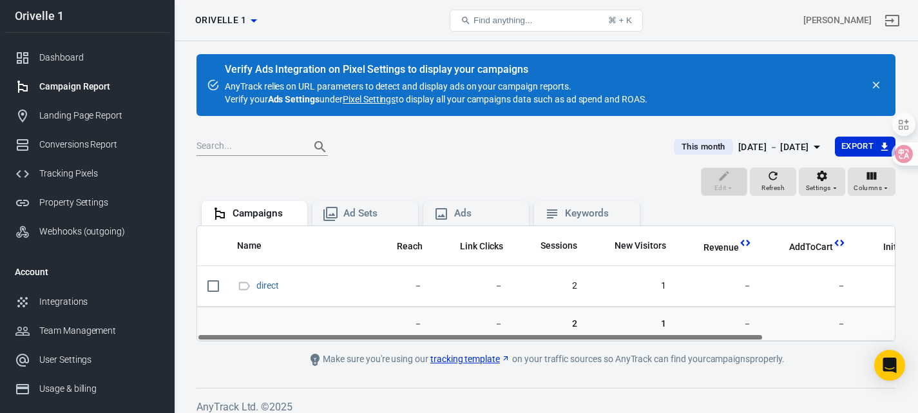
click at [685, 343] on main "Verify Ads Integration on Pixel Settings to display your campaigns AnyTrack rel…" at bounding box center [545, 210] width 699 height 313
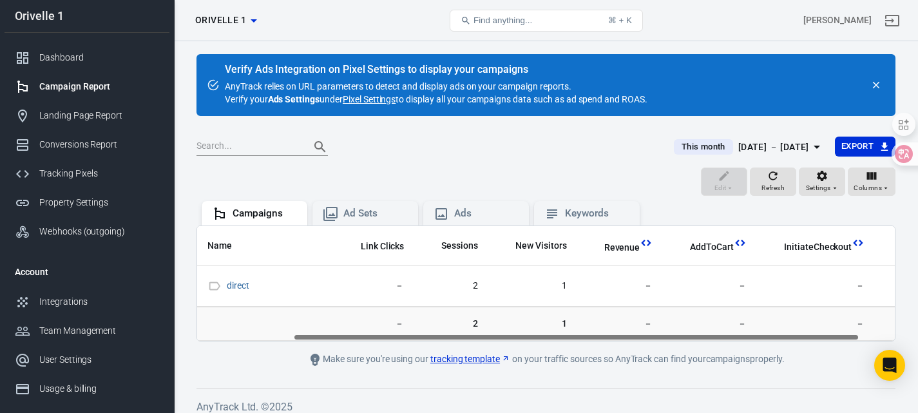
scroll to position [0, 162]
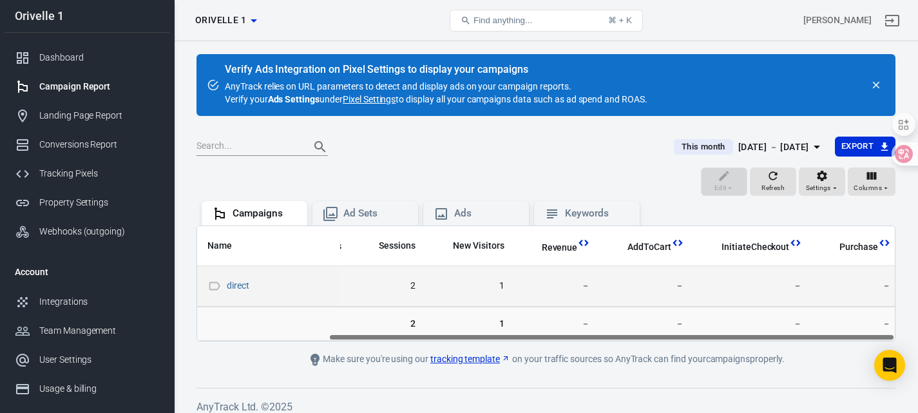
drag, startPoint x: 679, startPoint y: 336, endPoint x: 860, endPoint y: 279, distance: 189.8
click at [837, 327] on div "Name Reach Link Clicks Sessions New Visitors Revenue AddToCart InitiateCheckout…" at bounding box center [545, 283] width 699 height 116
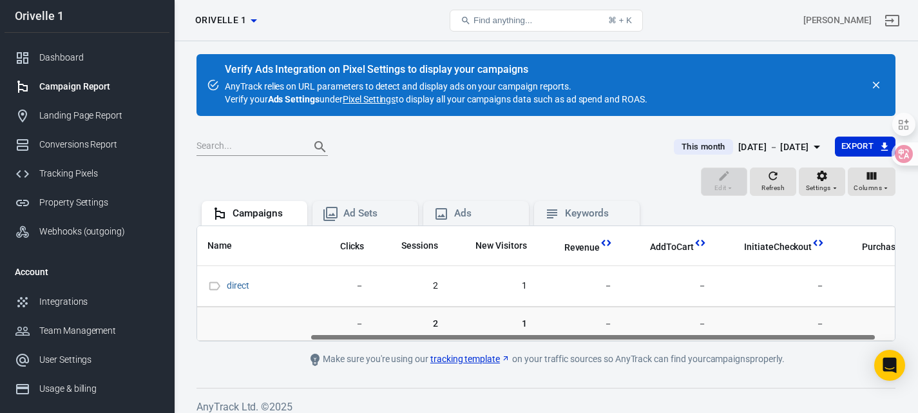
scroll to position [0, 0]
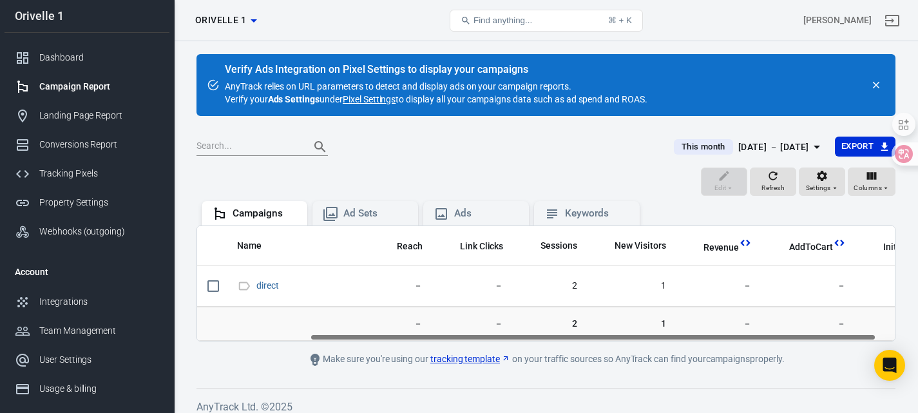
drag, startPoint x: 688, startPoint y: 339, endPoint x: 445, endPoint y: 337, distance: 242.8
click at [451, 337] on div "Name Reach Link Clicks Sessions New Visitors Revenue AddToCart InitiateCheckout…" at bounding box center [545, 283] width 697 height 115
click at [82, 63] on div "Dashboard" at bounding box center [99, 58] width 120 height 14
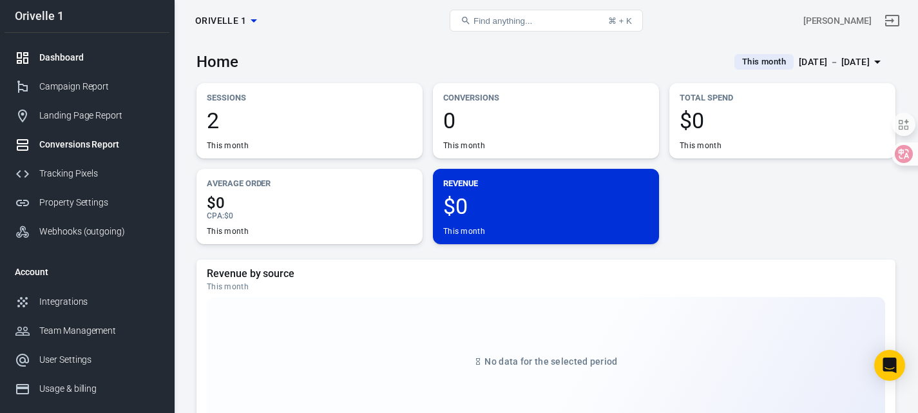
click at [69, 142] on div "Conversions Report" at bounding box center [99, 145] width 120 height 14
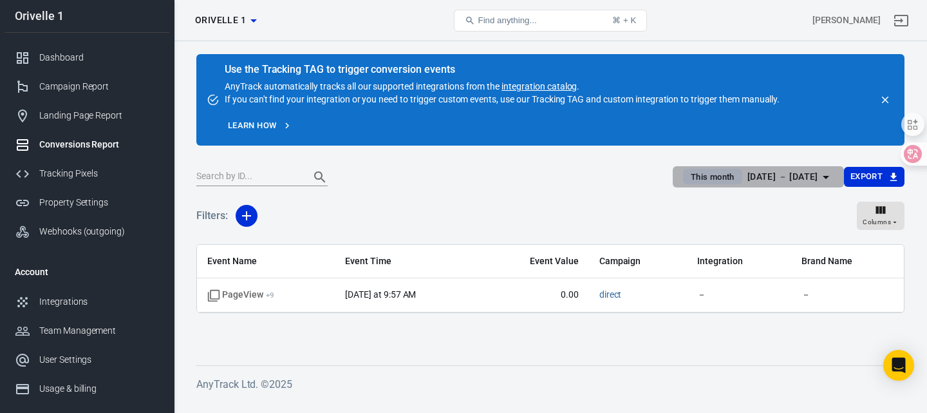
click at [775, 180] on div "[DATE] － [DATE]" at bounding box center [783, 177] width 71 height 16
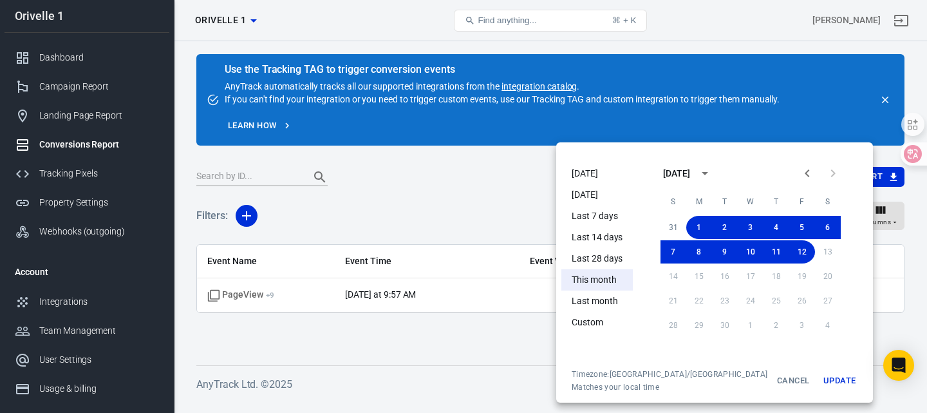
click at [588, 281] on li "This month" at bounding box center [597, 279] width 71 height 21
click at [416, 225] on div at bounding box center [463, 206] width 927 height 413
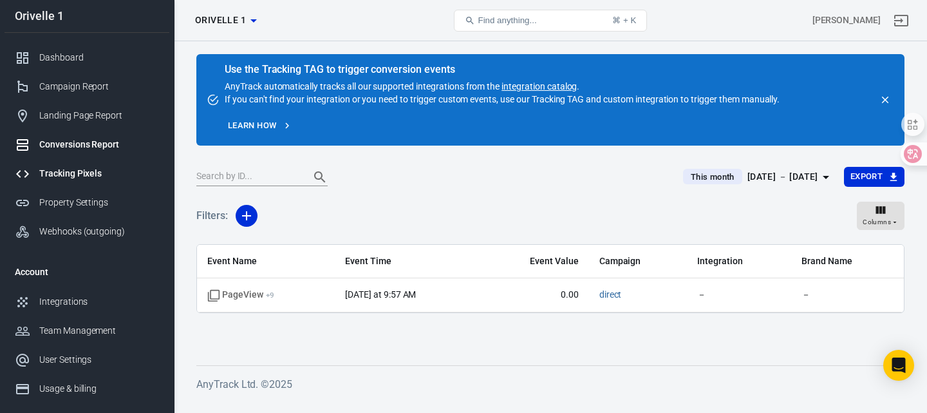
click at [91, 182] on link "Tracking Pixels" at bounding box center [87, 173] width 165 height 29
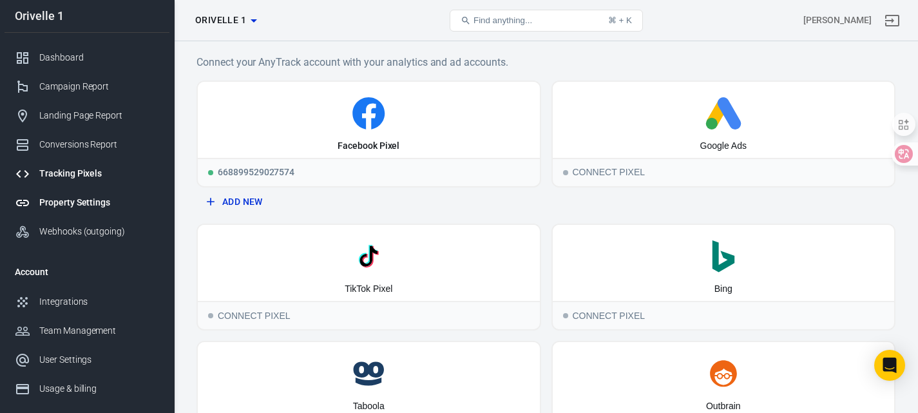
click at [94, 210] on link "Property Settings" at bounding box center [87, 202] width 165 height 29
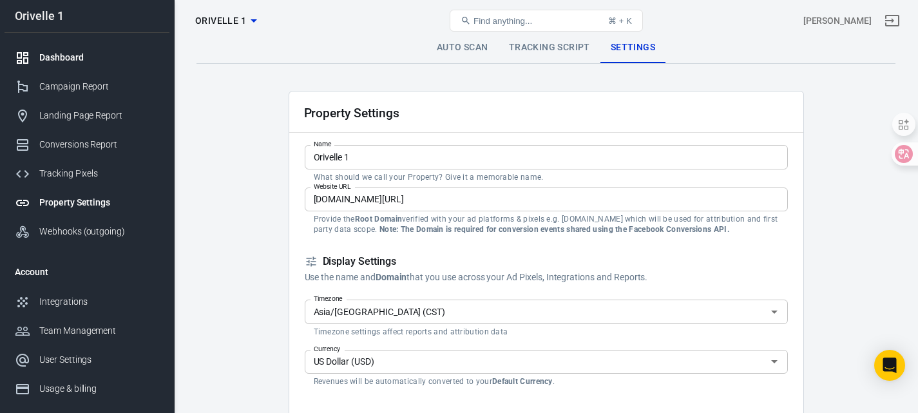
click at [71, 56] on div "Dashboard" at bounding box center [99, 58] width 120 height 14
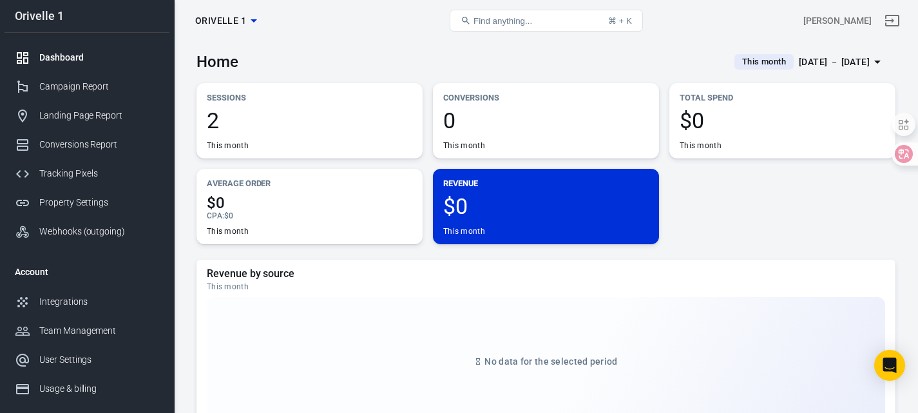
click at [300, 216] on div "CPA : $0" at bounding box center [309, 216] width 205 height 10
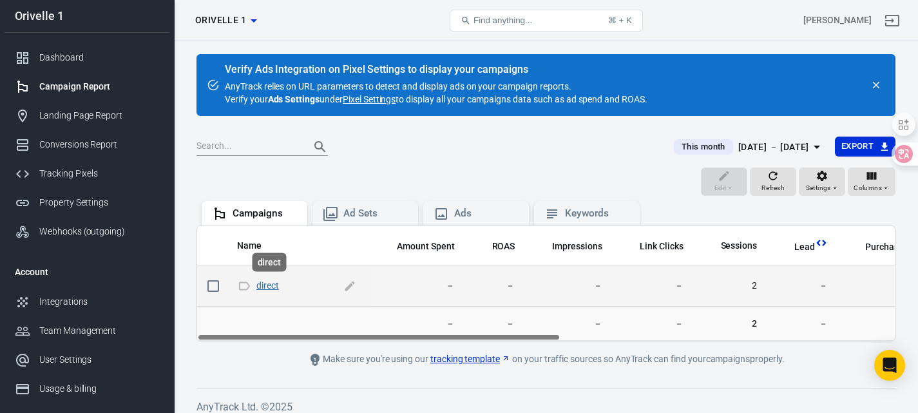
click at [261, 289] on link "direct" at bounding box center [267, 285] width 23 height 10
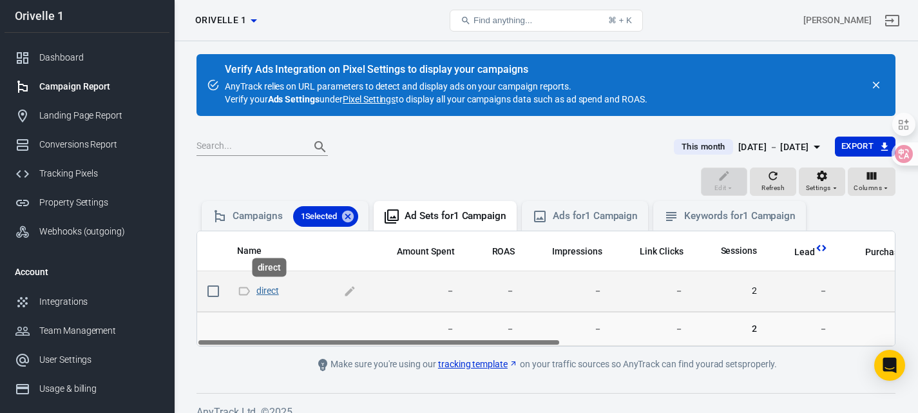
click at [268, 290] on link "direct" at bounding box center [267, 290] width 23 height 10
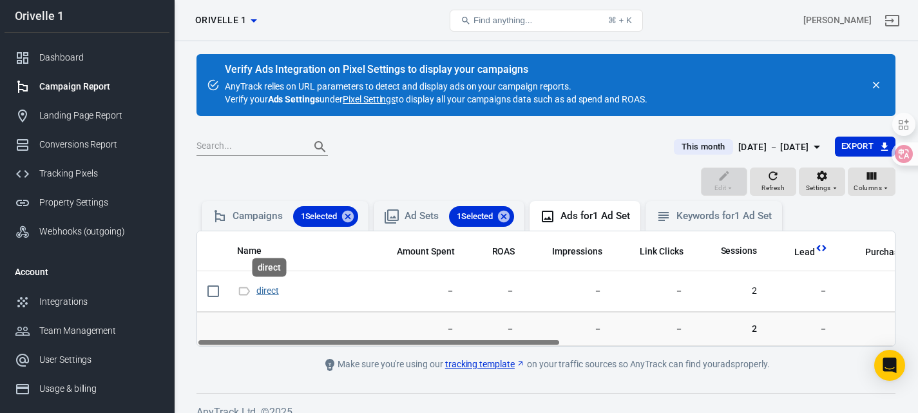
click at [268, 290] on link "direct" at bounding box center [267, 290] width 23 height 10
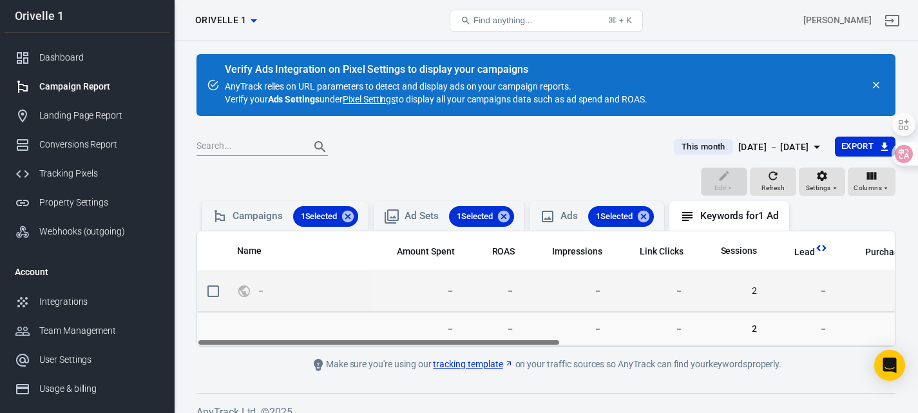
click at [755, 291] on span "2" at bounding box center [730, 291] width 53 height 13
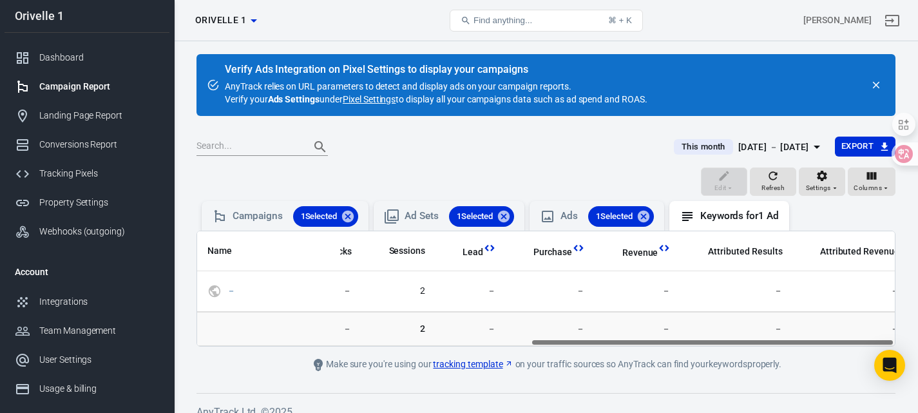
drag, startPoint x: 446, startPoint y: 341, endPoint x: 590, endPoint y: 321, distance: 145.6
click at [593, 321] on div "Name Amount Spent ROAS Impressions Link Clicks Sessions Lead Purchase Revenue A…" at bounding box center [545, 289] width 699 height 116
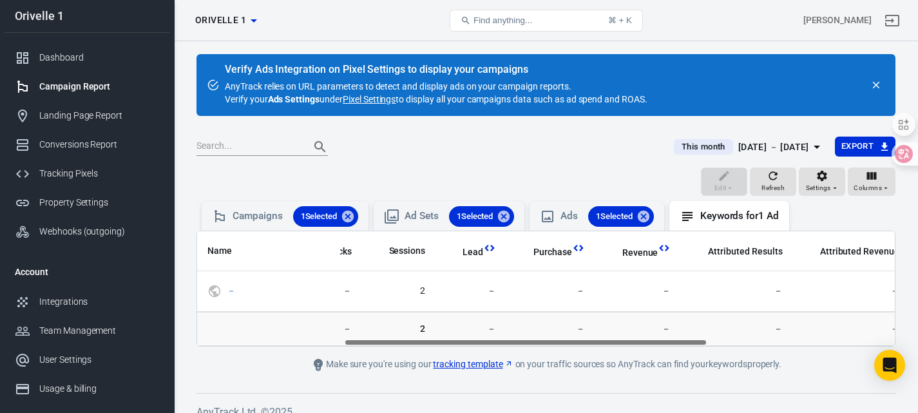
scroll to position [0, 282]
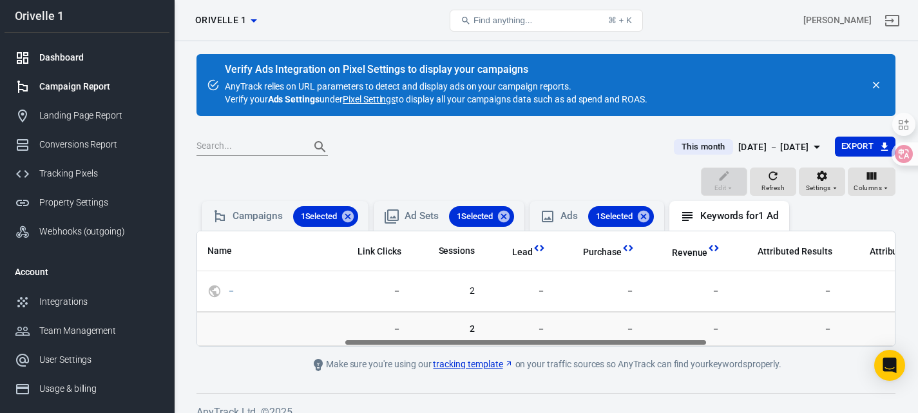
click at [77, 65] on link "Dashboard" at bounding box center [87, 57] width 165 height 29
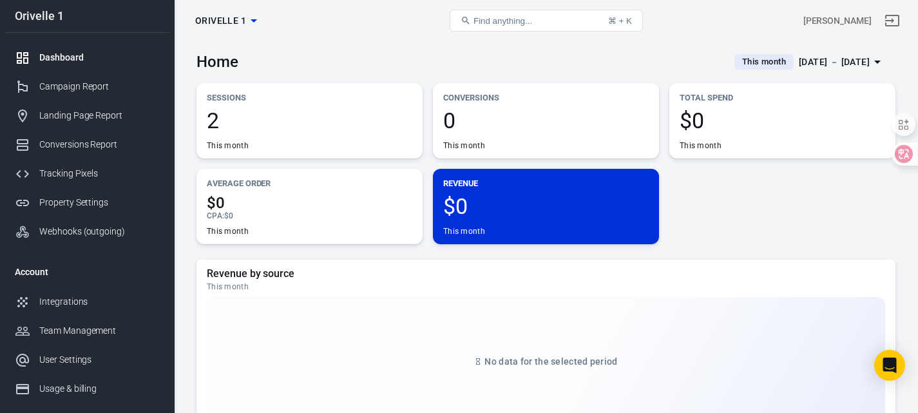
click at [278, 113] on span "2" at bounding box center [309, 120] width 205 height 22
click at [853, 62] on div "[DATE] － [DATE]" at bounding box center [834, 62] width 71 height 16
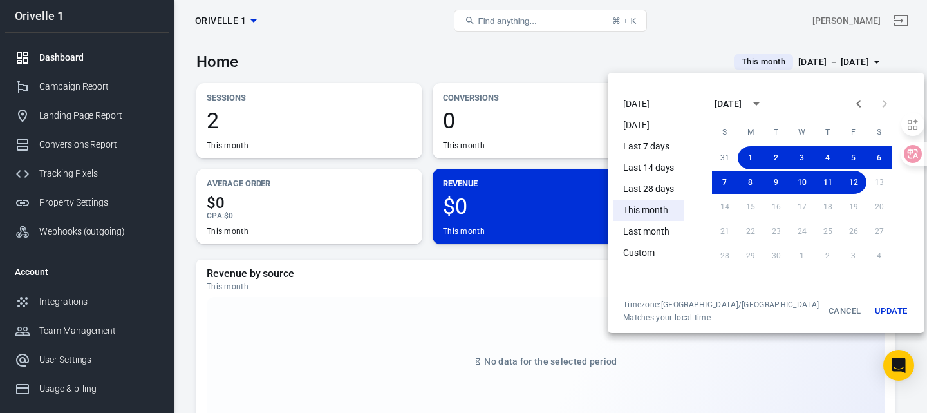
click at [639, 256] on li "Custom" at bounding box center [648, 252] width 71 height 21
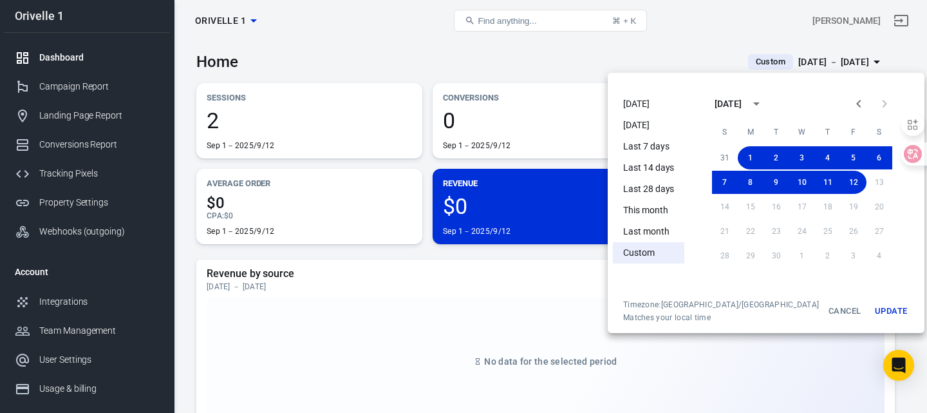
click at [390, 86] on div at bounding box center [463, 206] width 927 height 413
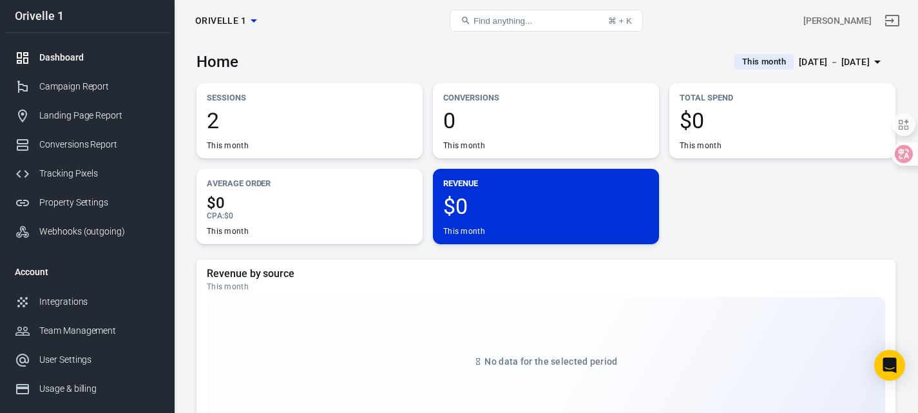
click at [48, 57] on div "Dashboard" at bounding box center [99, 58] width 120 height 14
